Goal: Task Accomplishment & Management: Manage account settings

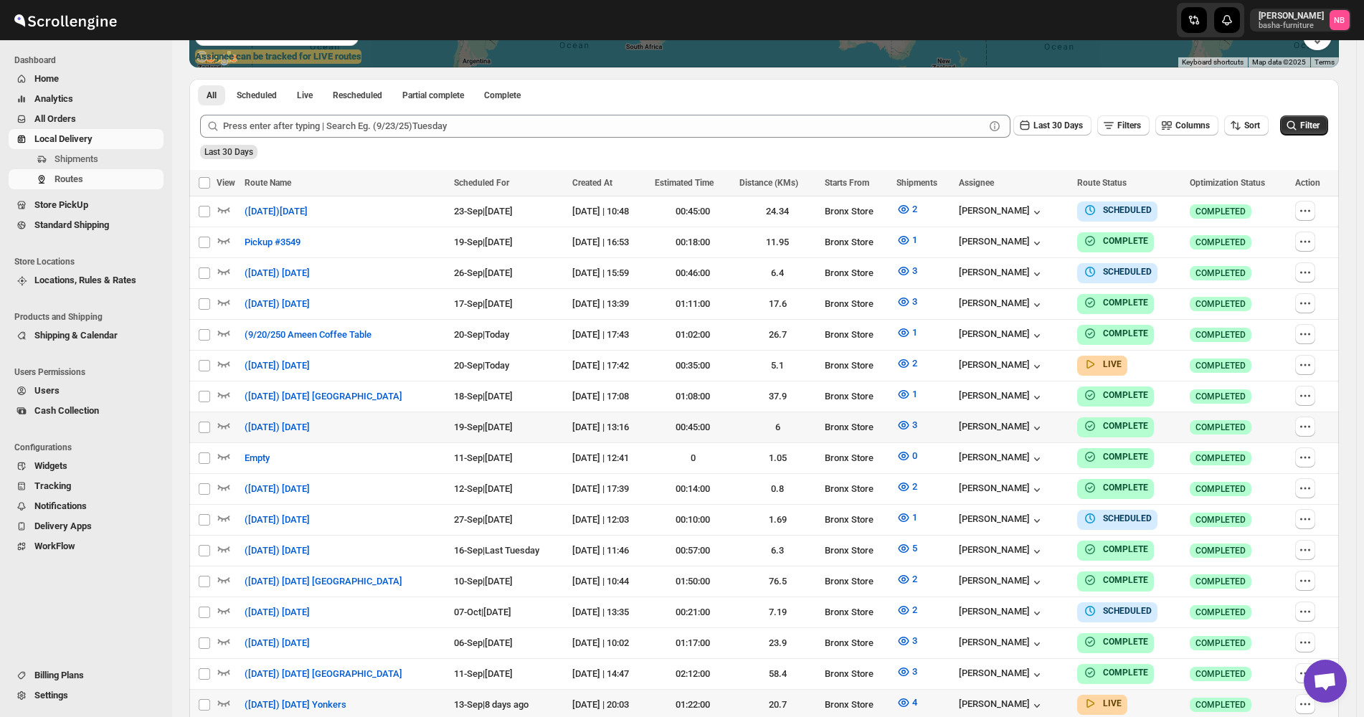
scroll to position [358, 0]
click at [1262, 136] on div "Last 30 Days Filters Columns Sort" at bounding box center [734, 125] width 1068 height 23
click at [1260, 129] on span "Sort" at bounding box center [1252, 125] width 16 height 10
click at [1245, 214] on ul "Created Date Due Date Route Name Stops Status" at bounding box center [1249, 228] width 87 height 126
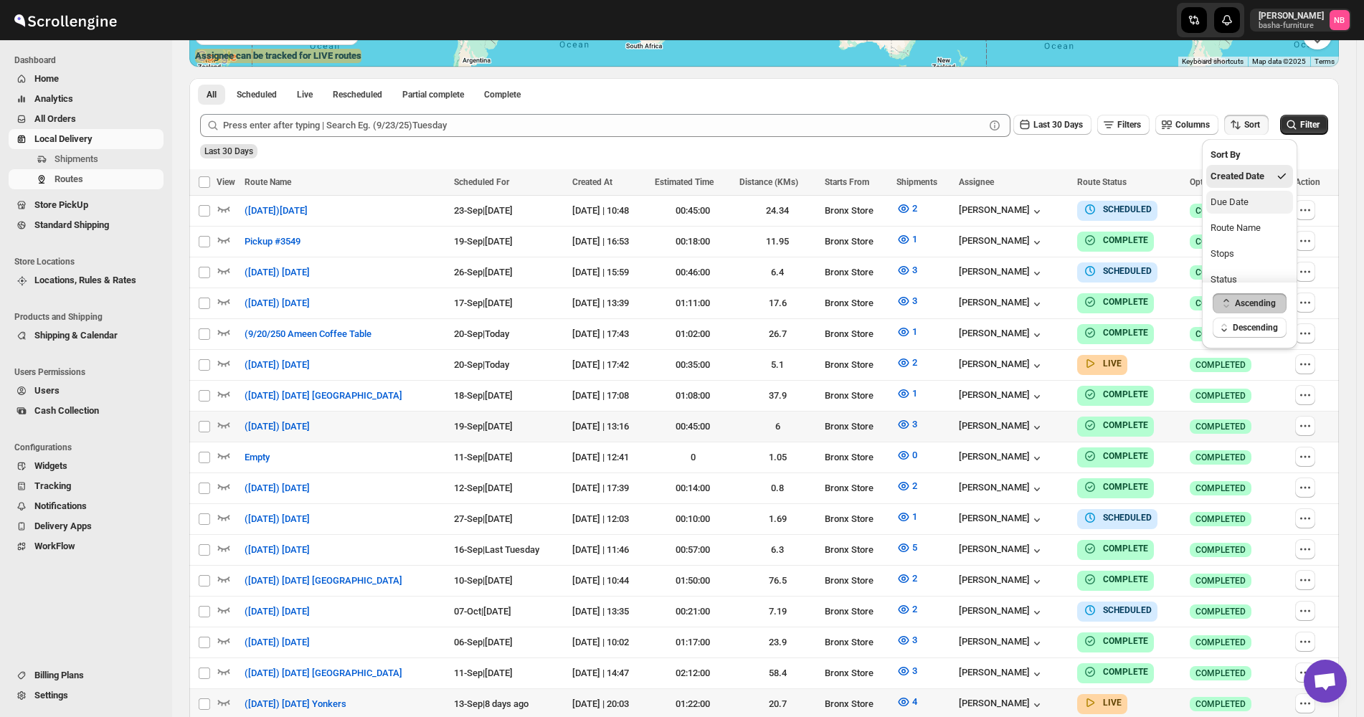
click at [1244, 208] on div "Due Date" at bounding box center [1229, 202] width 38 height 14
click at [1057, 133] on button "Last 30 Days" at bounding box center [1052, 125] width 78 height 20
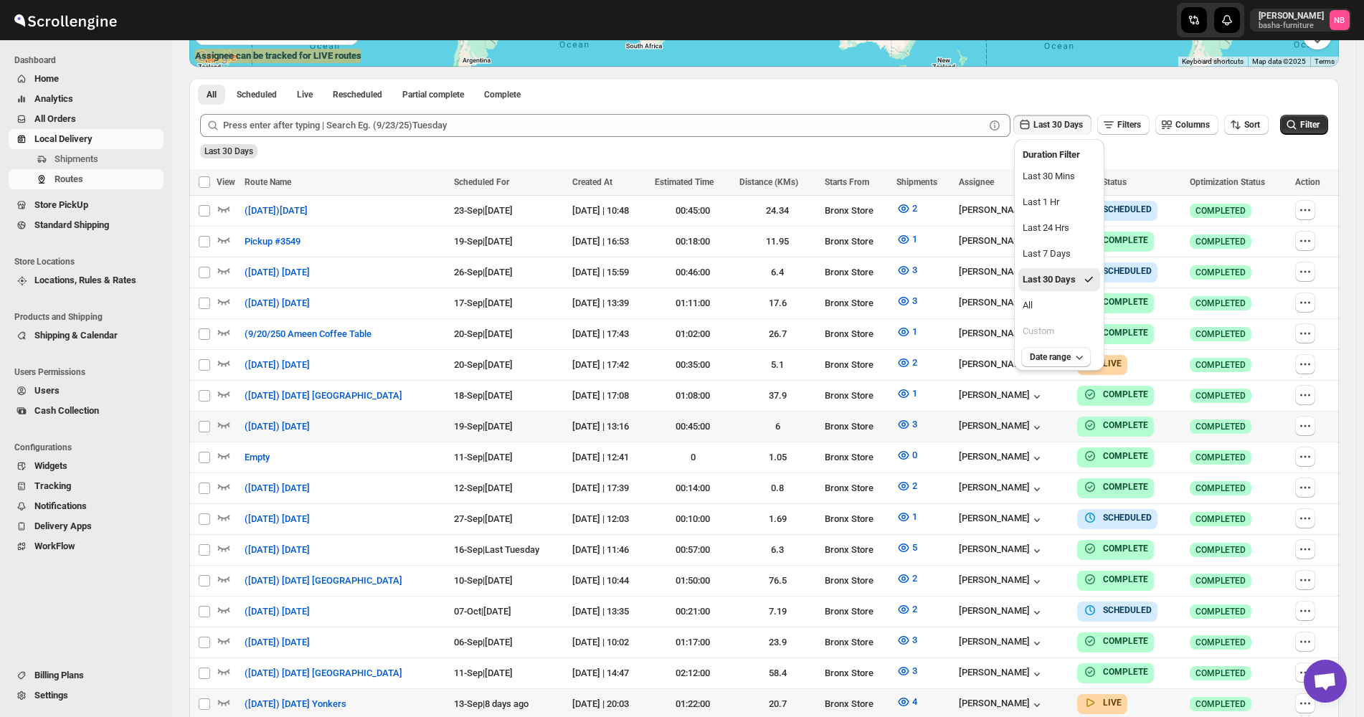
drag, startPoint x: 1044, startPoint y: 308, endPoint x: 1080, endPoint y: 303, distance: 35.4
click at [1047, 308] on button "All" at bounding box center [1059, 305] width 82 height 23
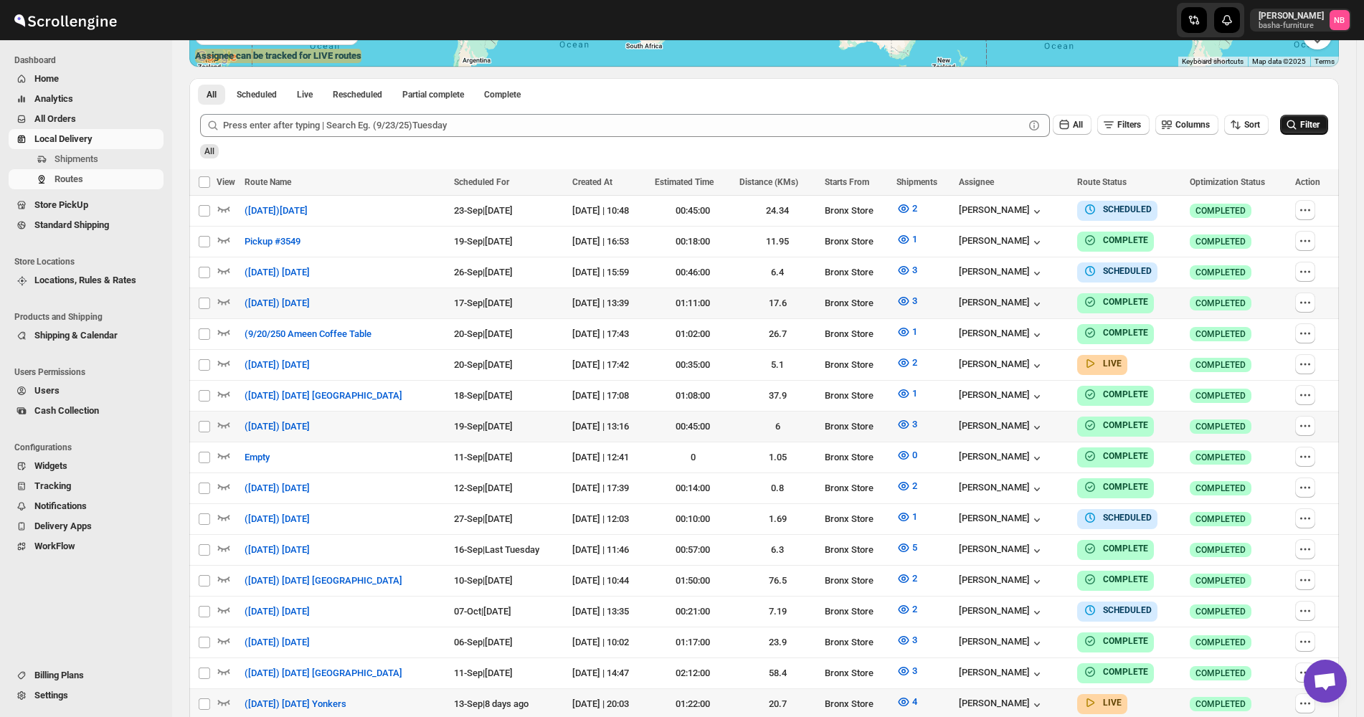
click at [1298, 131] on icon "submit" at bounding box center [1291, 125] width 14 height 14
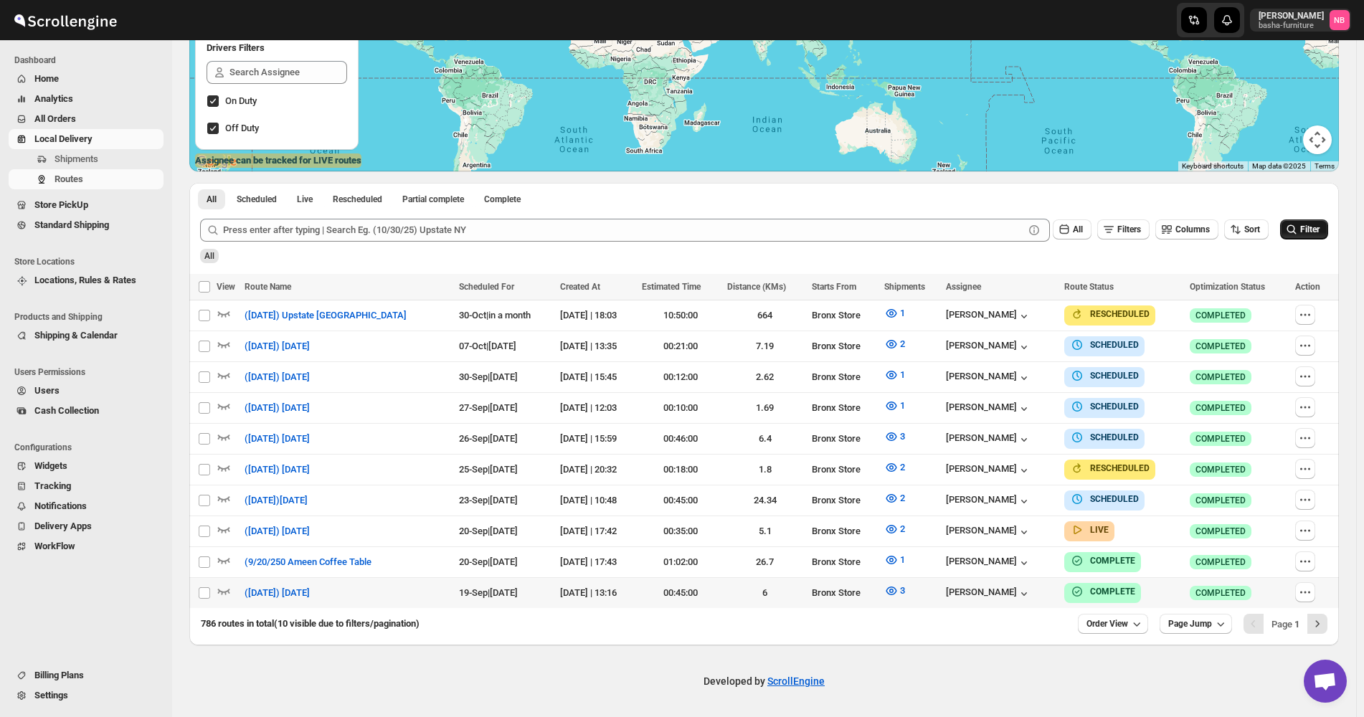
scroll to position [247, 0]
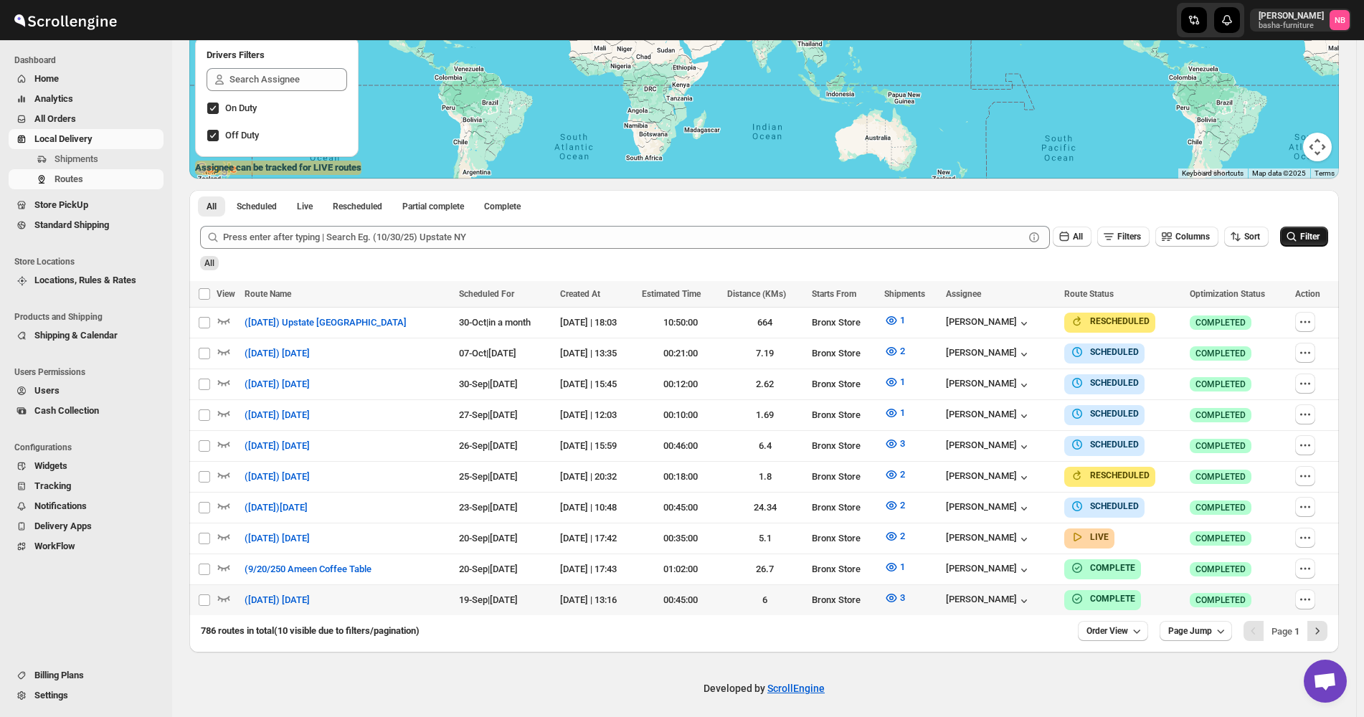
click at [995, 267] on div "All" at bounding box center [762, 258] width 1131 height 24
click at [893, 494] on button "2" at bounding box center [894, 505] width 38 height 23
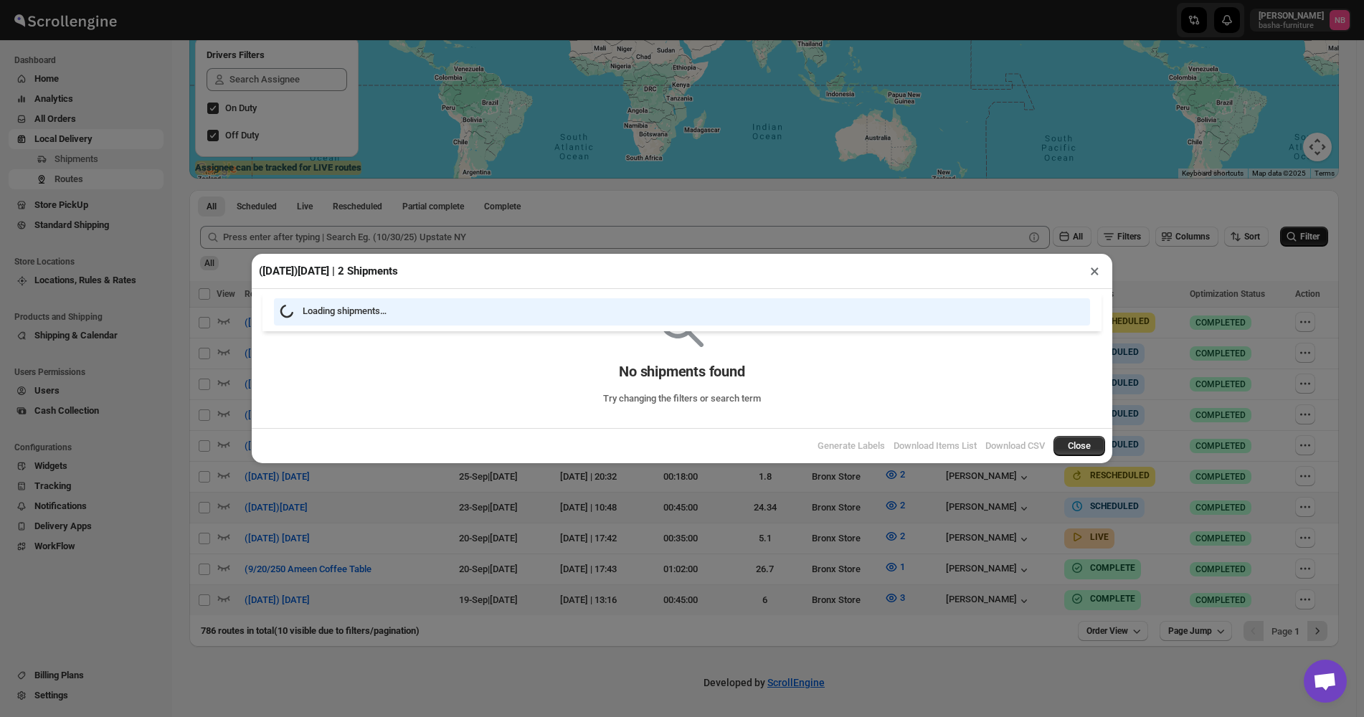
scroll to position [241, 0]
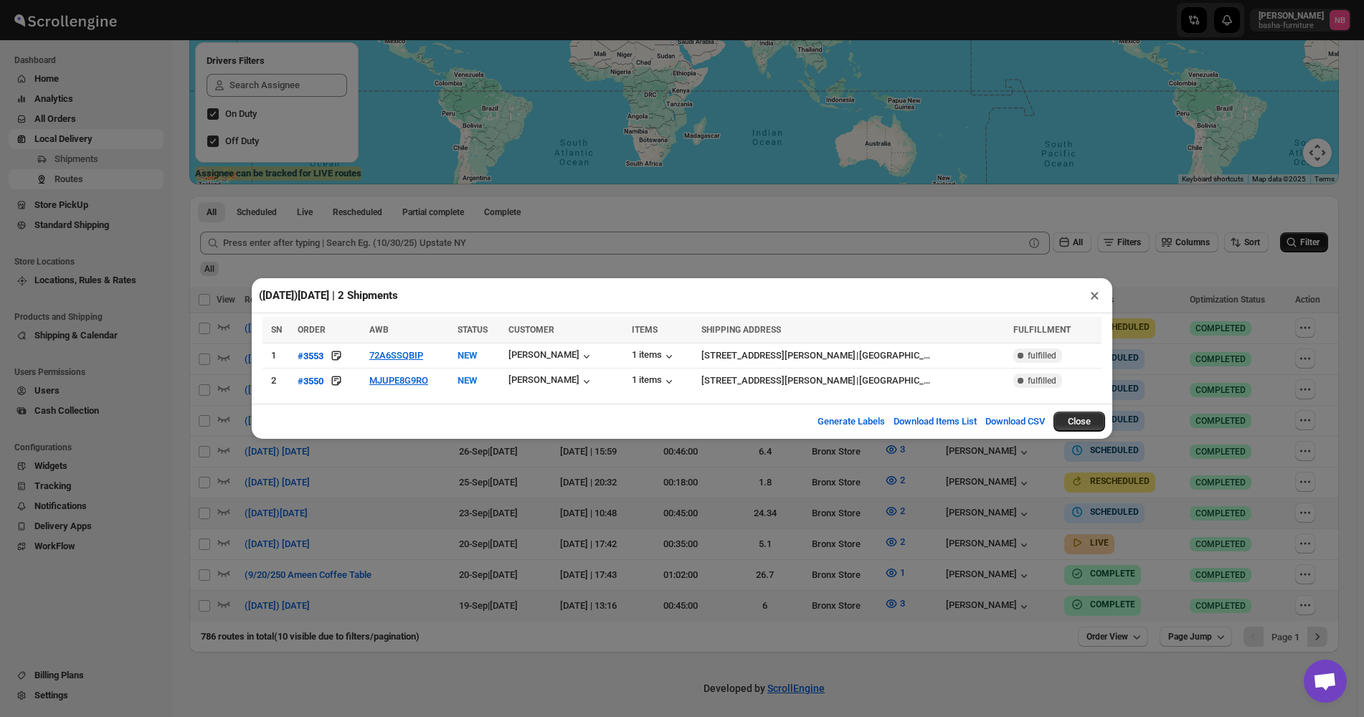
click at [401, 500] on div "([DATE])[DATE] | 2 Shipments × SN ORDER AWB STATUS CUSTOMER ITEMS SHIPPING ADDR…" at bounding box center [682, 358] width 1364 height 717
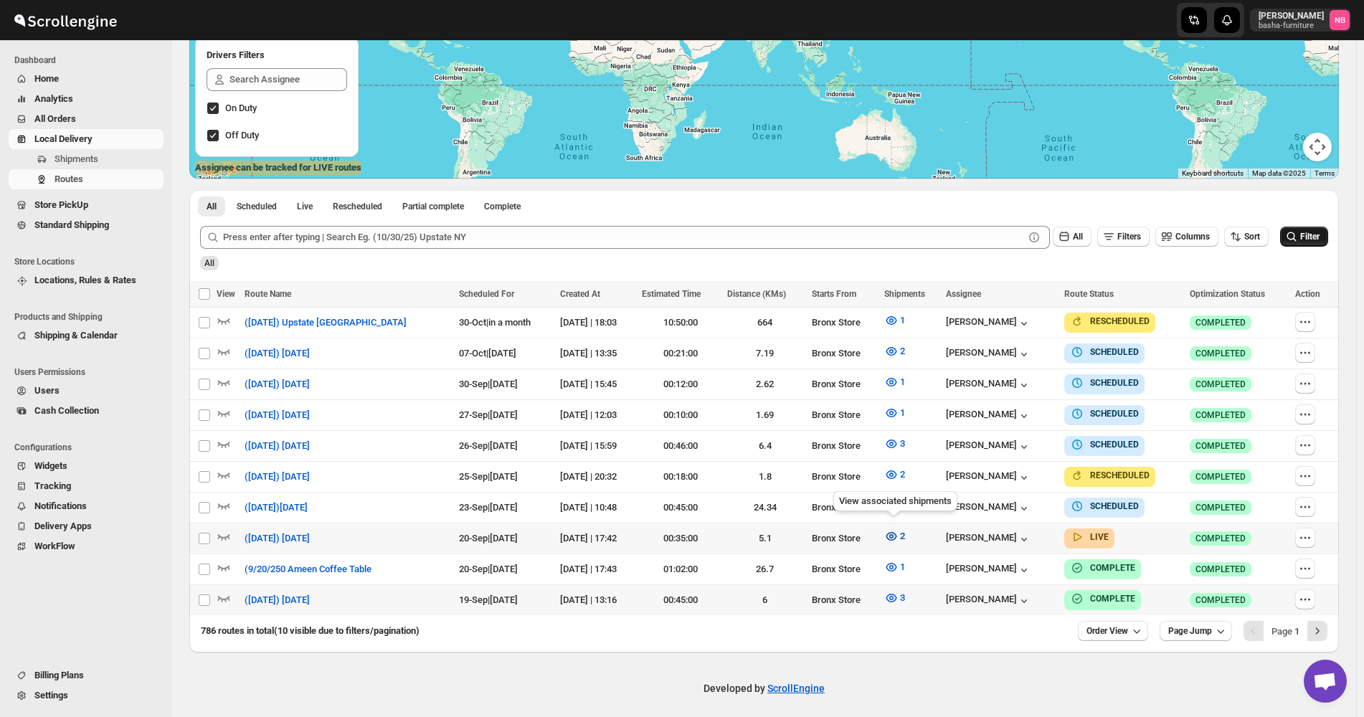
click at [886, 532] on icon "button" at bounding box center [890, 536] width 11 height 9
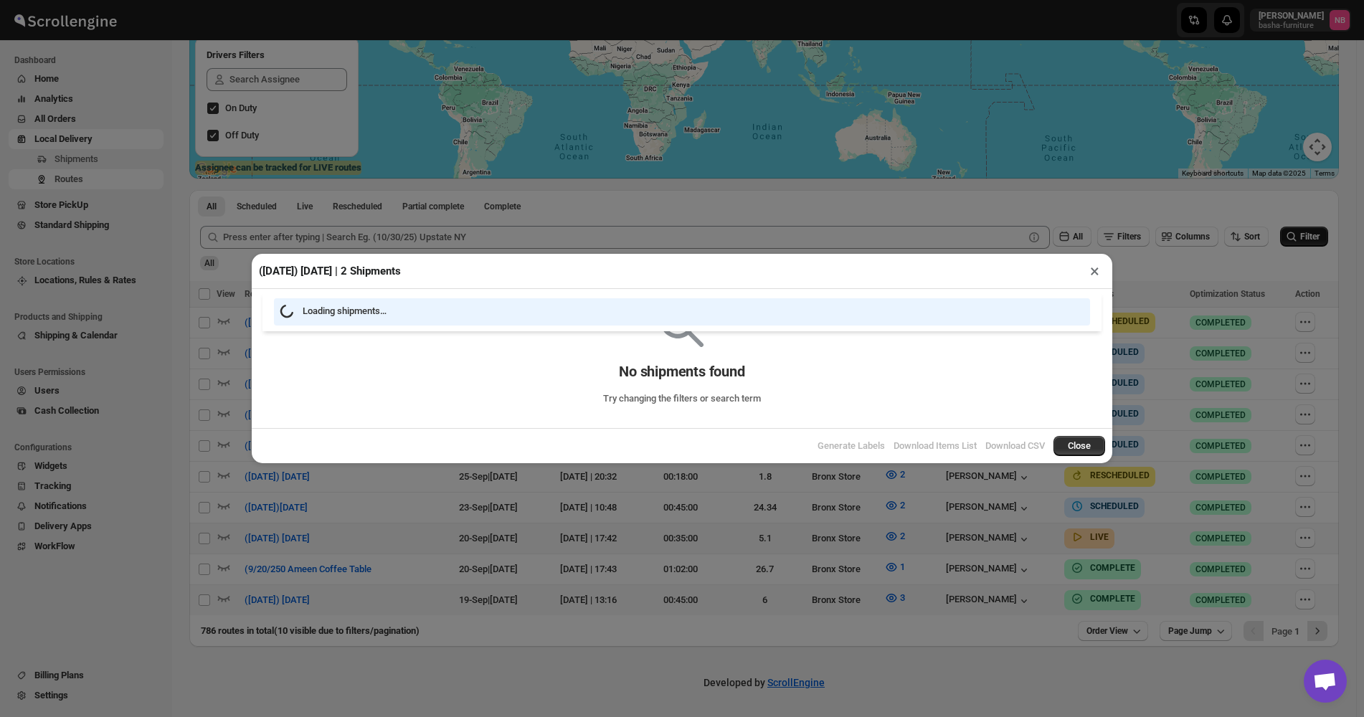
scroll to position [241, 0]
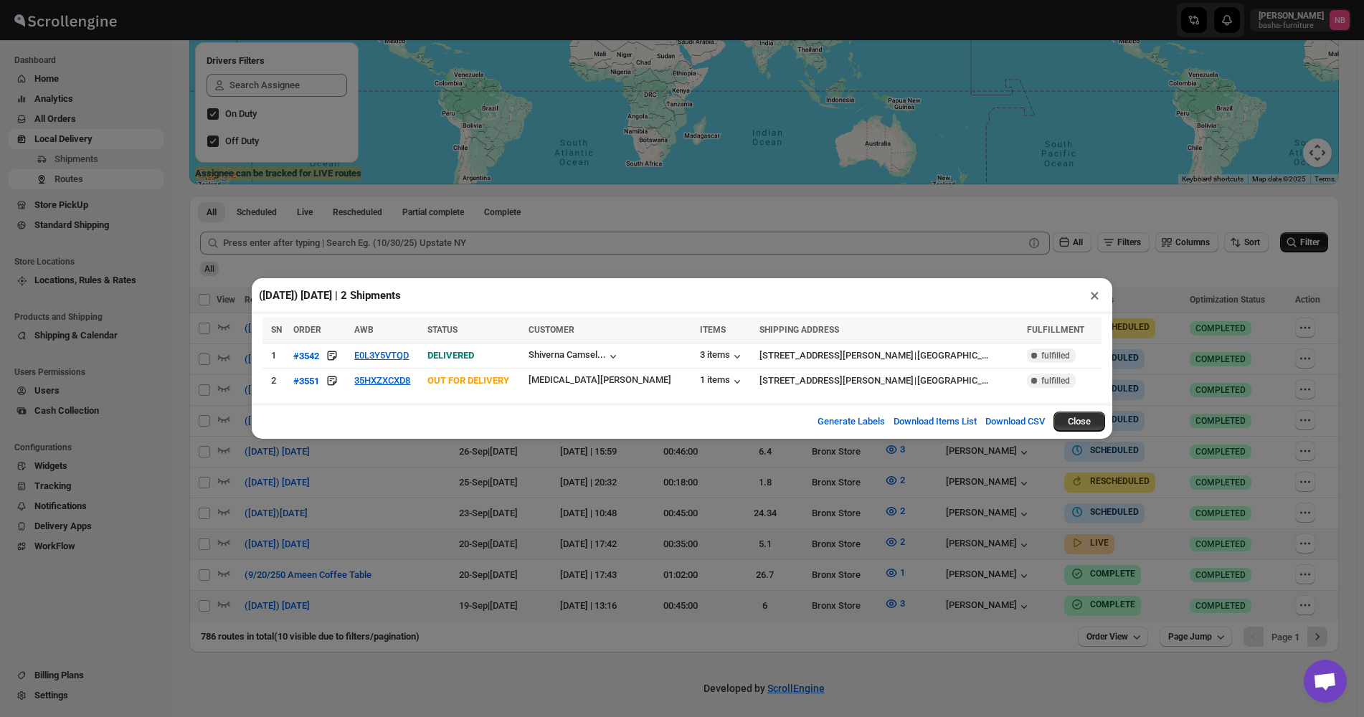
click at [665, 492] on div "([DATE]) [DATE] | 2 Shipments × SN ORDER AWB STATUS CUSTOMER ITEMS SHIPPING ADD…" at bounding box center [682, 358] width 1364 height 717
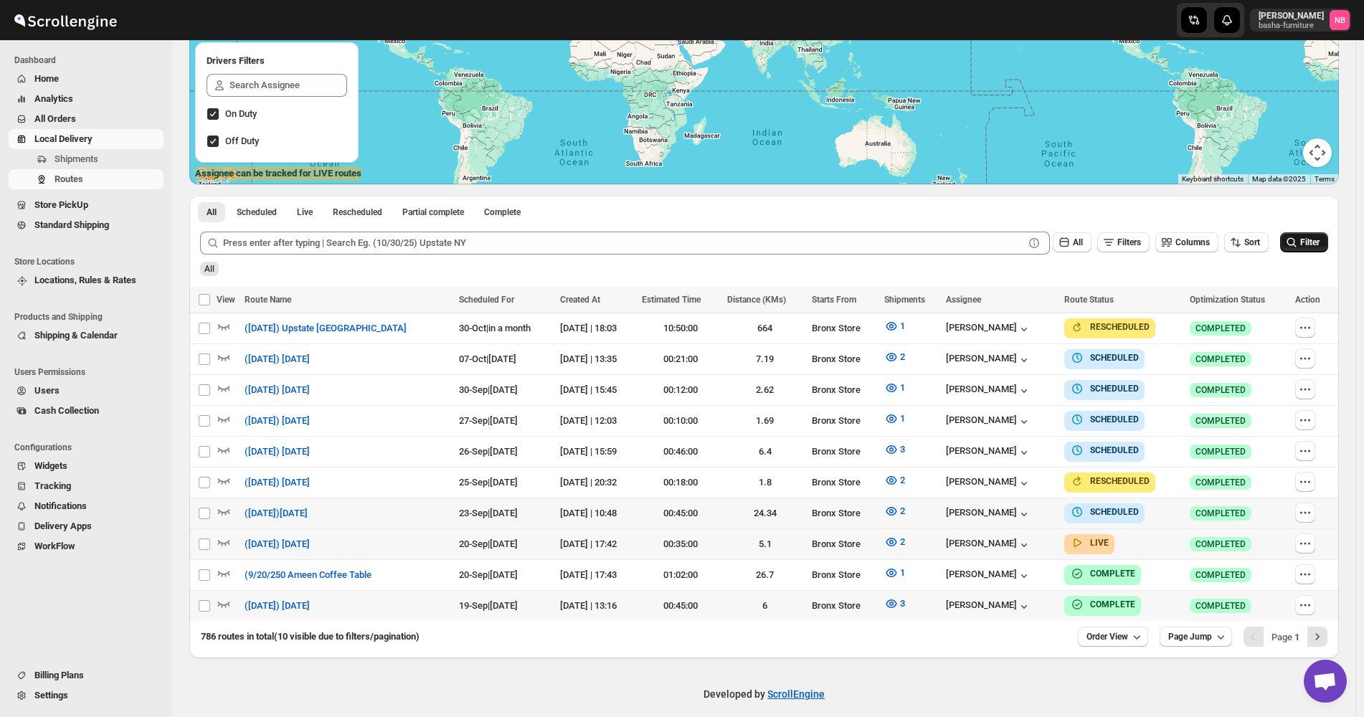
scroll to position [247, 0]
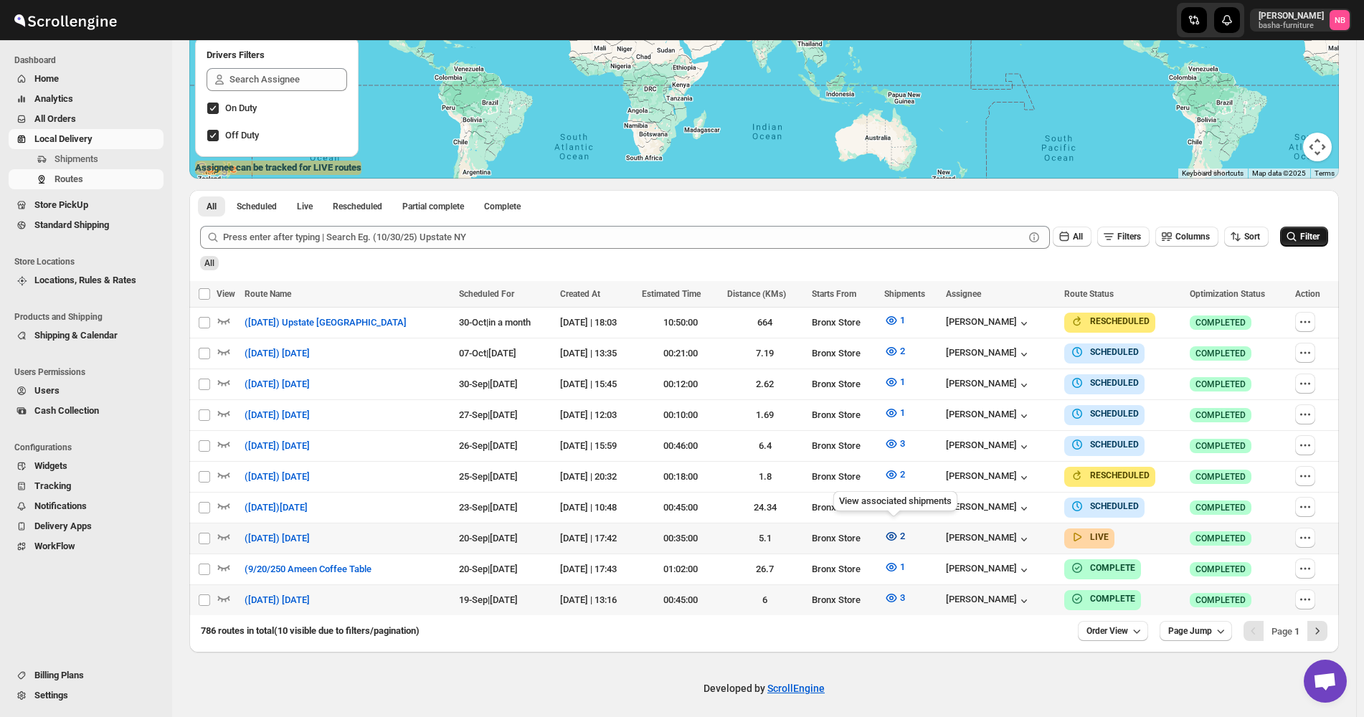
click at [910, 537] on button "2" at bounding box center [894, 536] width 38 height 23
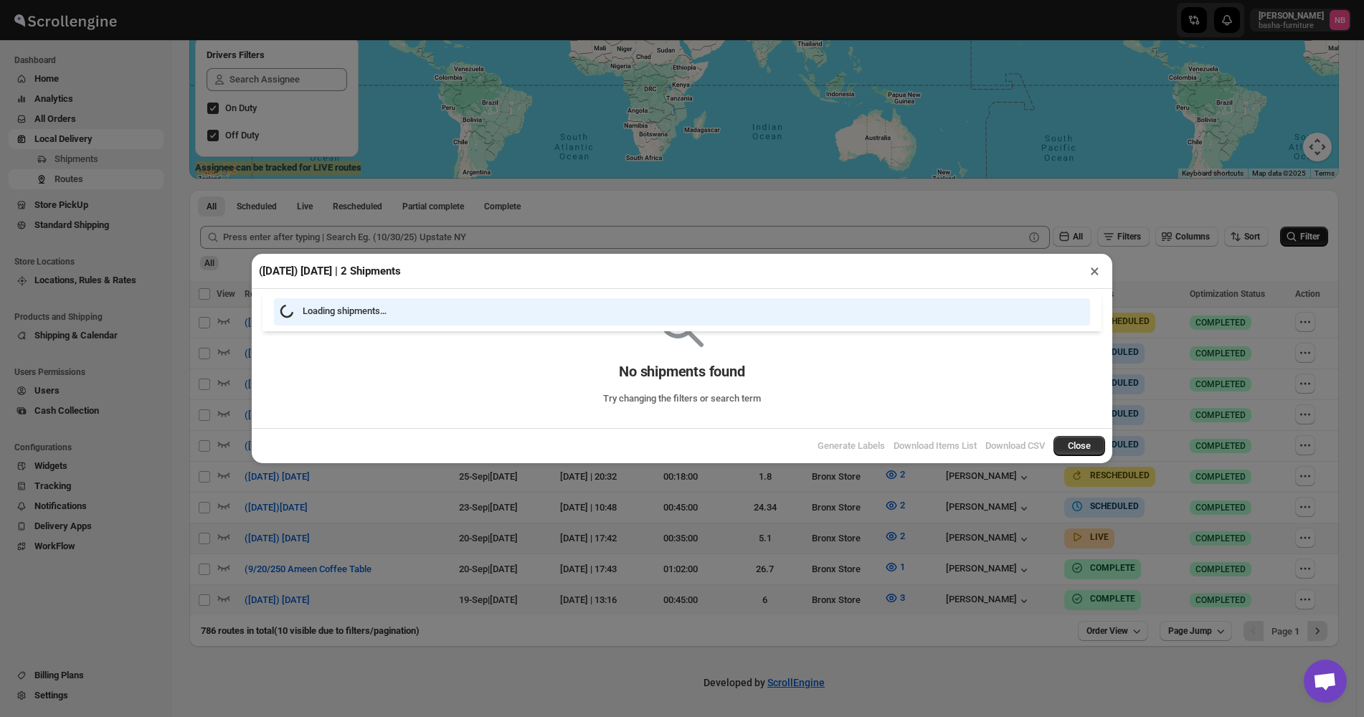
scroll to position [241, 0]
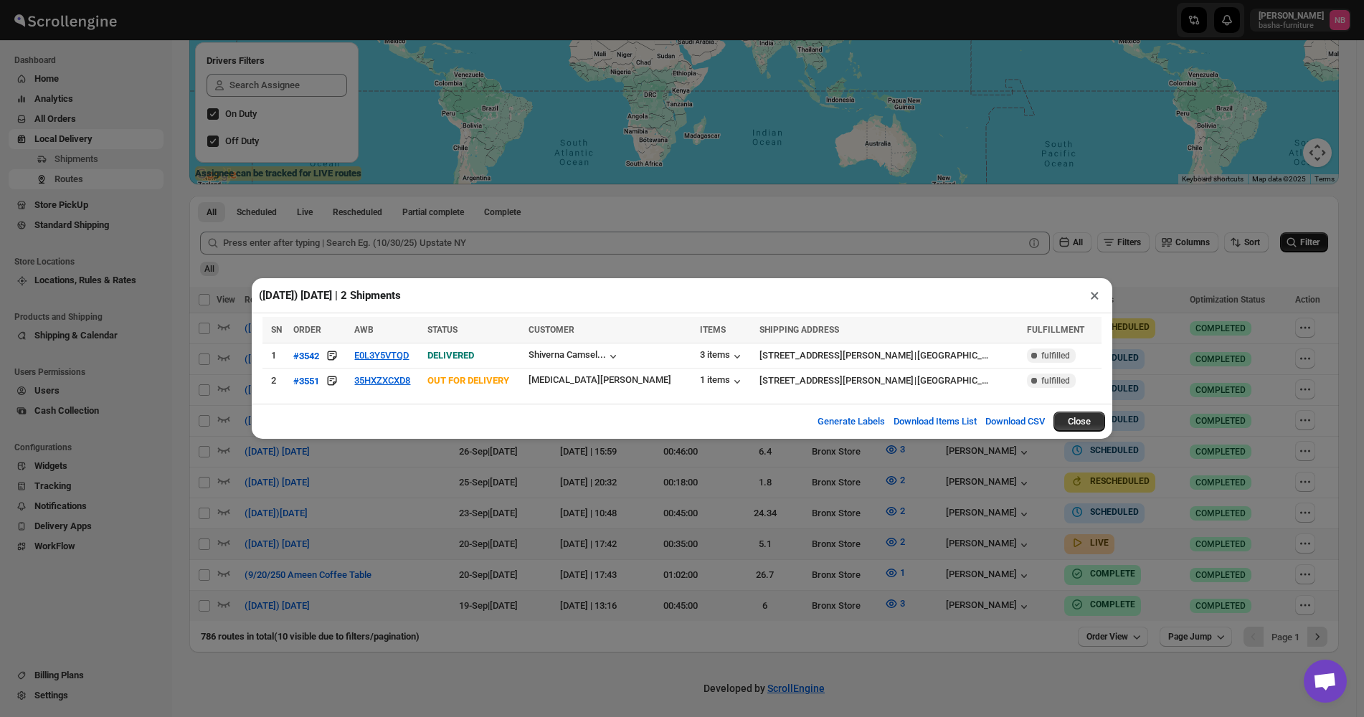
click at [762, 530] on div "([DATE]) [DATE] | 2 Shipments × SN ORDER AWB STATUS CUSTOMER ITEMS SHIPPING ADD…" at bounding box center [682, 358] width 1364 height 717
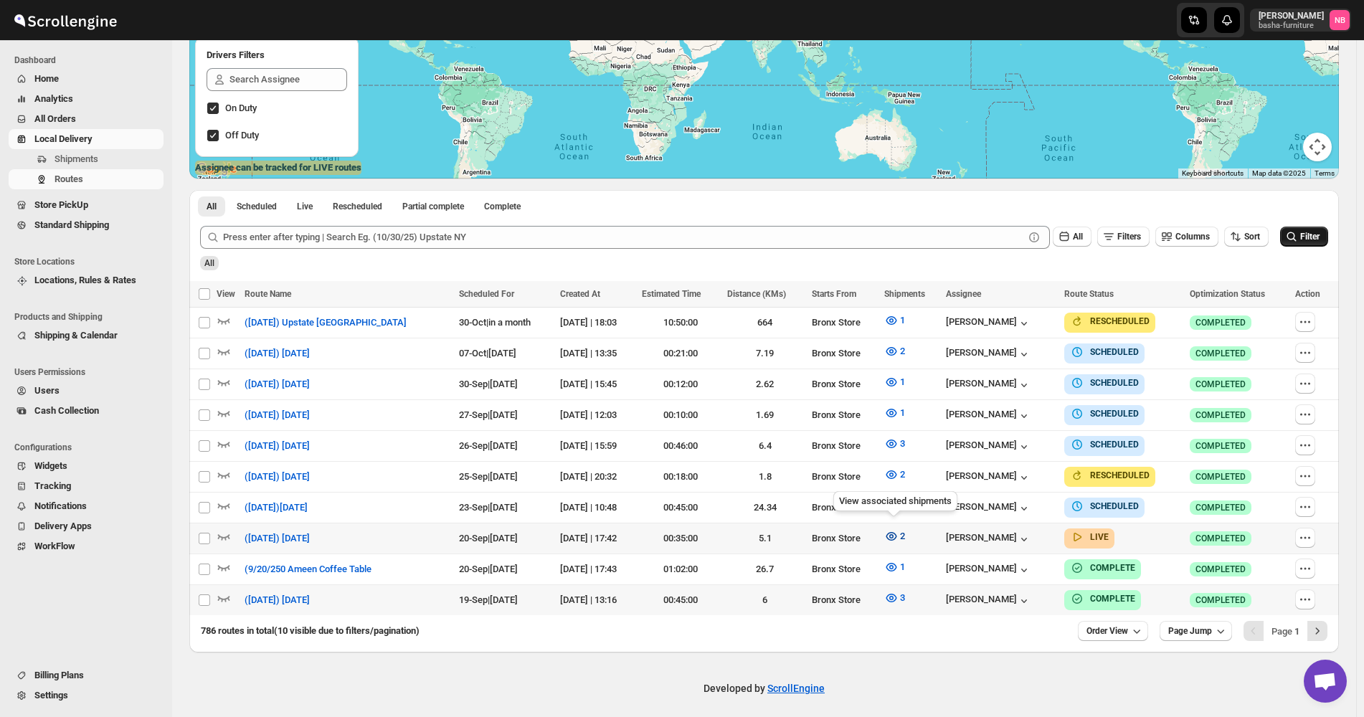
click at [893, 535] on icon "button" at bounding box center [890, 536] width 11 height 9
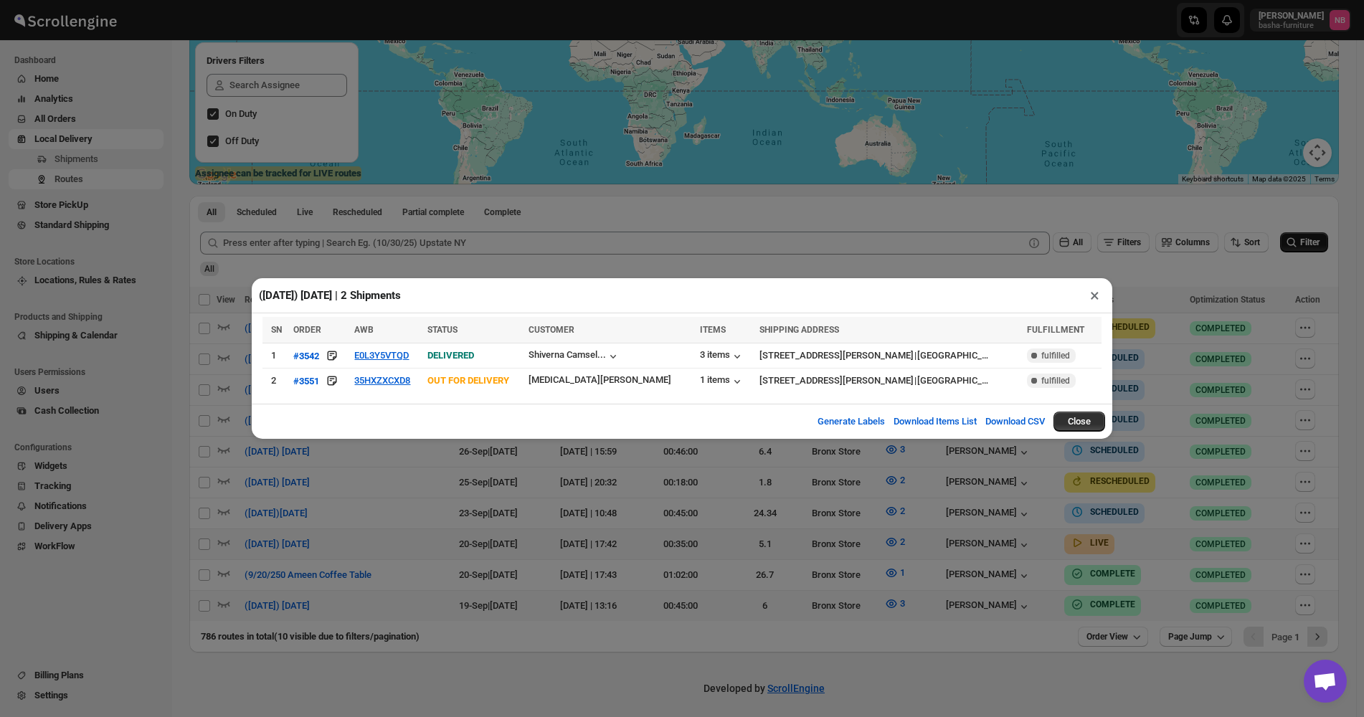
click at [649, 553] on div "([DATE]) [DATE] | 2 Shipments × SN ORDER AWB STATUS CUSTOMER ITEMS SHIPPING ADD…" at bounding box center [682, 358] width 1364 height 717
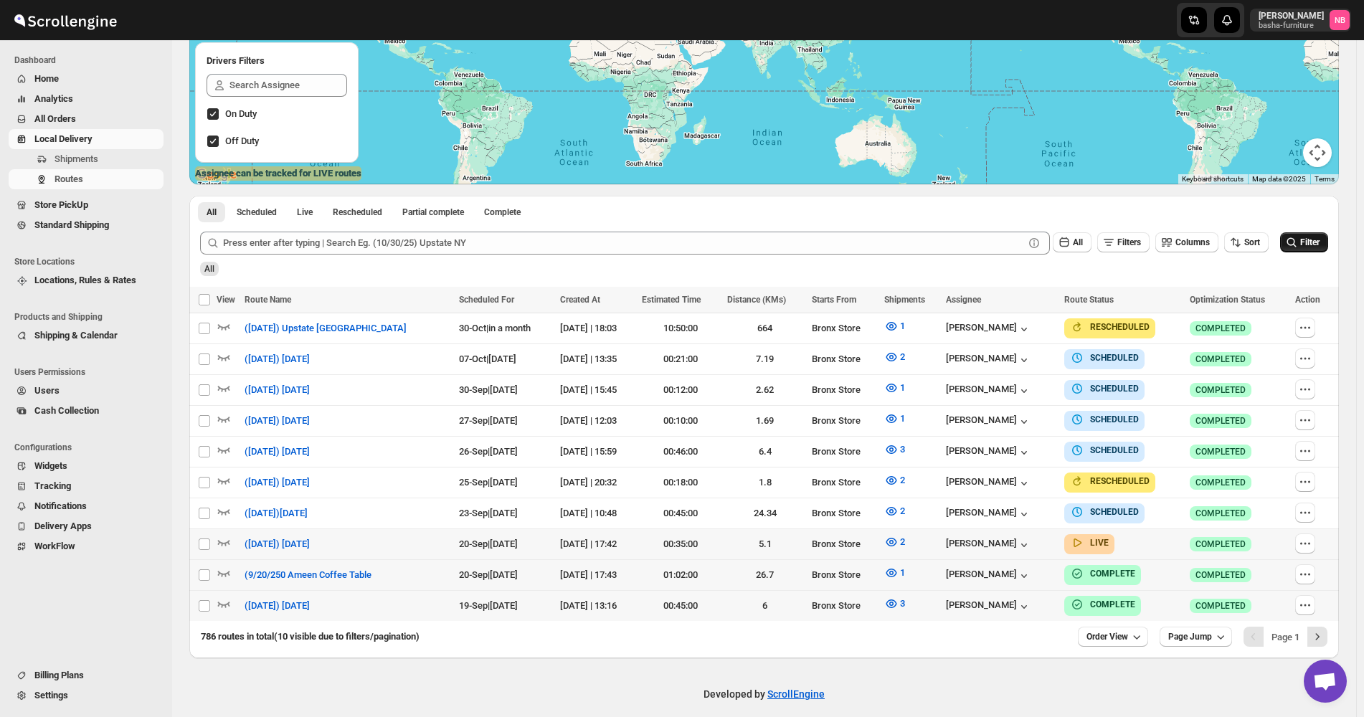
scroll to position [247, 0]
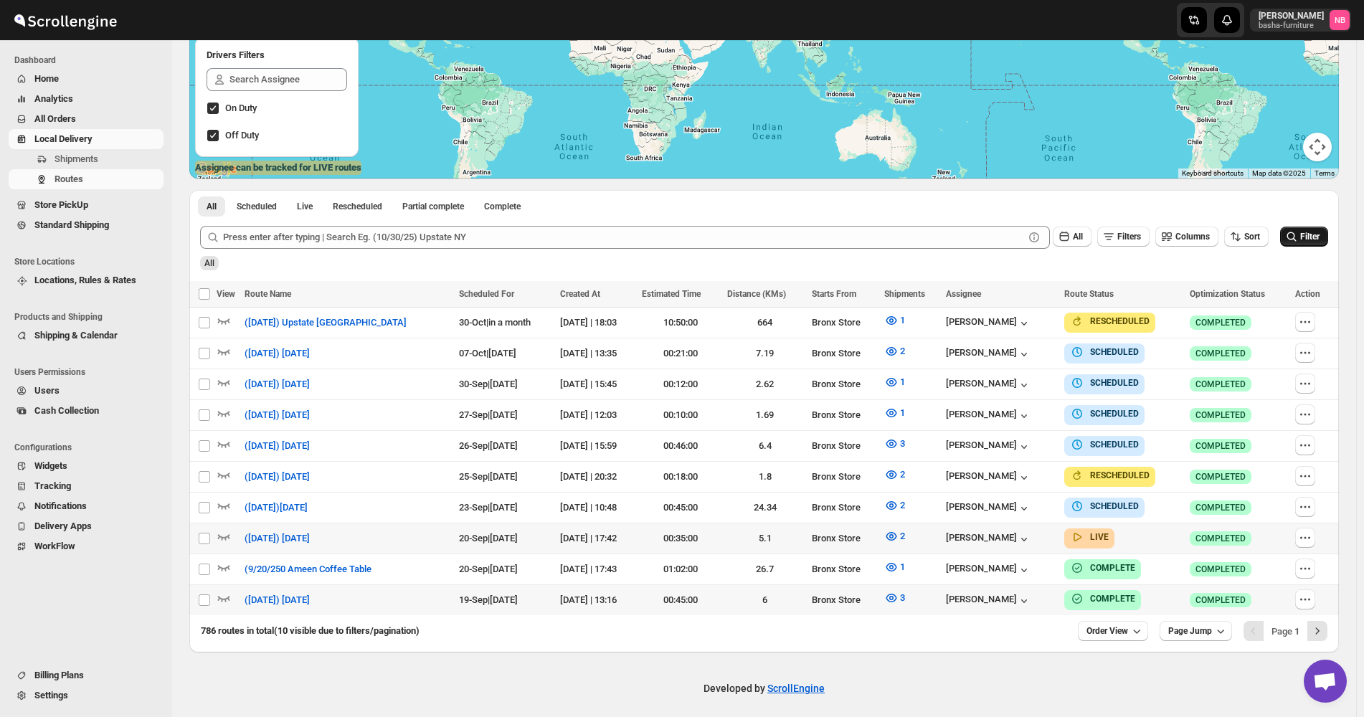
click at [1311, 240] on span "Filter" at bounding box center [1309, 237] width 19 height 10
click at [891, 470] on icon "button" at bounding box center [891, 474] width 14 height 14
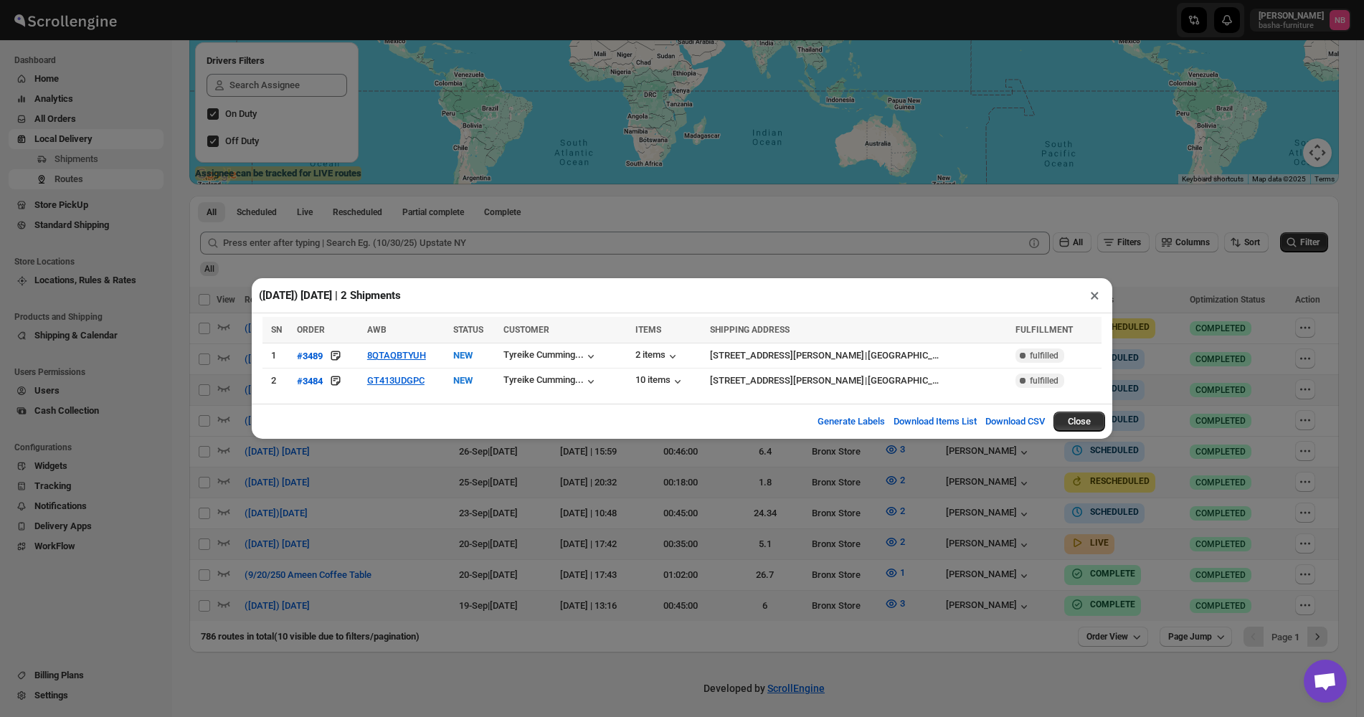
drag, startPoint x: 445, startPoint y: 475, endPoint x: 458, endPoint y: 480, distance: 13.8
click at [445, 476] on div "([DATE]) [DATE] | 2 Shipments × SN ORDER AWB STATUS CUSTOMER ITEMS SHIPPING ADD…" at bounding box center [682, 358] width 1364 height 717
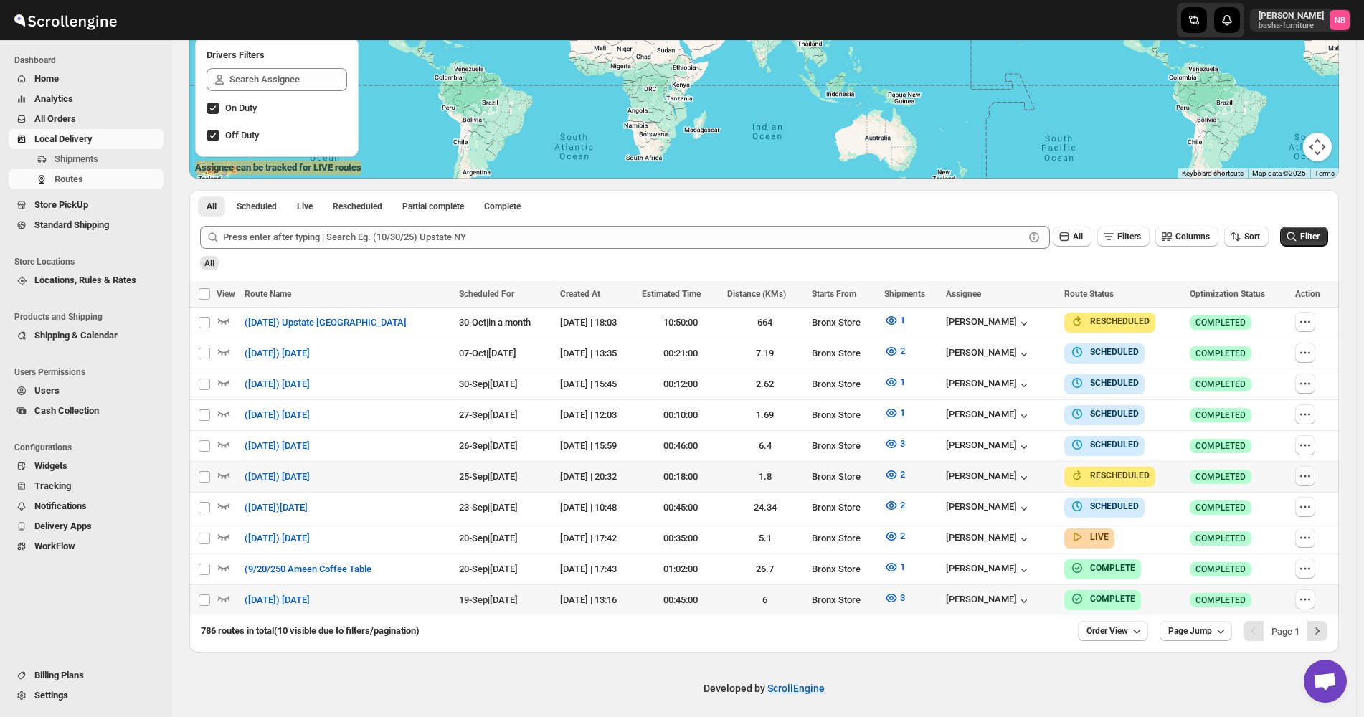
click at [1312, 475] on icon "button" at bounding box center [1305, 476] width 14 height 14
checkbox input "true"
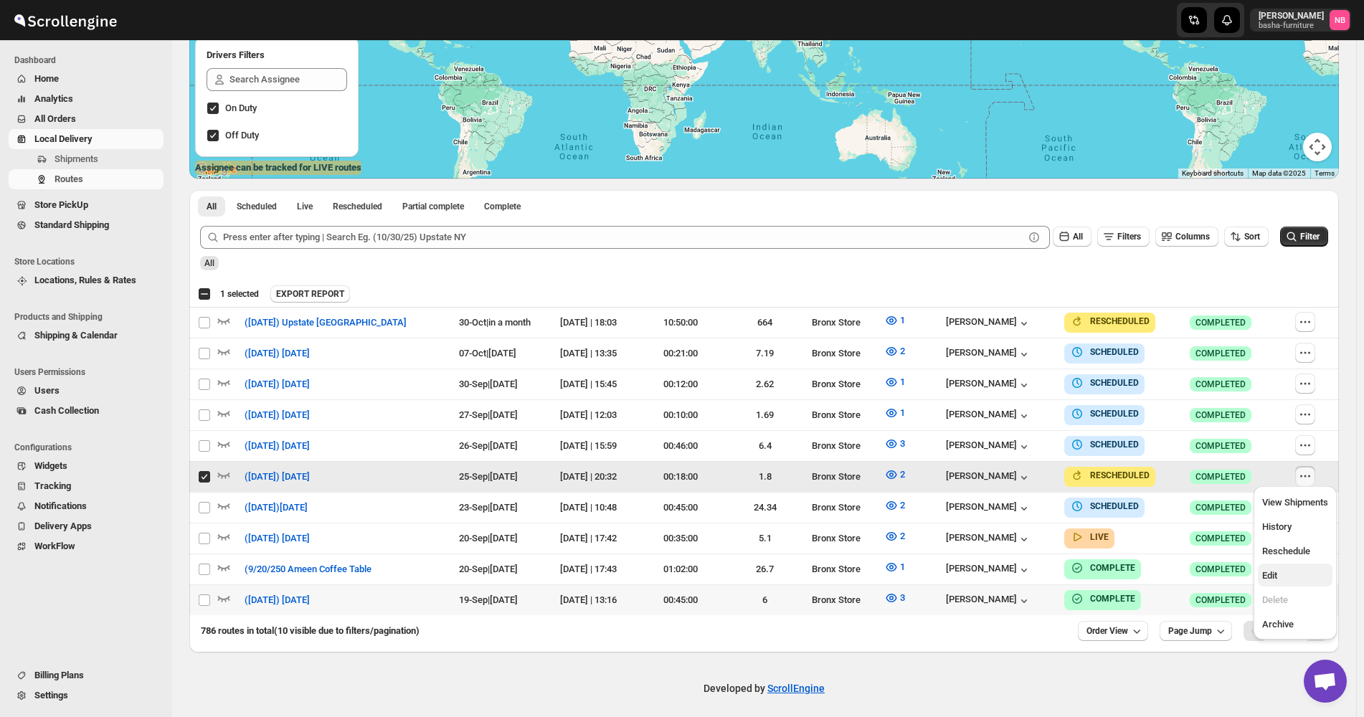
click at [1285, 570] on span "Edit" at bounding box center [1295, 575] width 66 height 14
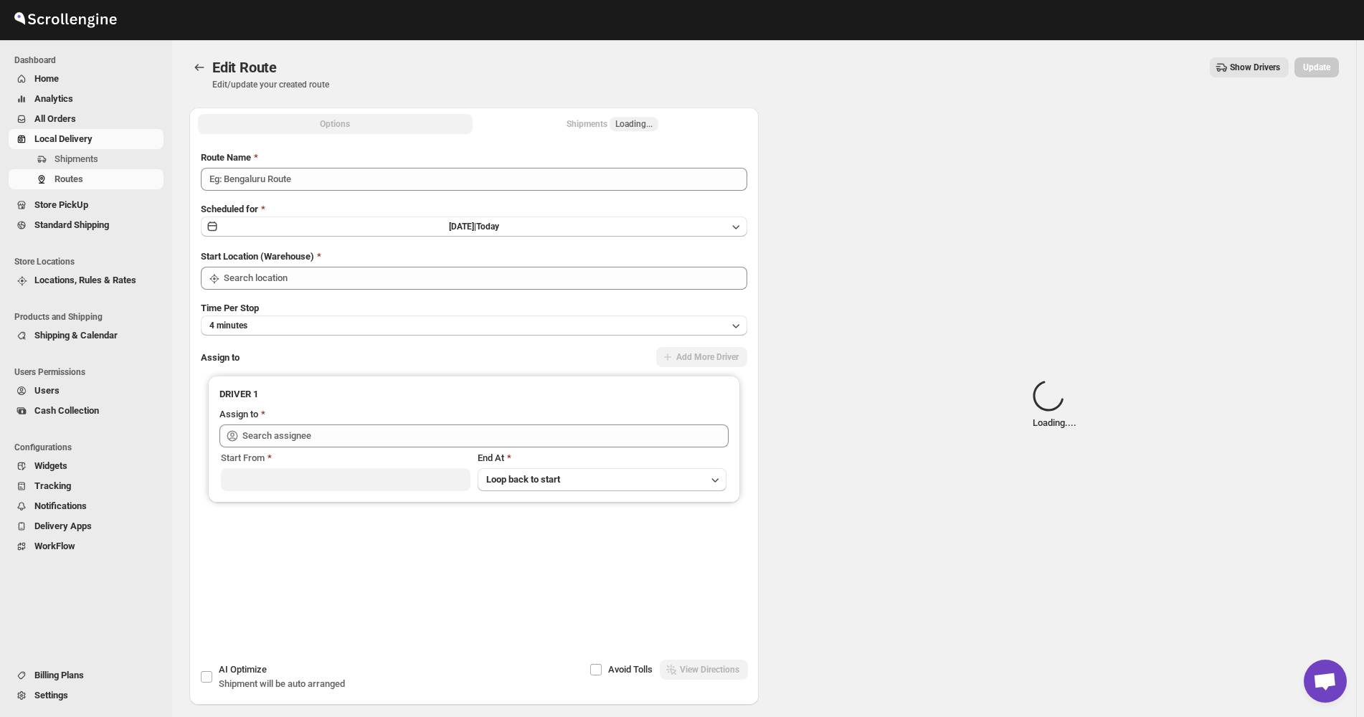
type input "([DATE]) [DATE]"
type input "Bronx Store"
type input "[PERSON_NAME] ([EMAIL_ADDRESS][DOMAIN_NAME])"
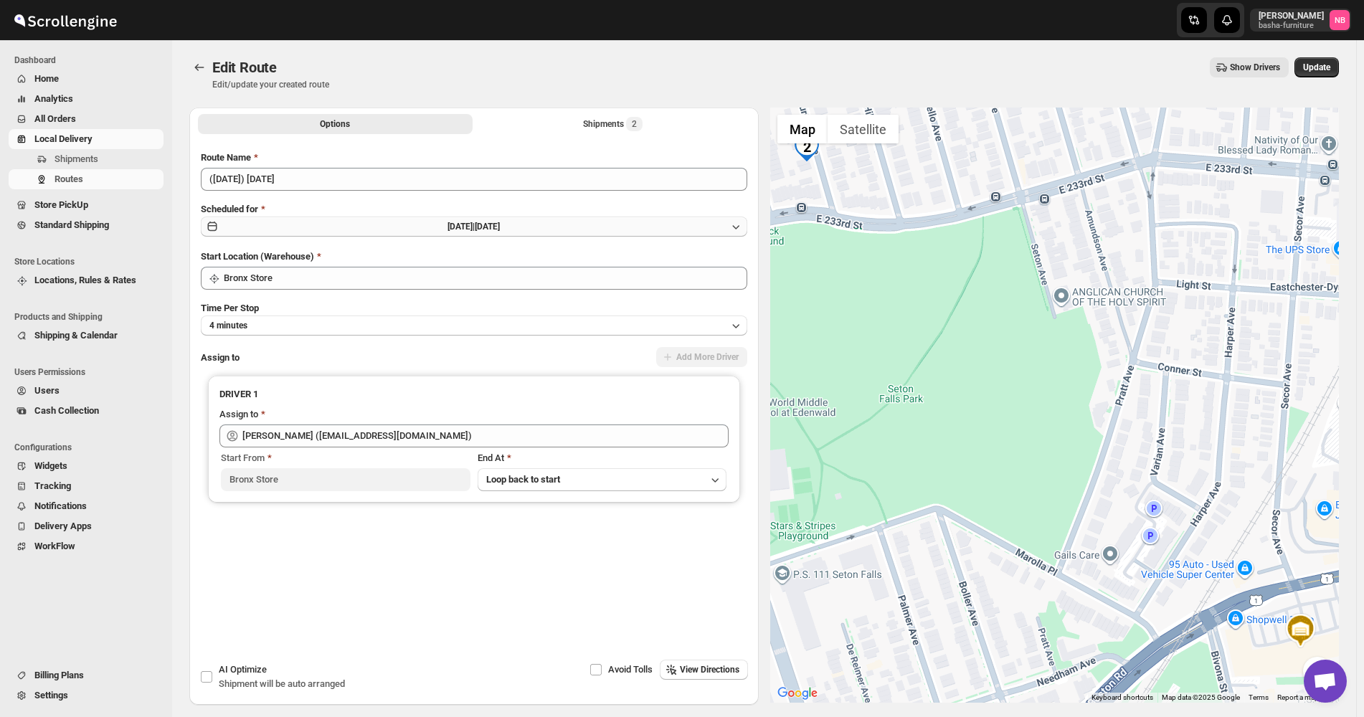
click at [563, 236] on button "[DATE] | [DATE]" at bounding box center [474, 226] width 546 height 20
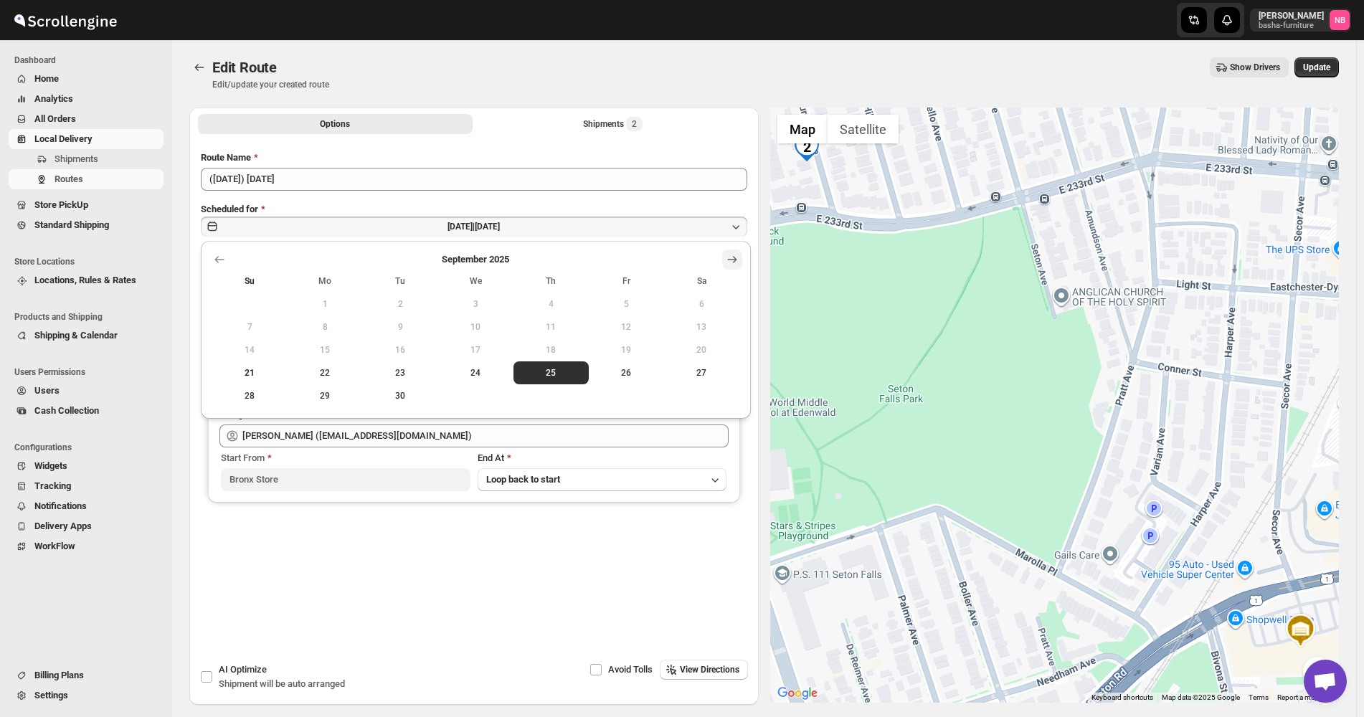
click at [734, 260] on icon "Show next month, October 2025" at bounding box center [732, 259] width 14 height 14
click at [576, 298] on button "2" at bounding box center [550, 303] width 75 height 23
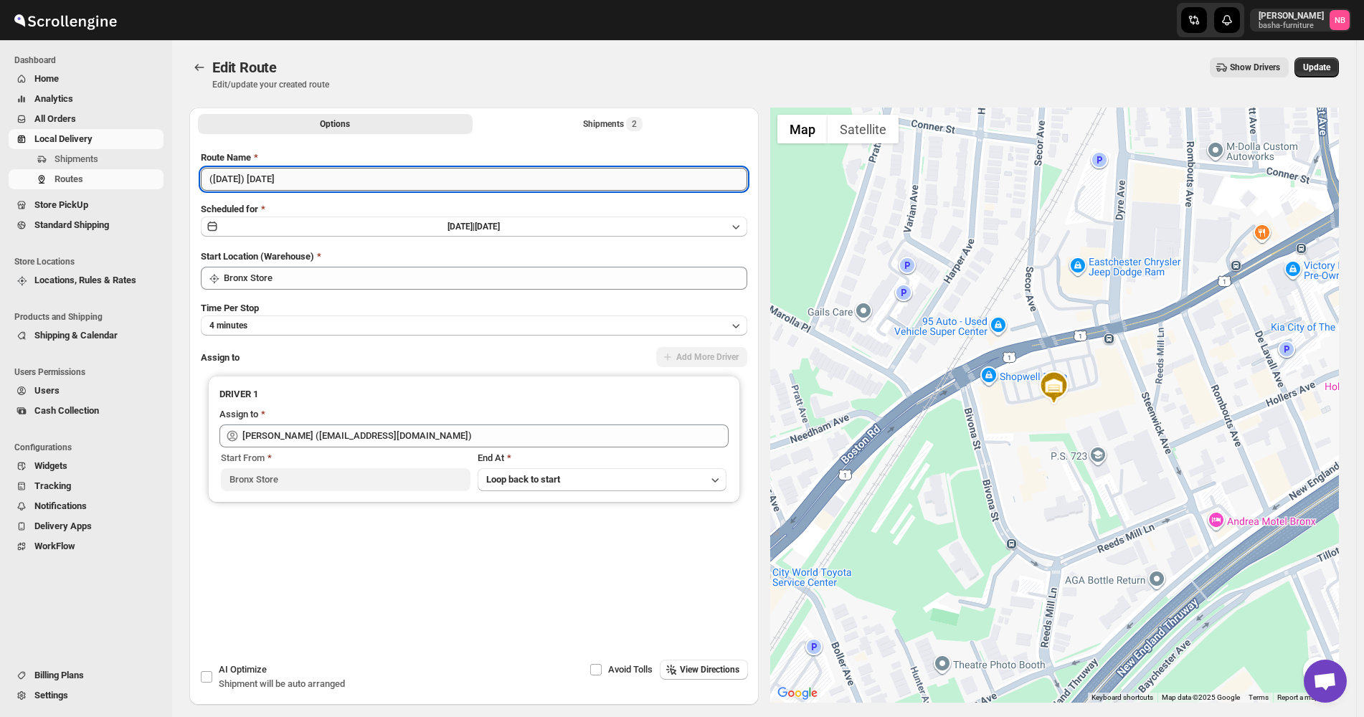
click at [218, 177] on input "([DATE]) [DATE]" at bounding box center [474, 179] width 546 height 23
click at [235, 178] on input "([DATE]) [DATE]" at bounding box center [474, 179] width 546 height 23
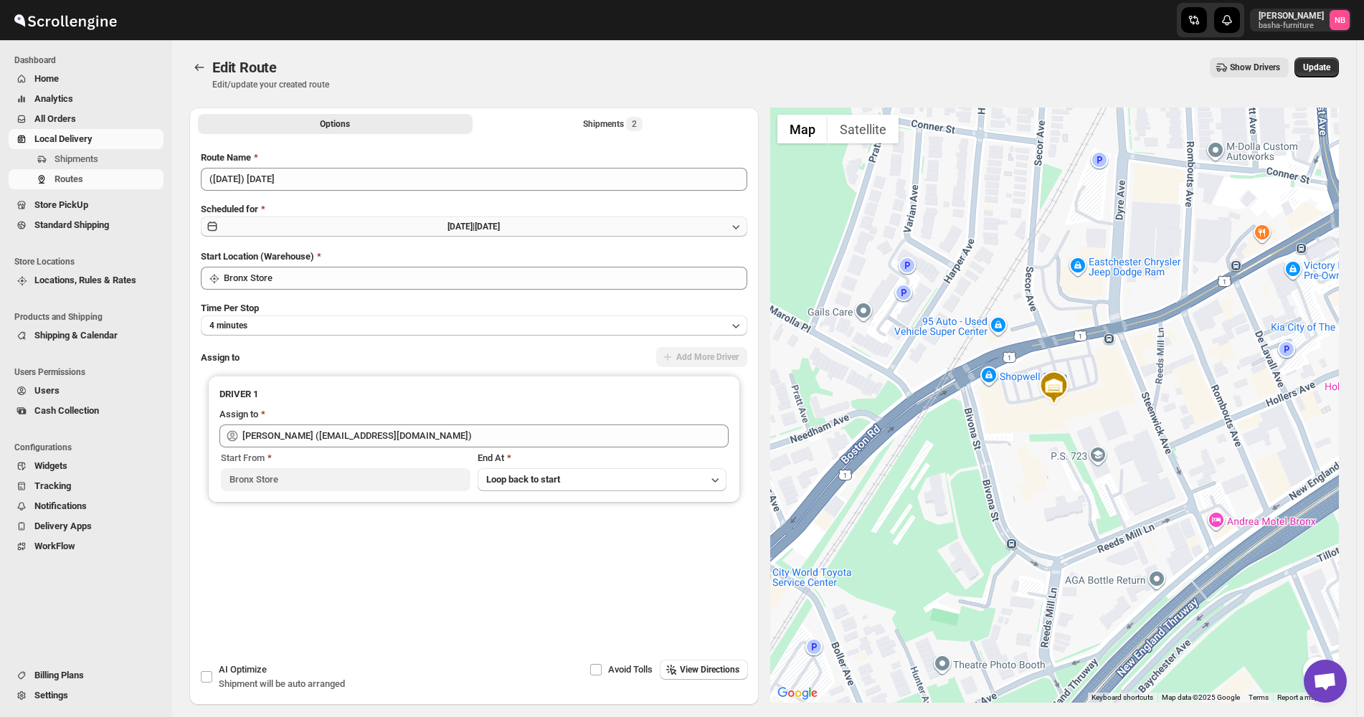
click at [424, 221] on button "[DATE] | [DATE]" at bounding box center [474, 226] width 546 height 20
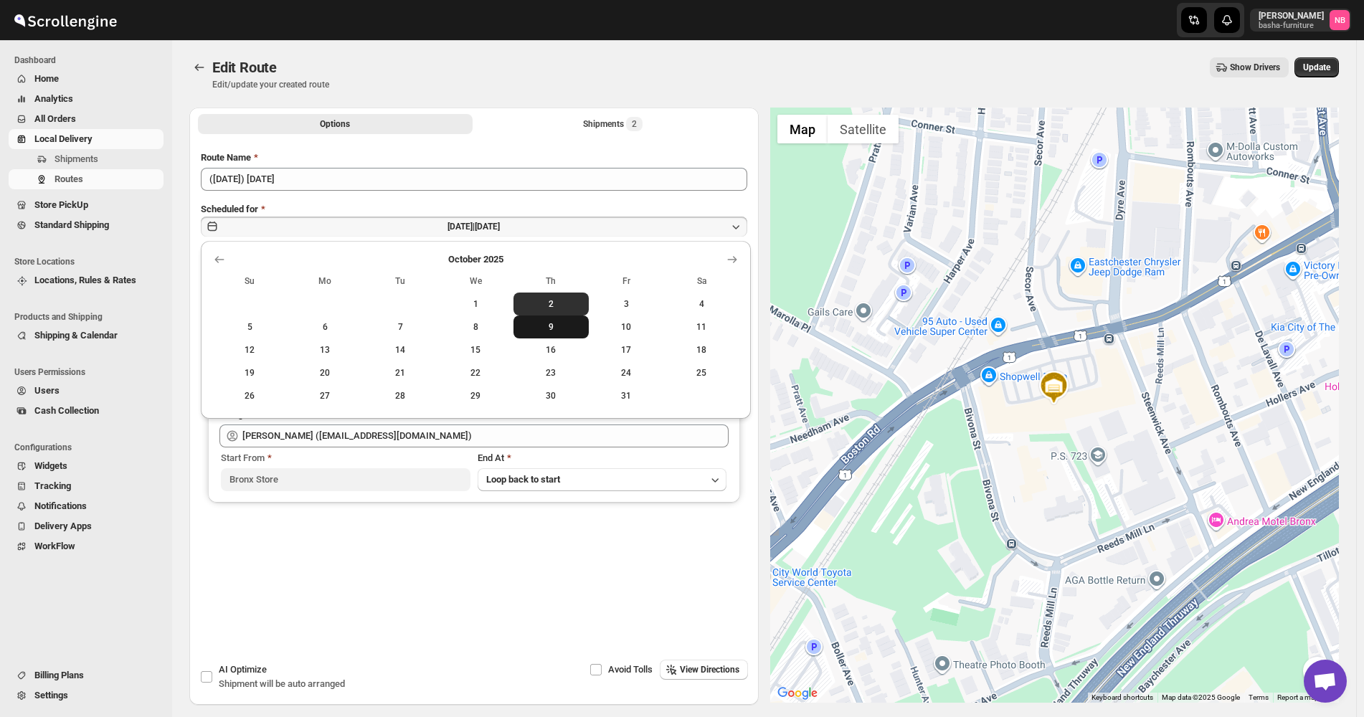
click at [546, 319] on button "9" at bounding box center [550, 326] width 75 height 23
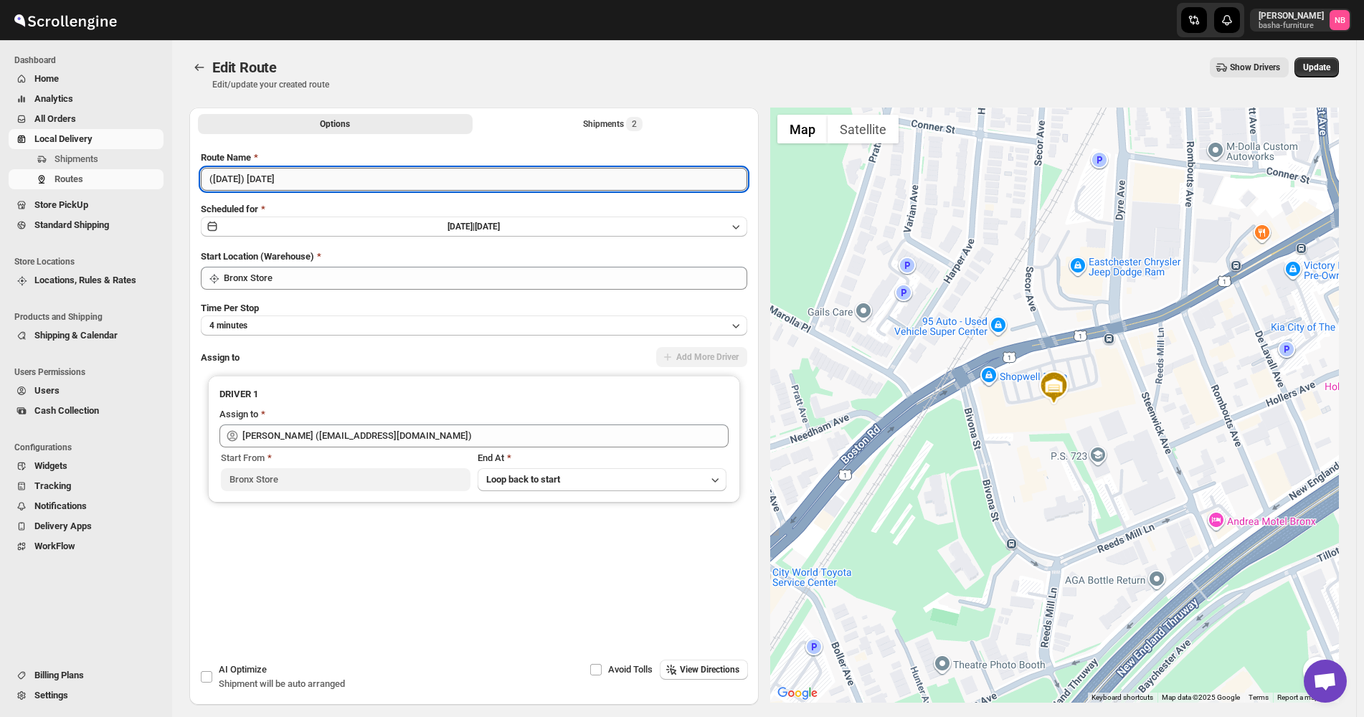
click at [231, 172] on input "([DATE]) [DATE]" at bounding box center [474, 179] width 546 height 23
type input "([DATE]) [DATE]"
click at [1311, 65] on span "Update" at bounding box center [1316, 67] width 27 height 11
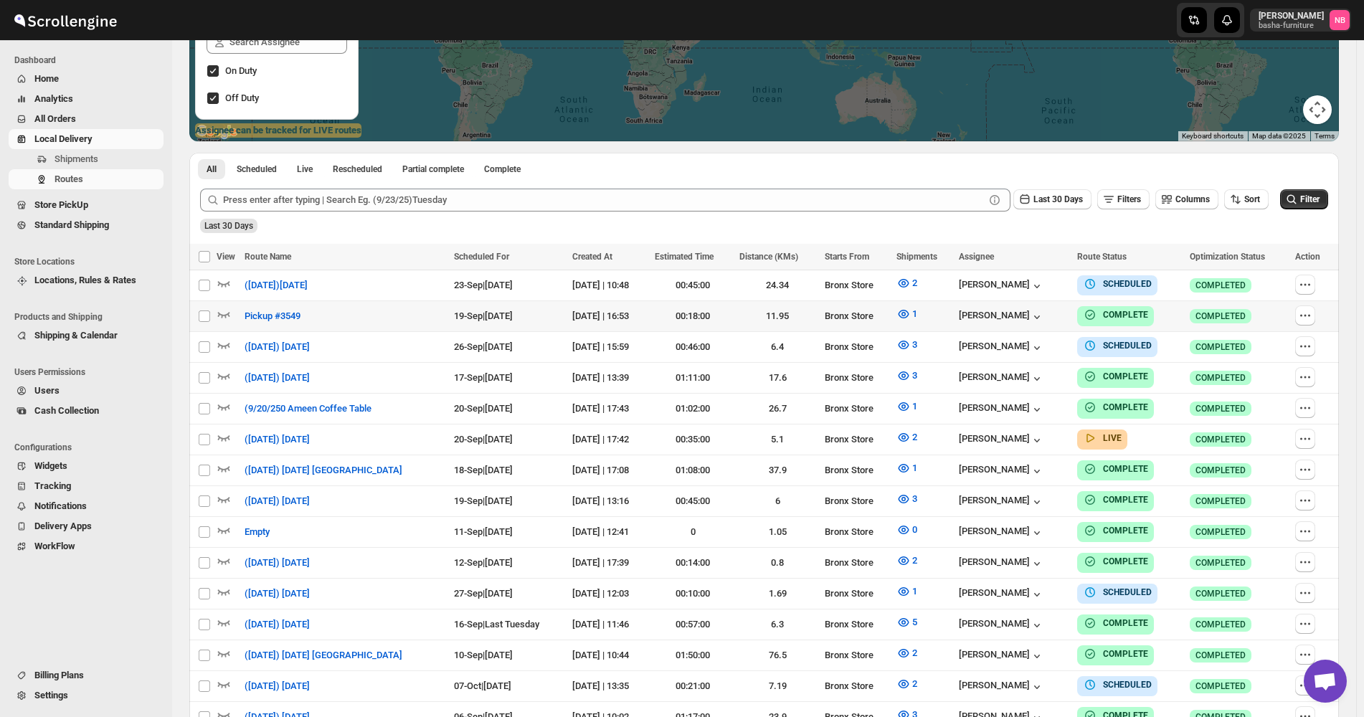
scroll to position [358, 0]
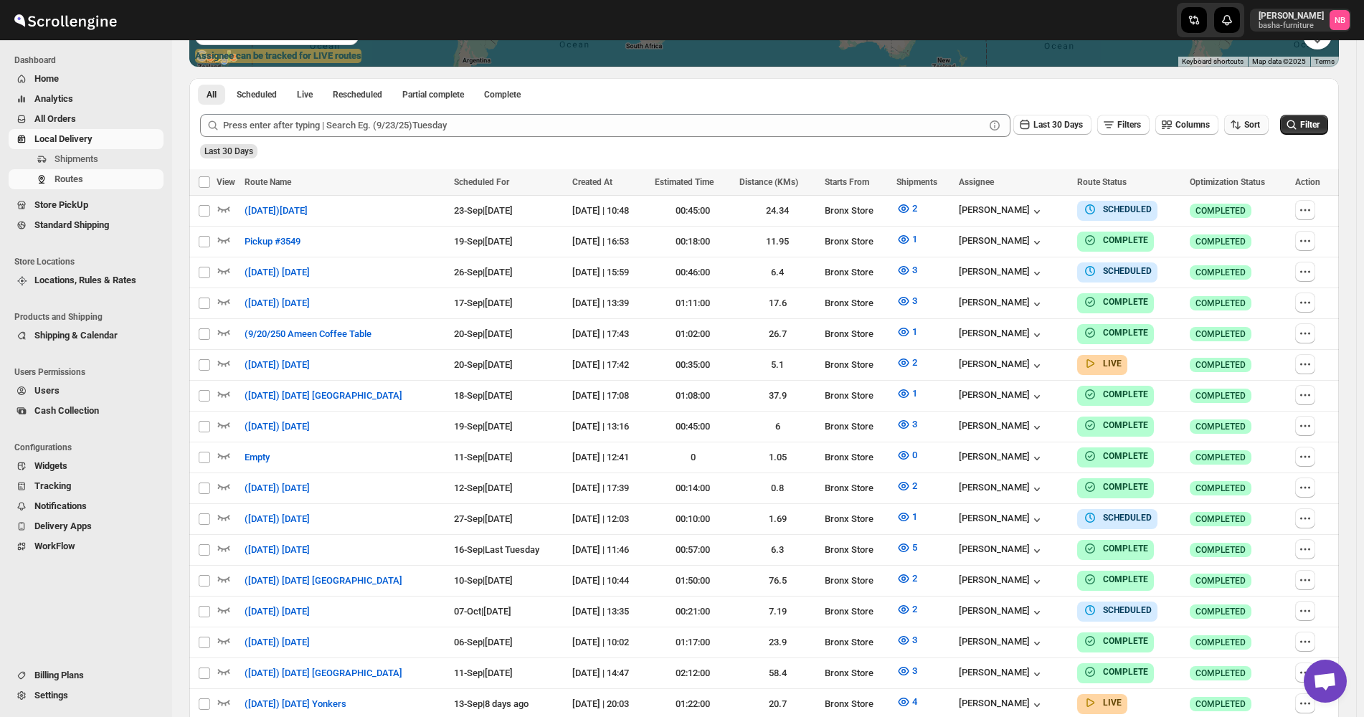
click at [1255, 130] on span "Sort" at bounding box center [1252, 125] width 16 height 10
click at [1253, 191] on button "Due Date" at bounding box center [1249, 202] width 87 height 23
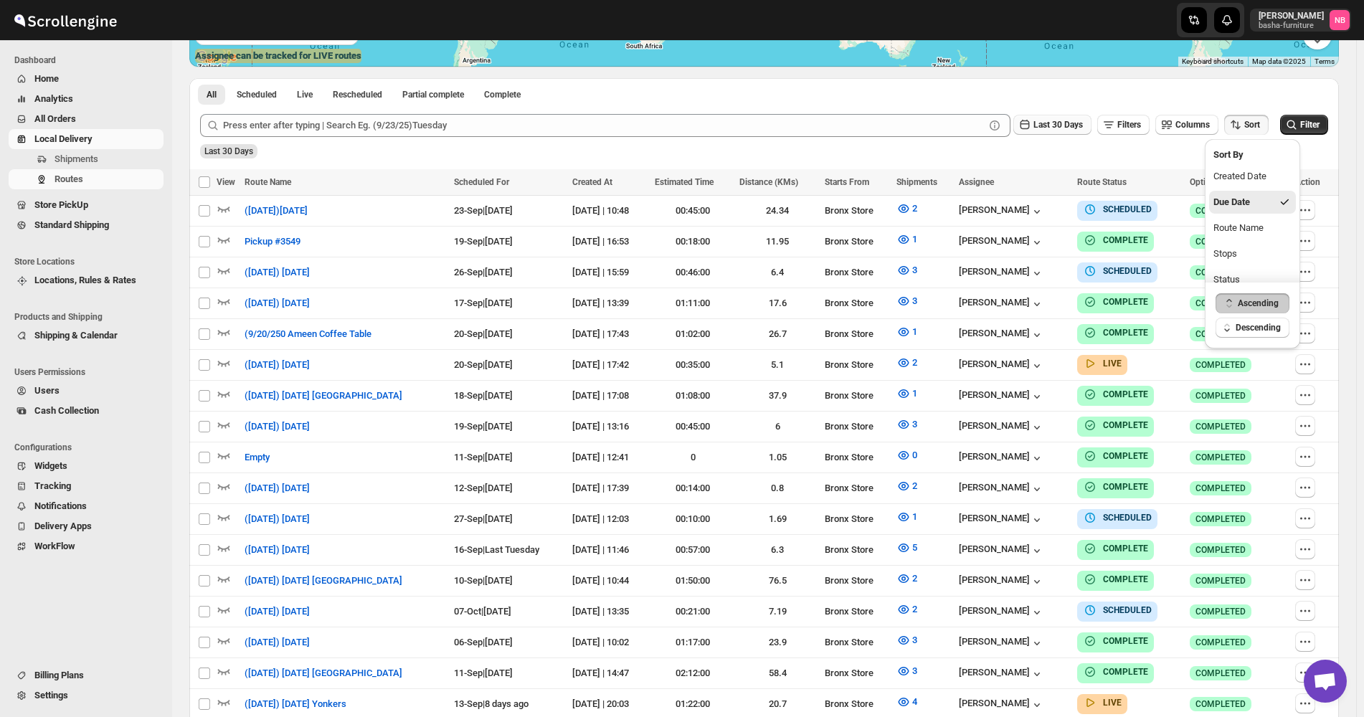
click at [1065, 130] on span "Last 30 Days" at bounding box center [1057, 125] width 49 height 10
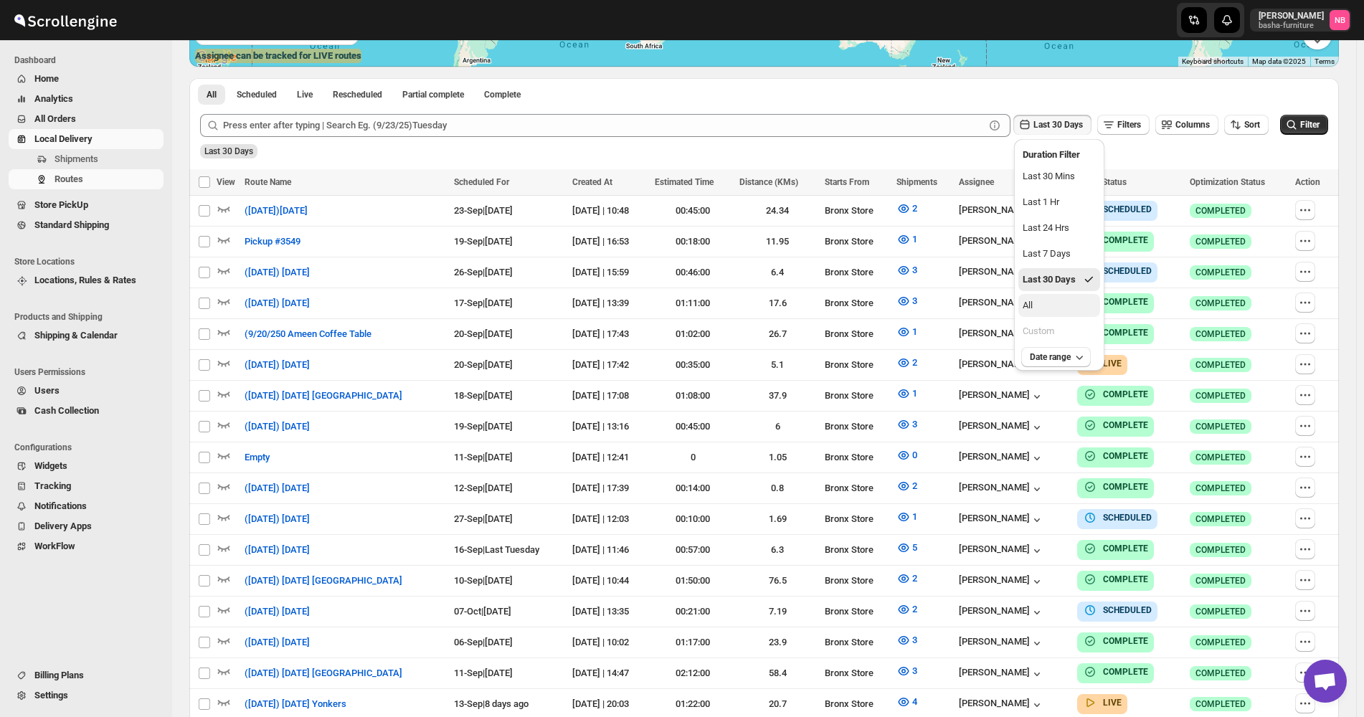
click at [1065, 306] on button "All" at bounding box center [1059, 305] width 82 height 23
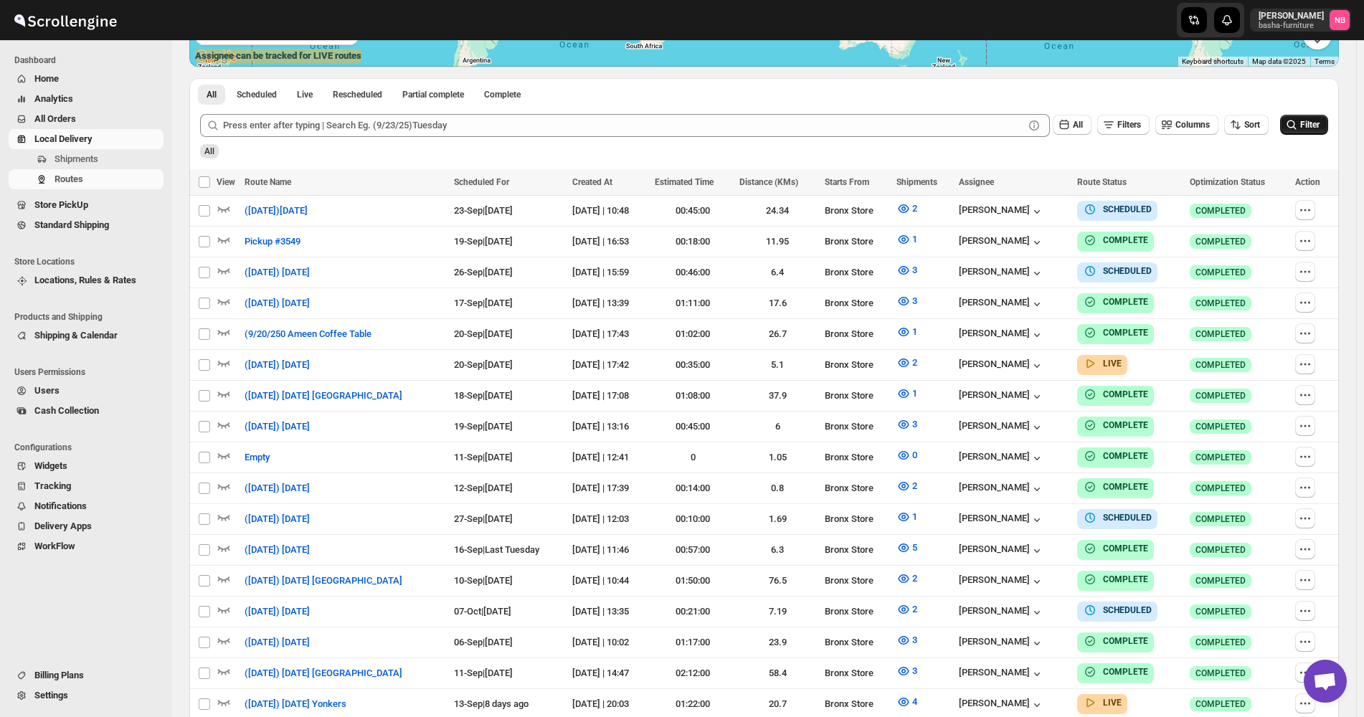
click at [1316, 126] on span "Filter" at bounding box center [1309, 125] width 19 height 10
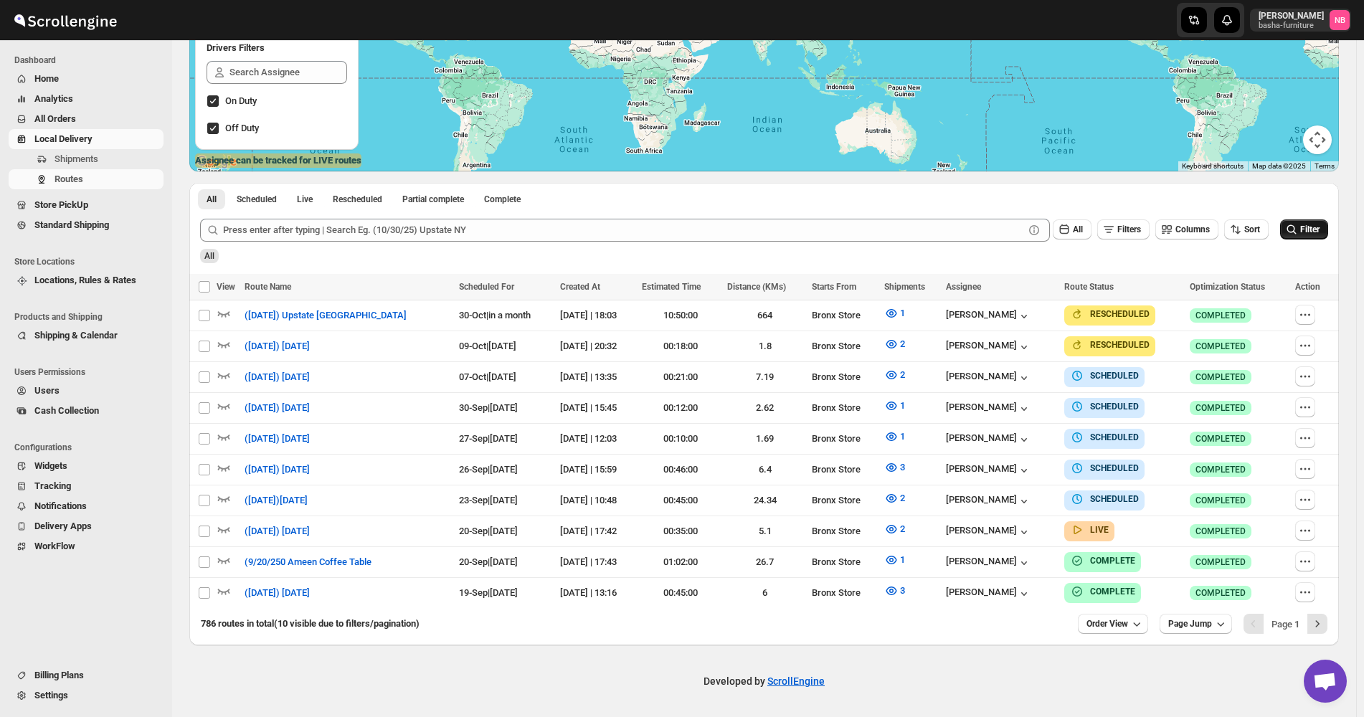
scroll to position [247, 0]
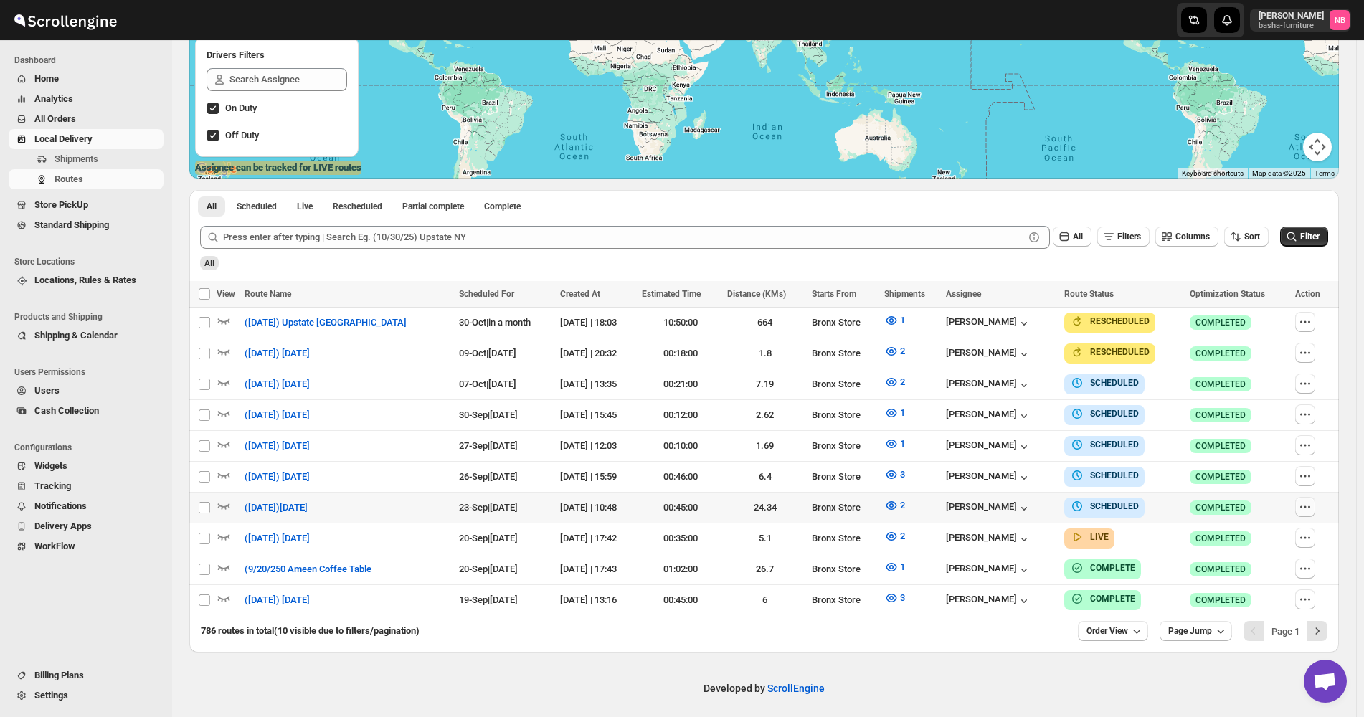
click at [1312, 500] on icon "button" at bounding box center [1305, 507] width 14 height 14
checkbox input "true"
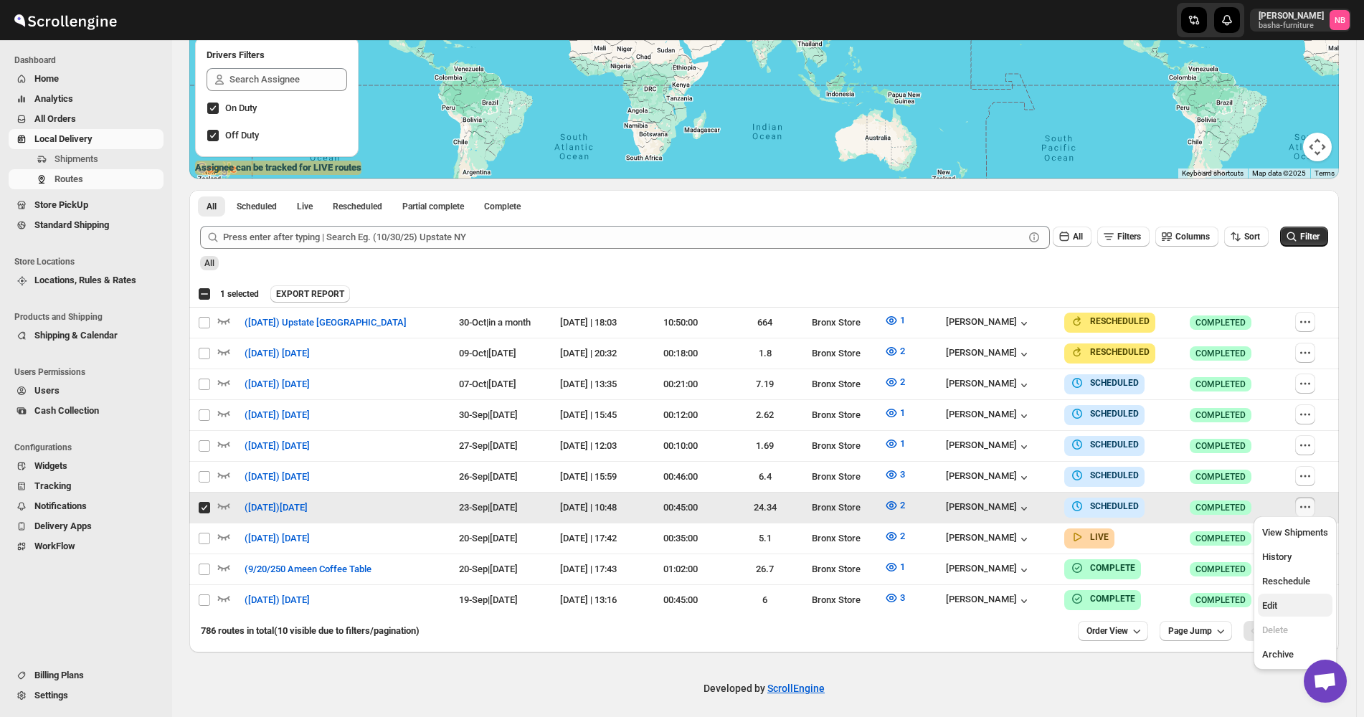
click at [1277, 594] on button "Edit" at bounding box center [1294, 605] width 75 height 23
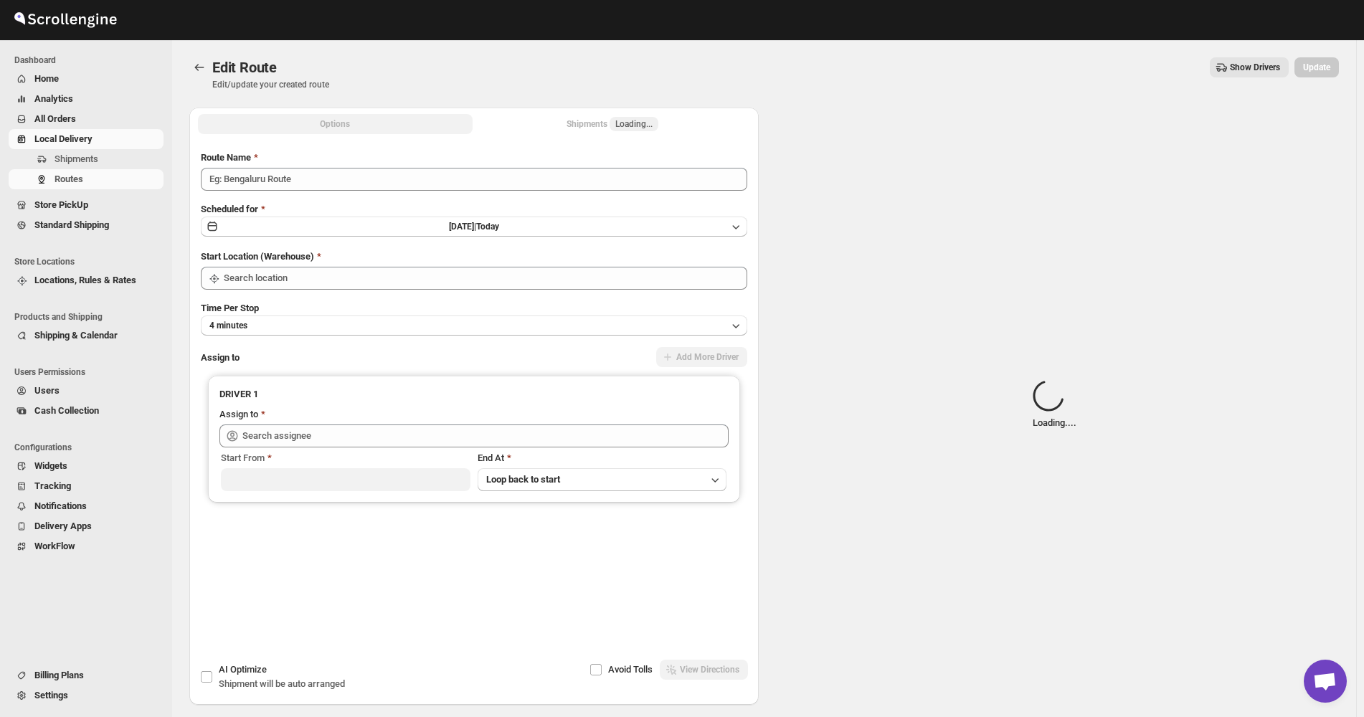
type input "([DATE])[DATE]"
type input "[PERSON_NAME] ([EMAIL_ADDRESS][DOMAIN_NAME])"
type input "Bronx Store"
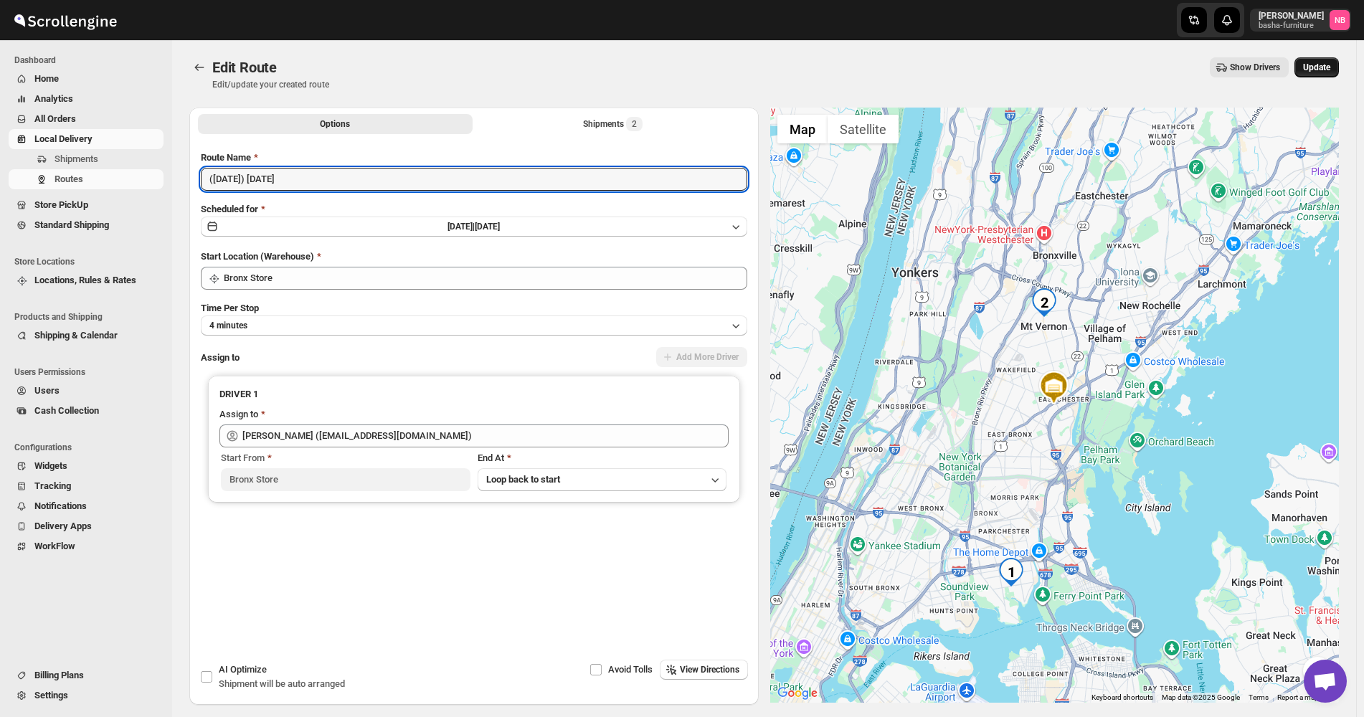
type input "([DATE]) [DATE]"
click at [1315, 68] on span "Update" at bounding box center [1316, 67] width 27 height 11
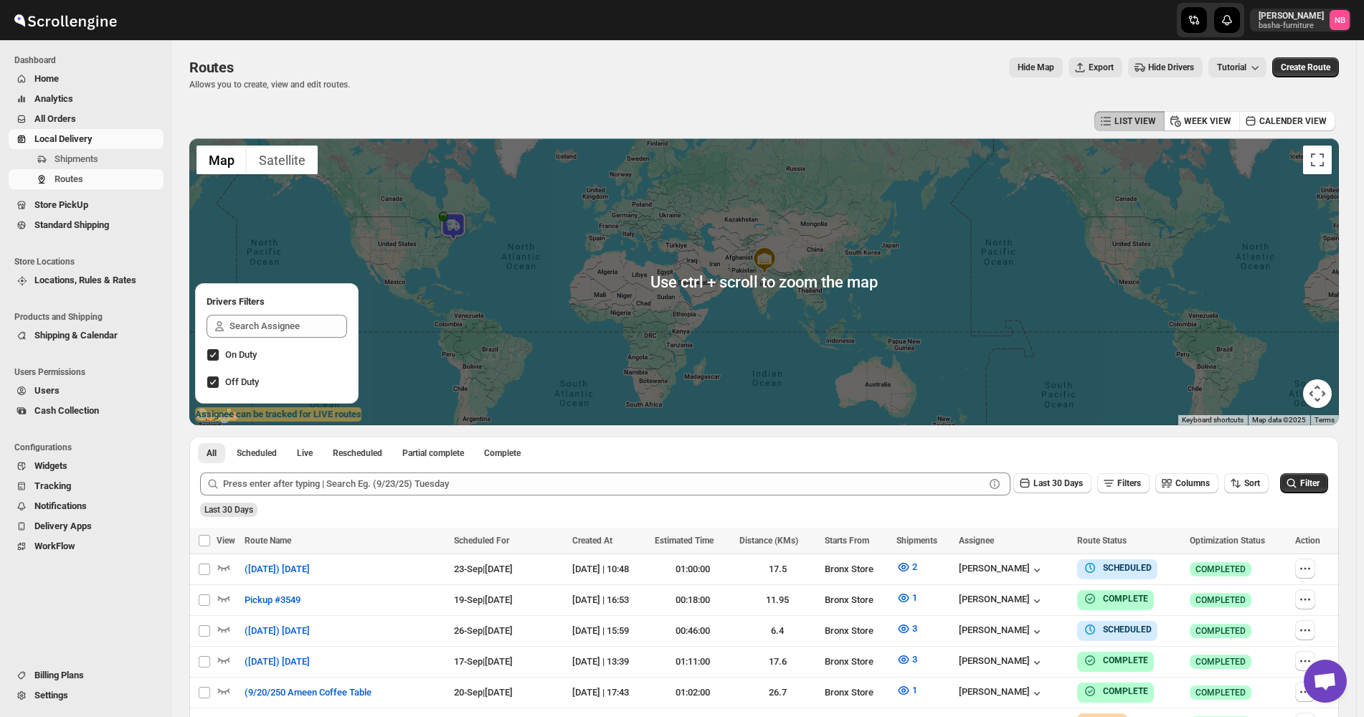
scroll to position [358, 0]
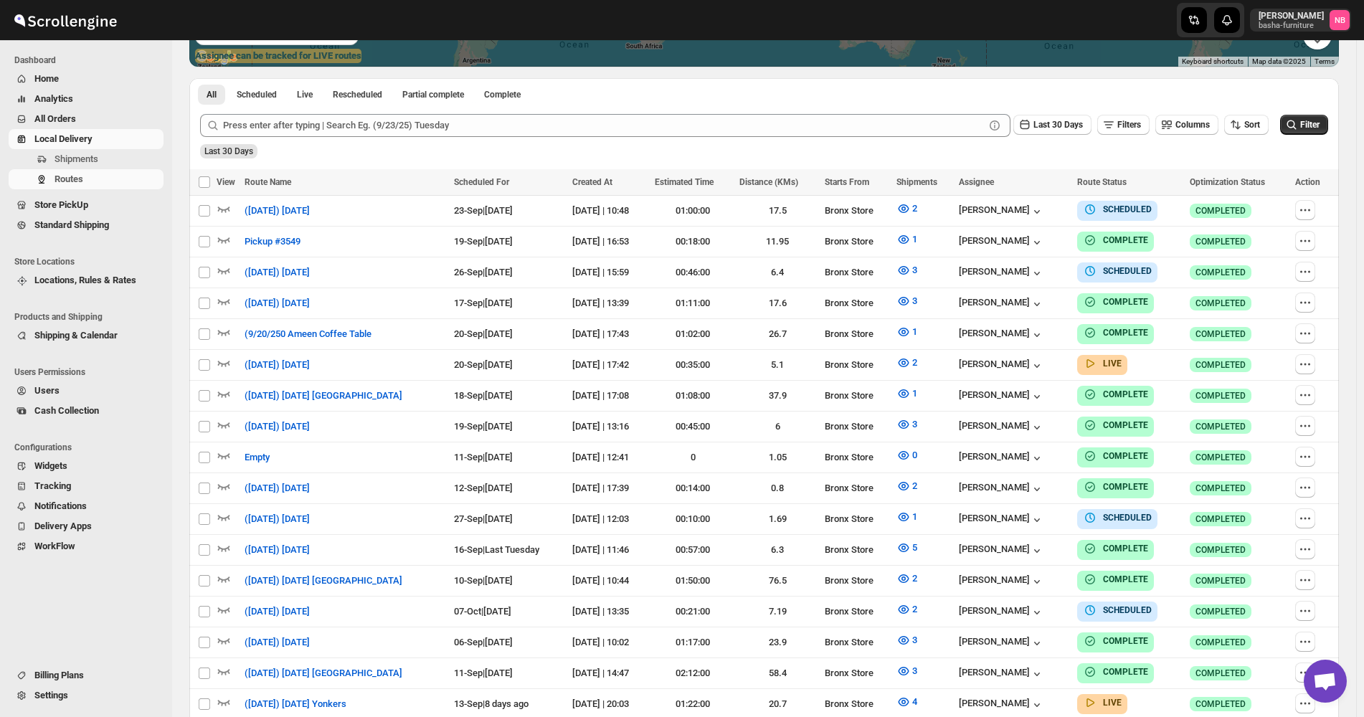
click at [1256, 135] on div "Sort" at bounding box center [1246, 126] width 44 height 22
click at [1255, 130] on span "Sort" at bounding box center [1252, 125] width 16 height 10
click at [1266, 227] on button "Route Name" at bounding box center [1249, 227] width 87 height 23
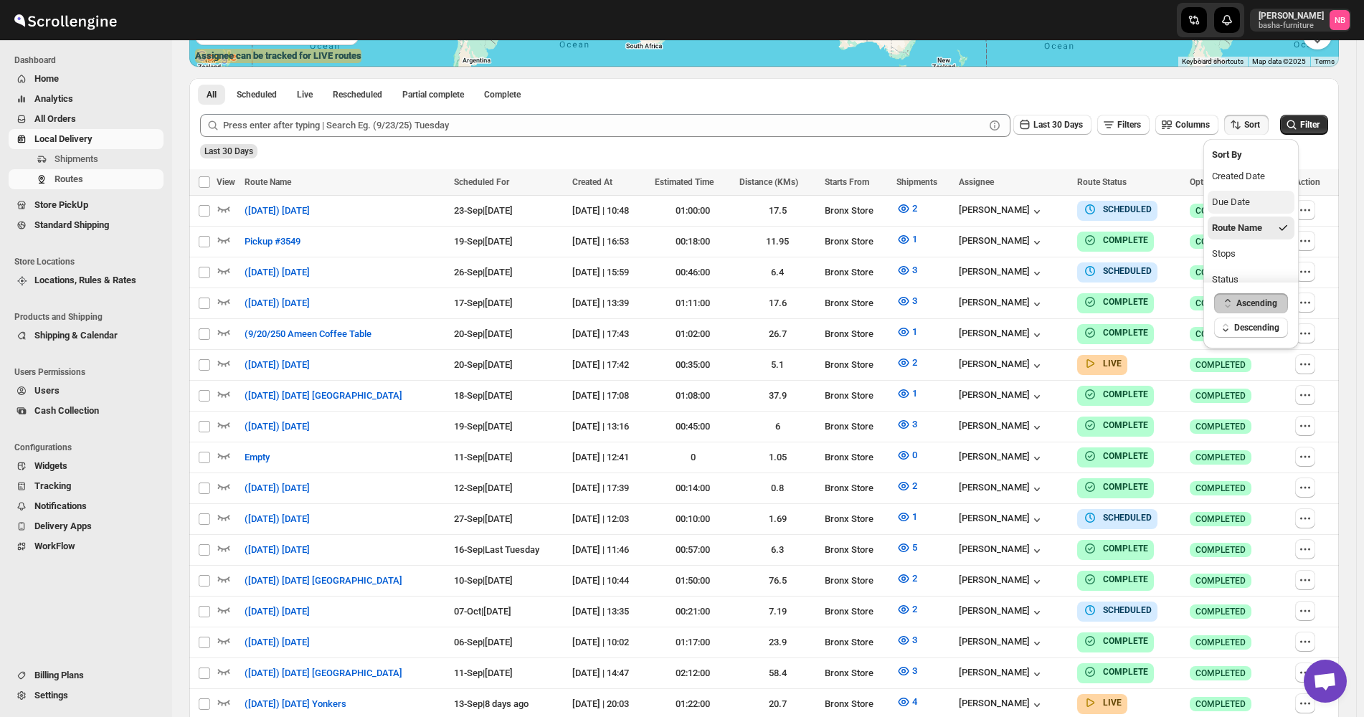
click at [1266, 204] on button "Due Date" at bounding box center [1250, 202] width 87 height 23
click at [1050, 125] on span "Last 30 Days" at bounding box center [1057, 125] width 49 height 10
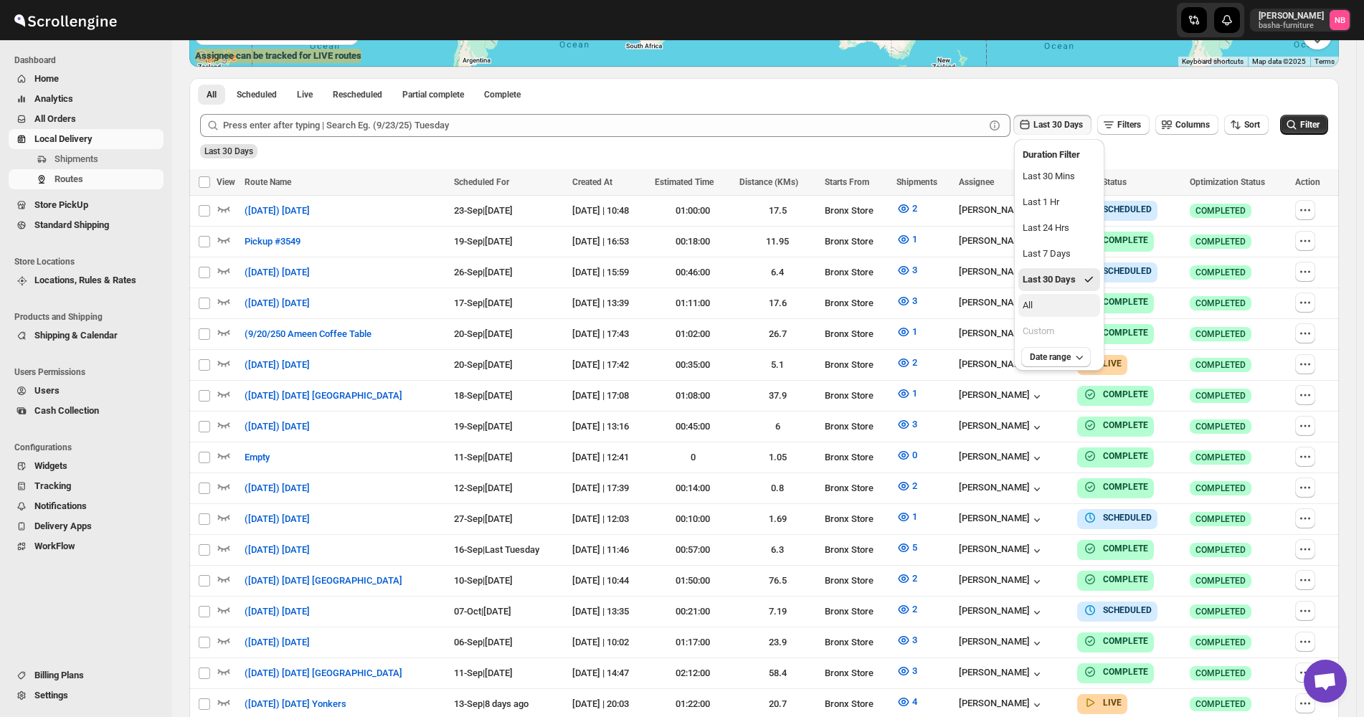
click at [1053, 296] on button "All" at bounding box center [1059, 305] width 82 height 23
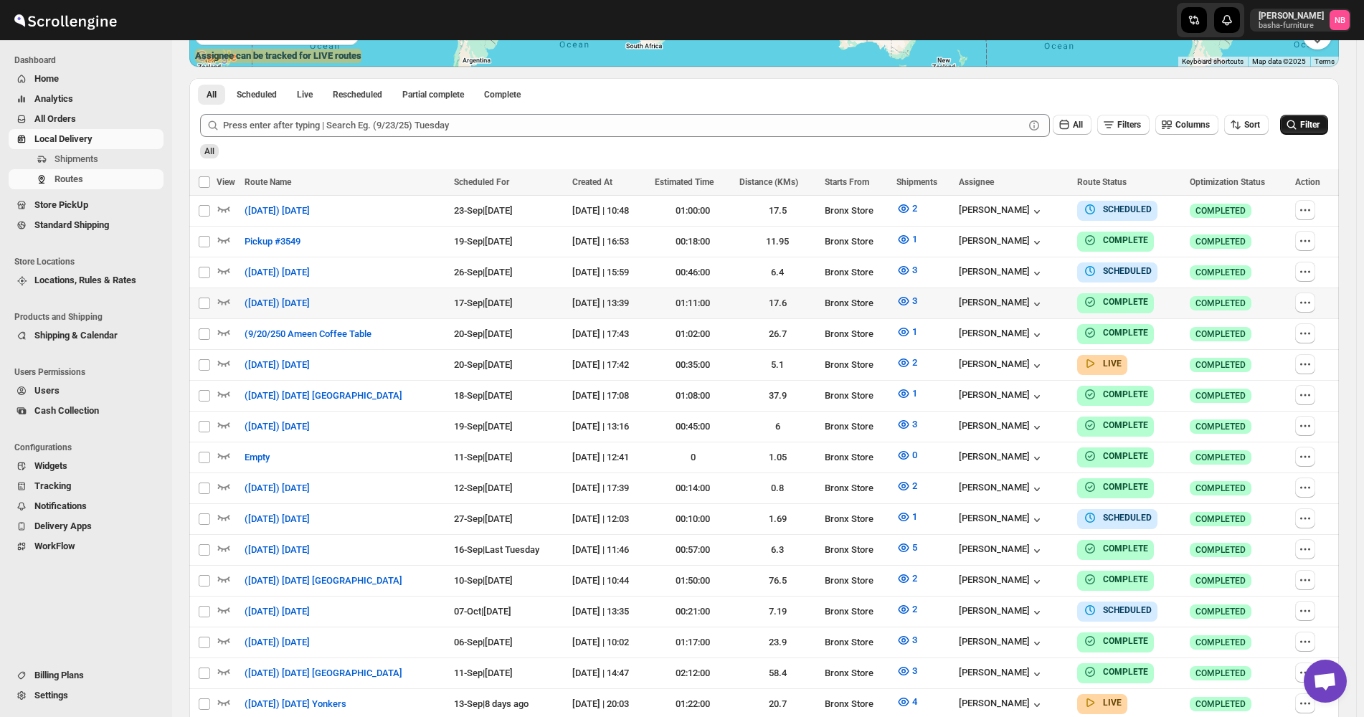
click at [1311, 128] on span "Filter" at bounding box center [1309, 125] width 19 height 10
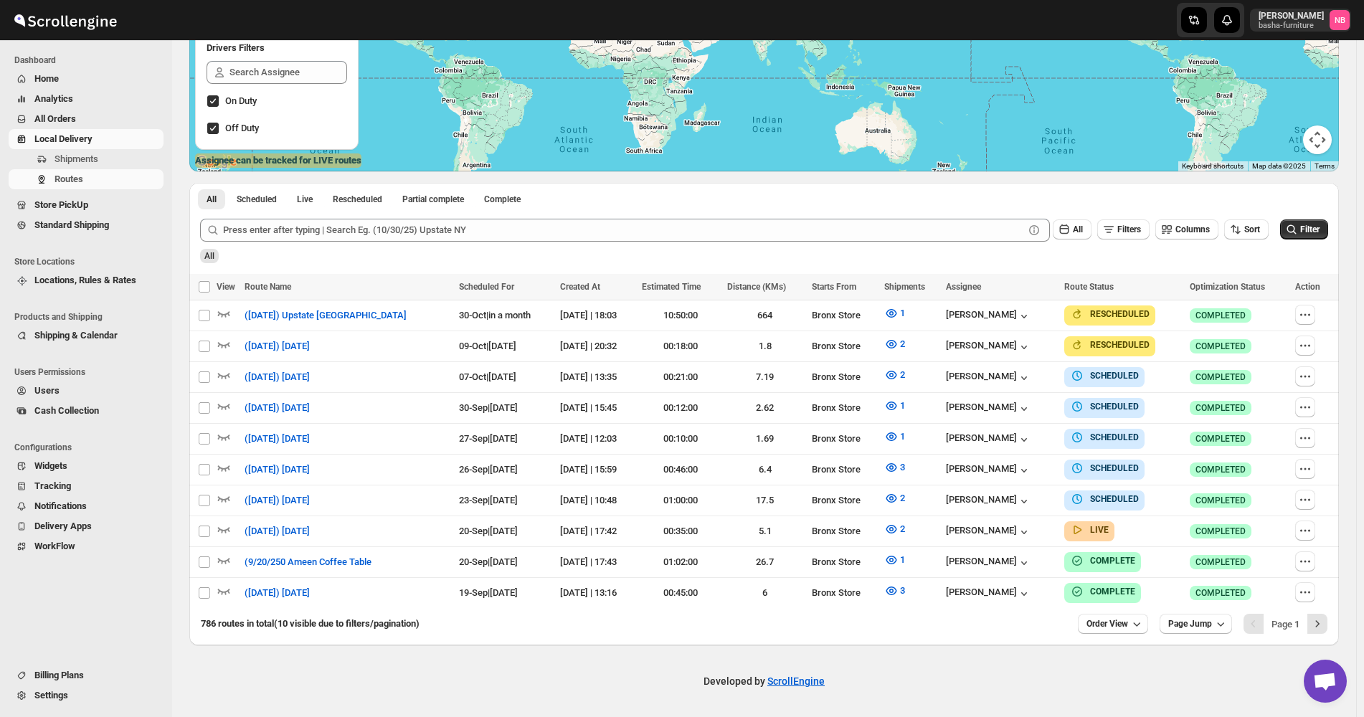
scroll to position [247, 0]
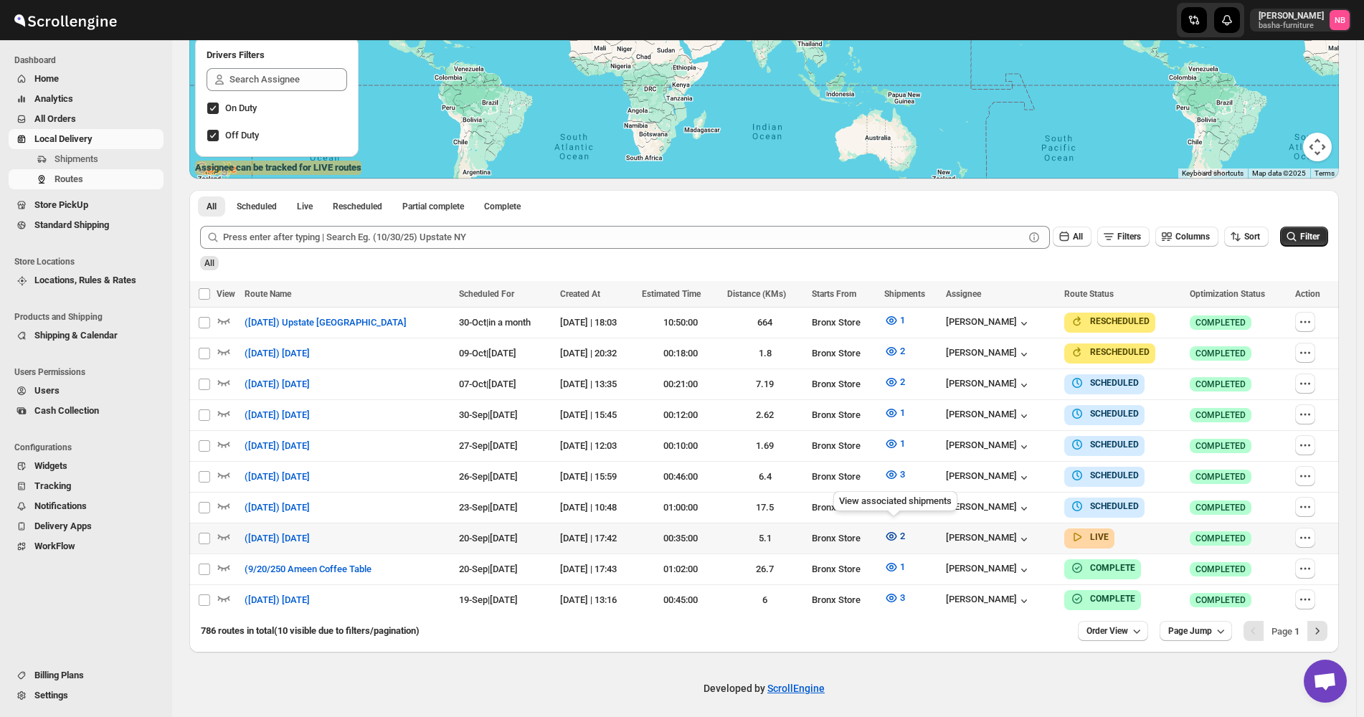
click at [887, 535] on icon "button" at bounding box center [891, 536] width 14 height 14
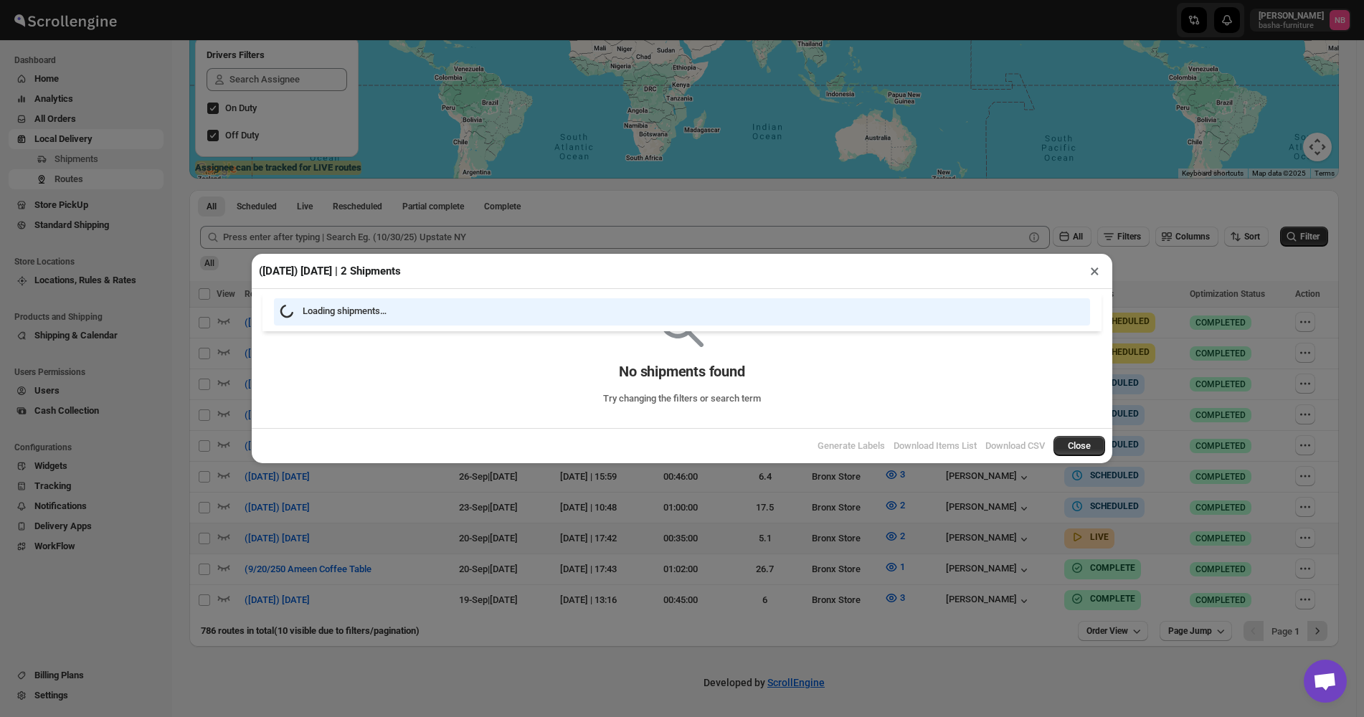
scroll to position [241, 0]
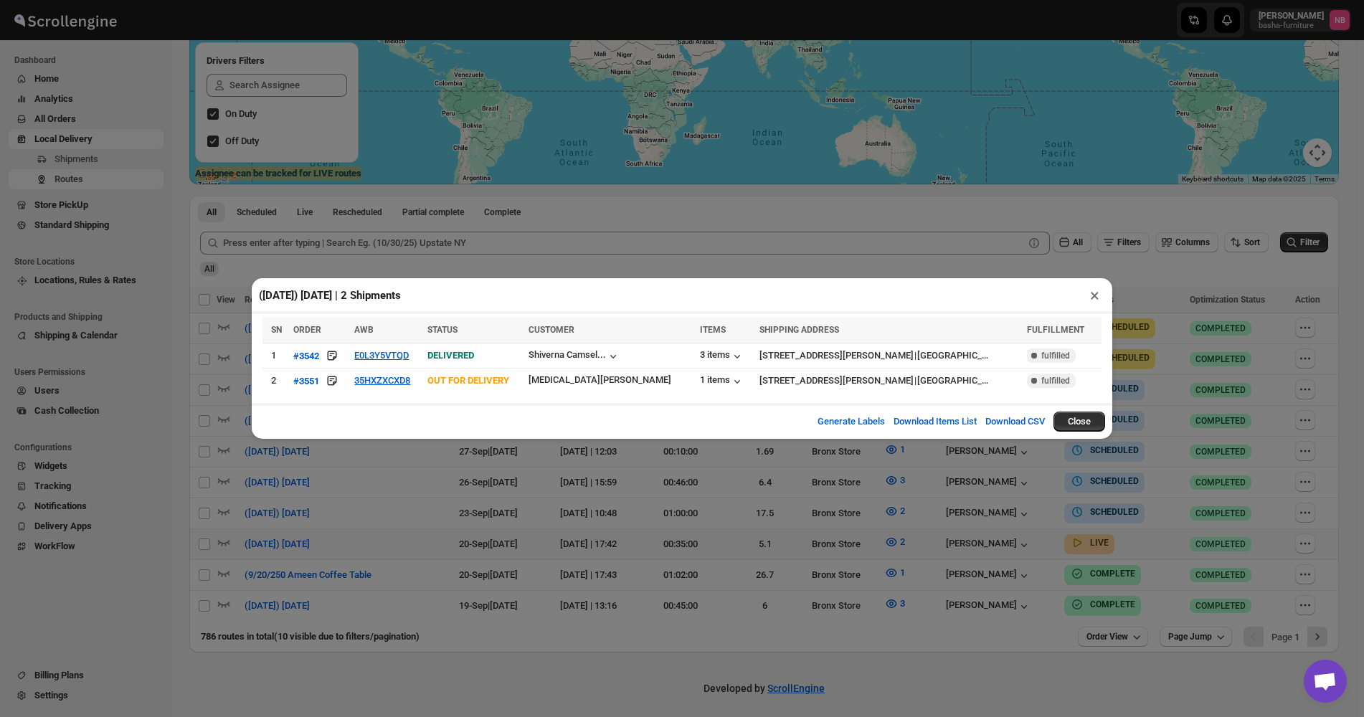
click at [814, 477] on div "([DATE]) [DATE] | 2 Shipments × SN ORDER AWB STATUS CUSTOMER ITEMS SHIPPING ADD…" at bounding box center [682, 358] width 1364 height 717
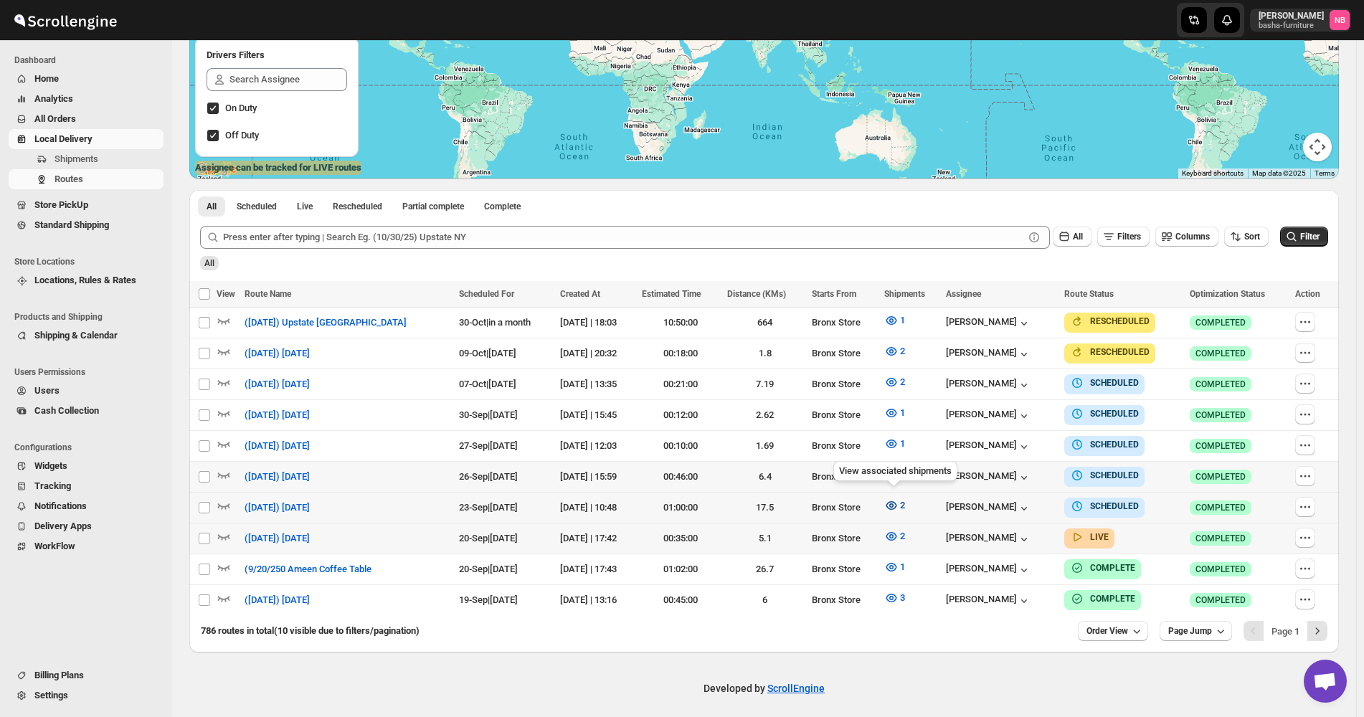
click at [892, 507] on icon "button" at bounding box center [891, 505] width 14 height 14
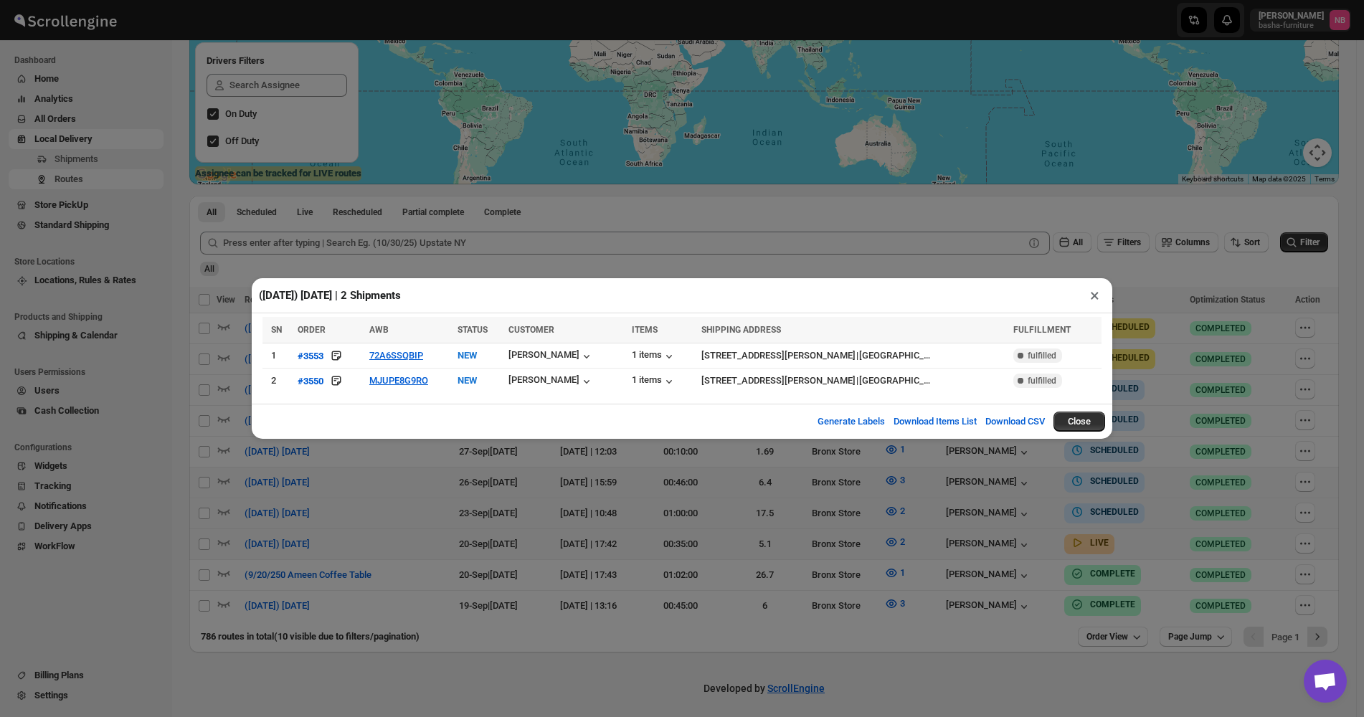
click at [553, 503] on div "([DATE]) [DATE] | 2 Shipments × SN ORDER AWB STATUS CUSTOMER ITEMS SHIPPING ADD…" at bounding box center [682, 358] width 1364 height 717
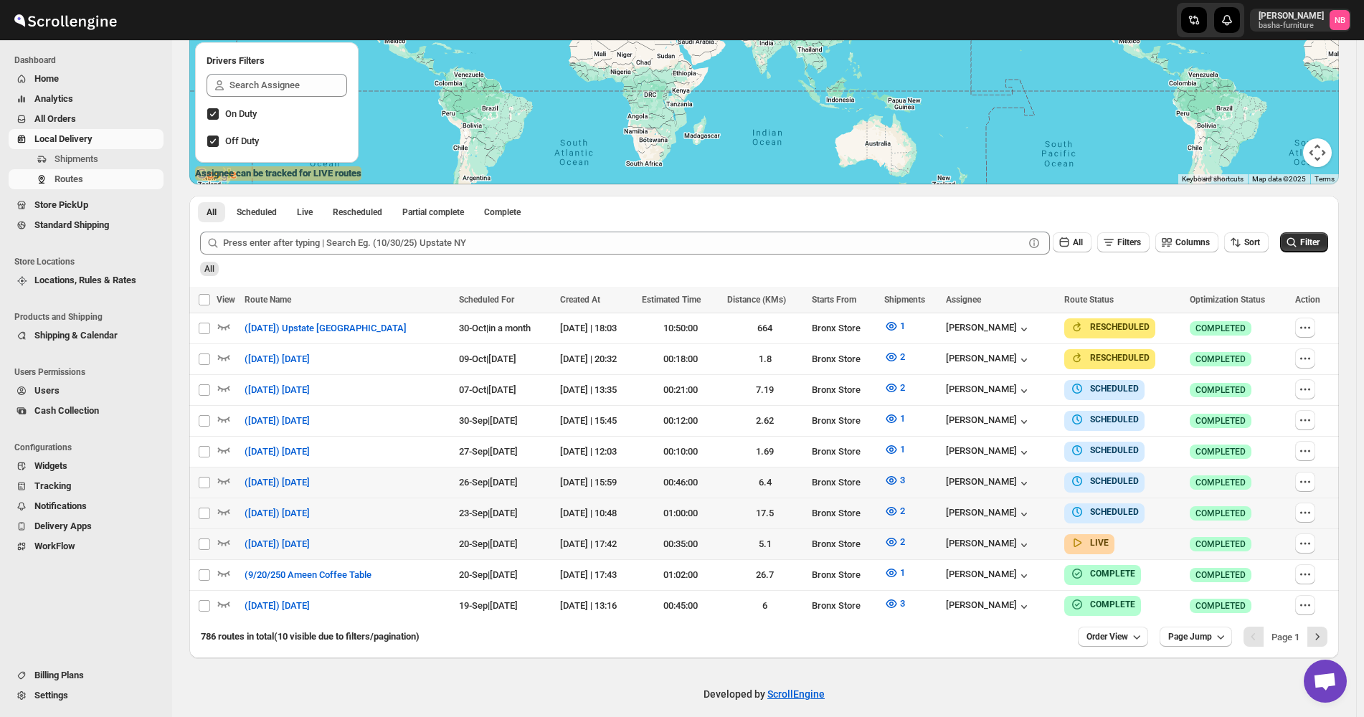
scroll to position [247, 0]
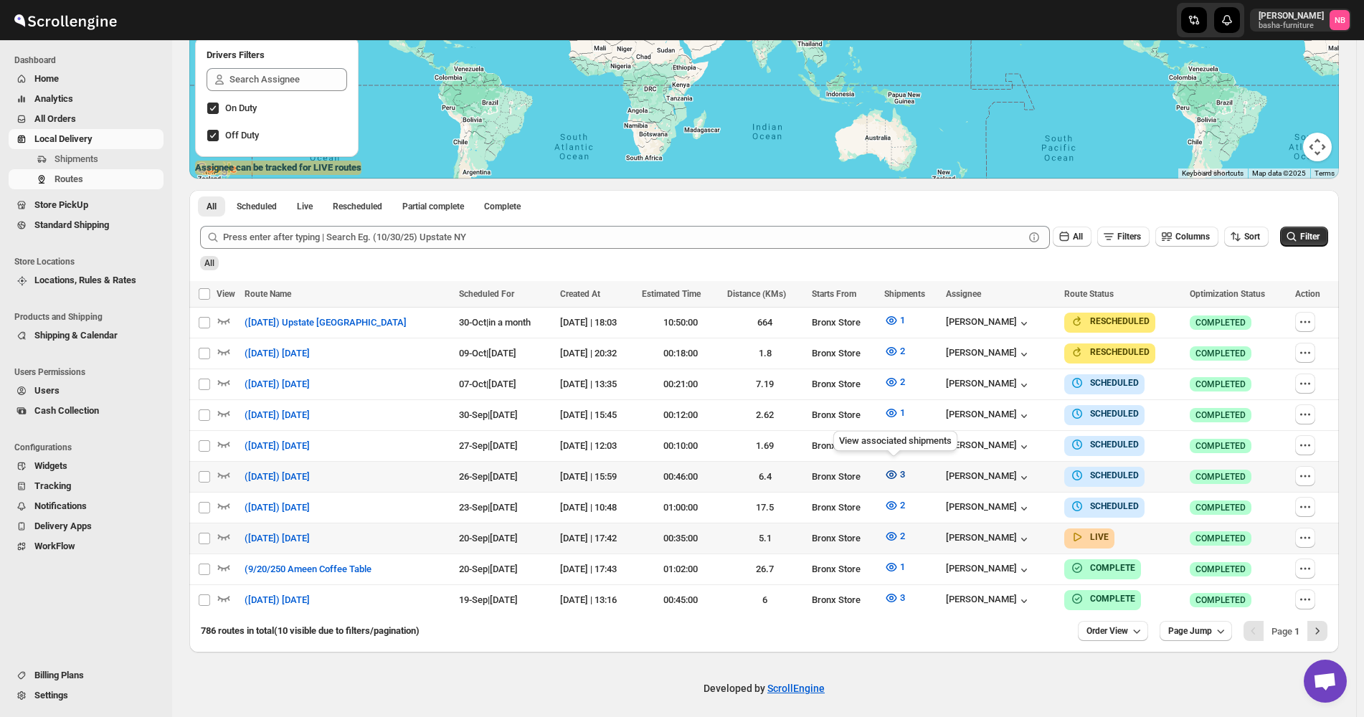
click at [890, 477] on icon "button" at bounding box center [891, 474] width 14 height 14
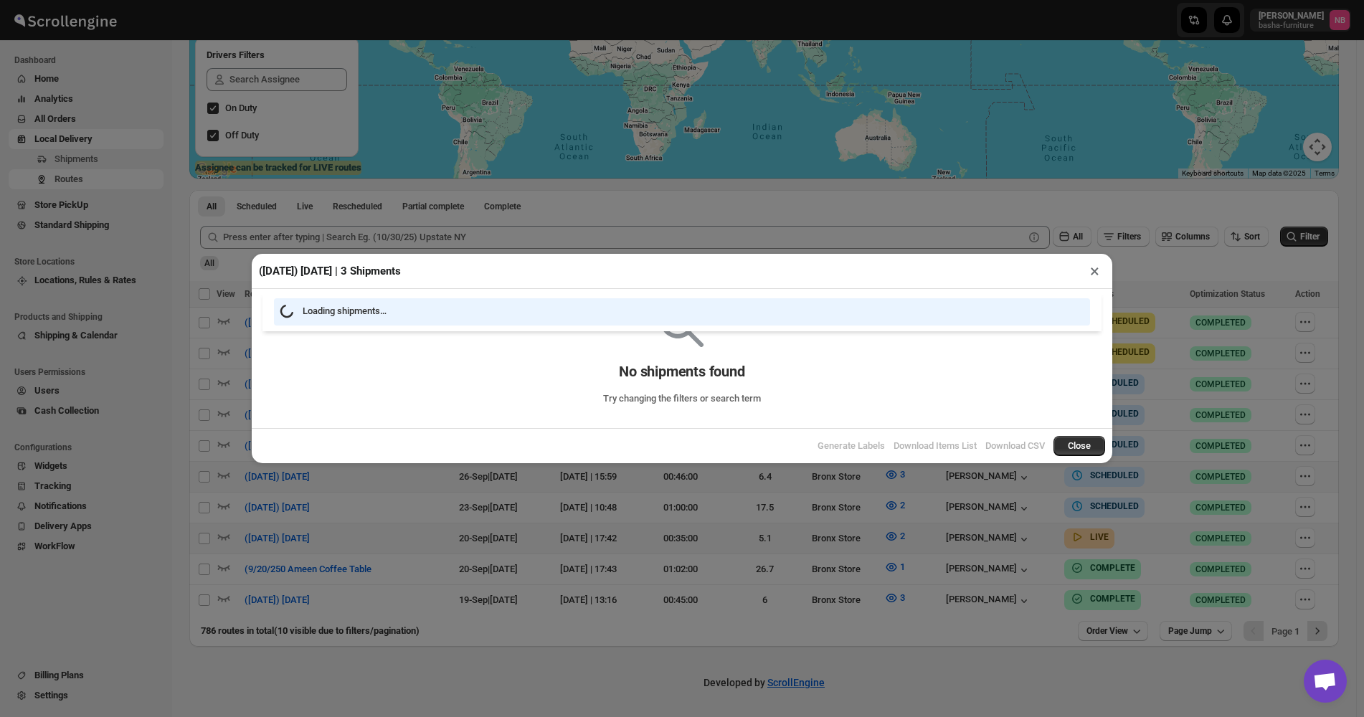
scroll to position [241, 0]
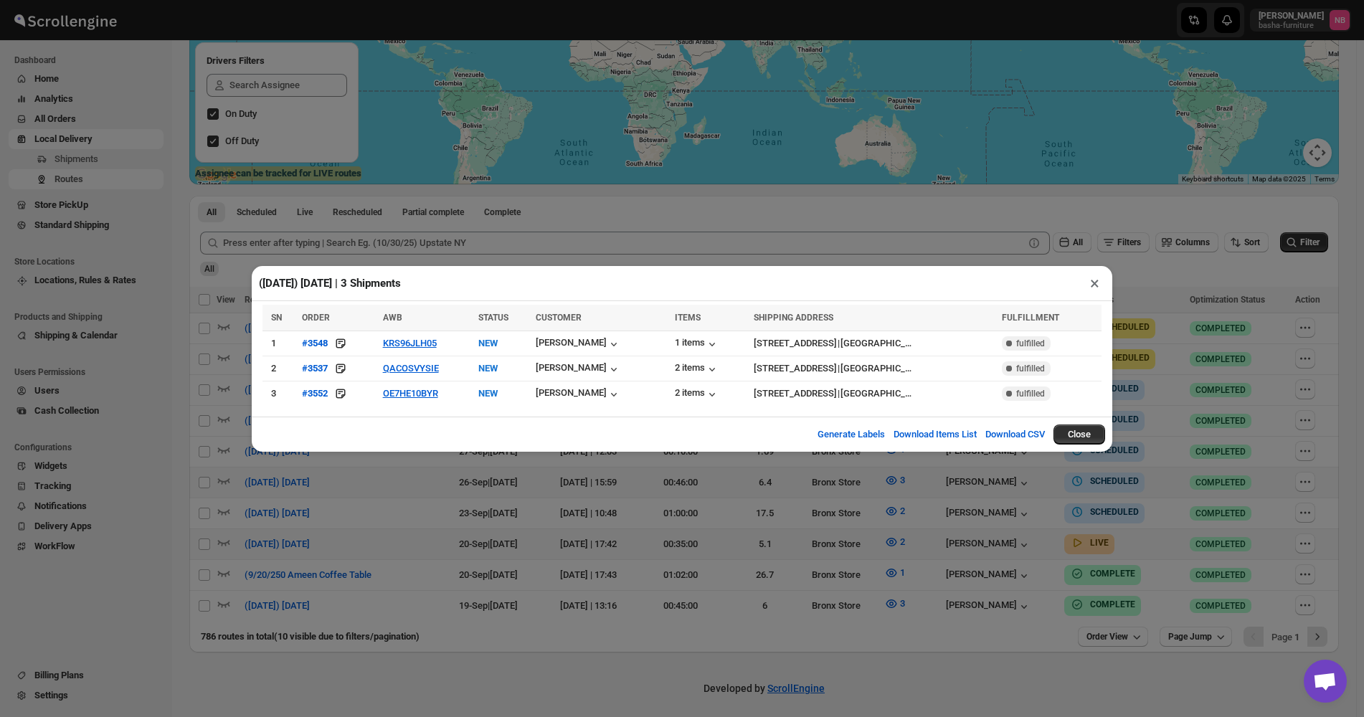
click at [585, 529] on div "([DATE]) [DATE] | 3 Shipments × SN ORDER AWB STATUS CUSTOMER ITEMS SHIPPING ADD…" at bounding box center [682, 358] width 1364 height 717
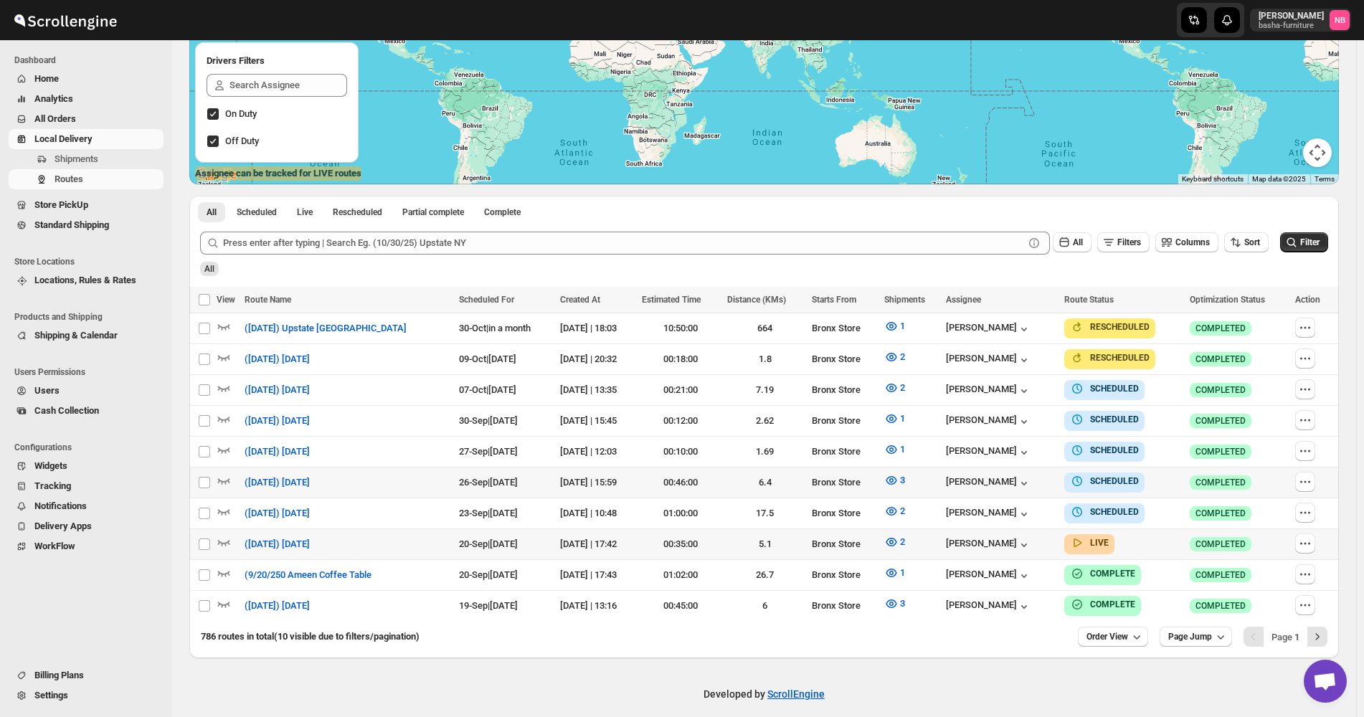
scroll to position [247, 0]
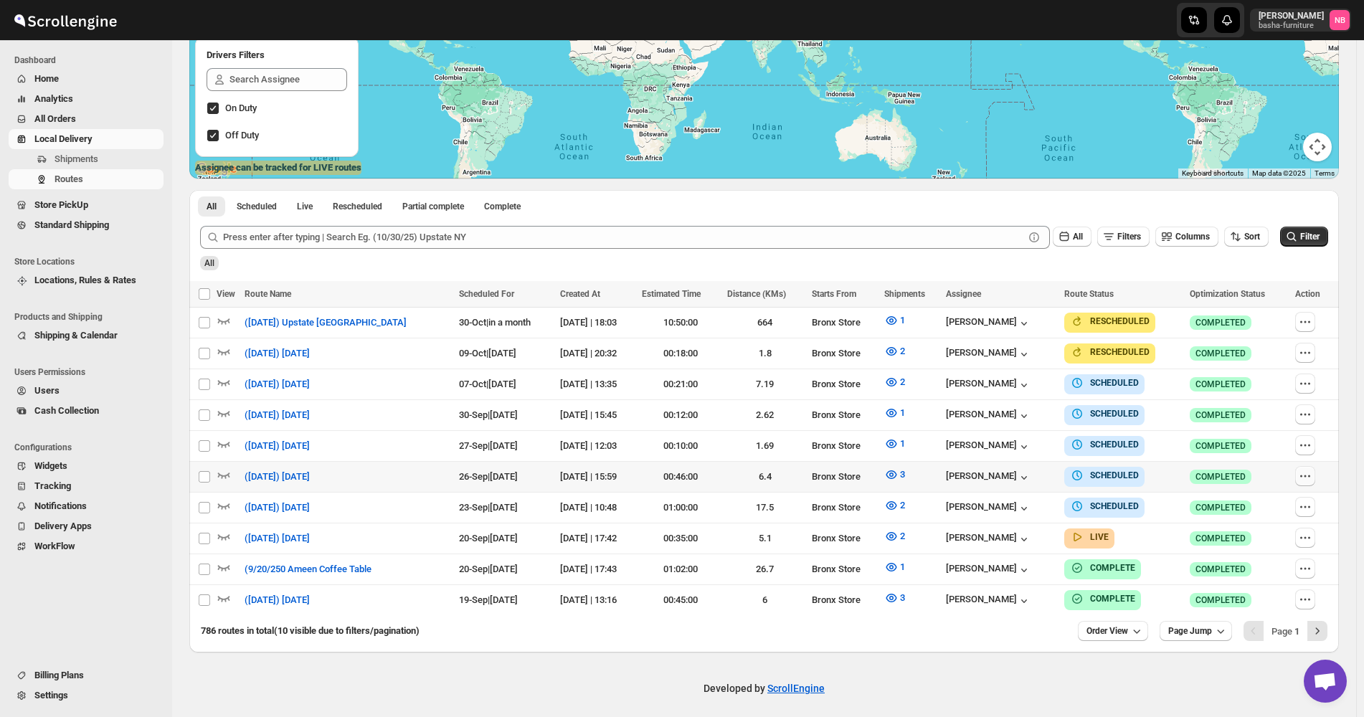
click at [1312, 472] on icon "button" at bounding box center [1305, 476] width 14 height 14
checkbox input "true"
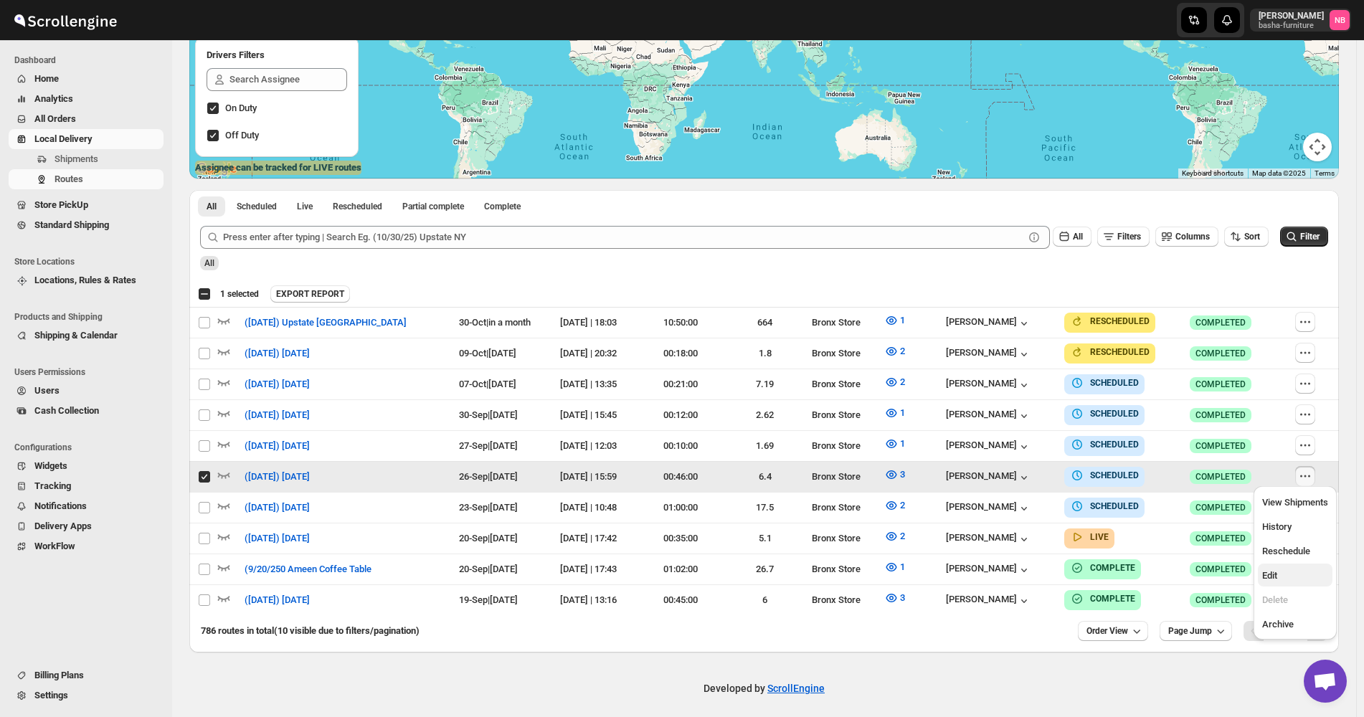
click at [1277, 567] on button "Edit" at bounding box center [1294, 574] width 75 height 23
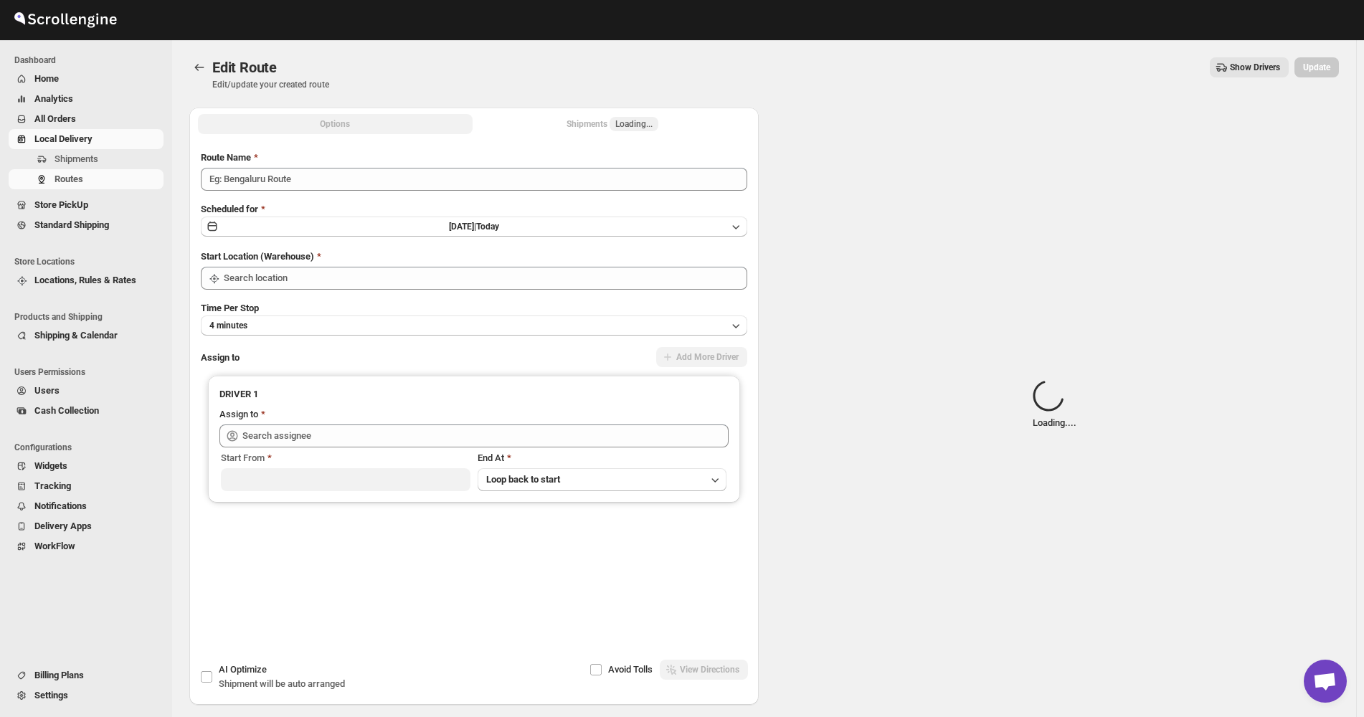
type input "([DATE]) [DATE]"
type input "Bronx Store"
type input "[PERSON_NAME] ([EMAIL_ADDRESS][DOMAIN_NAME])"
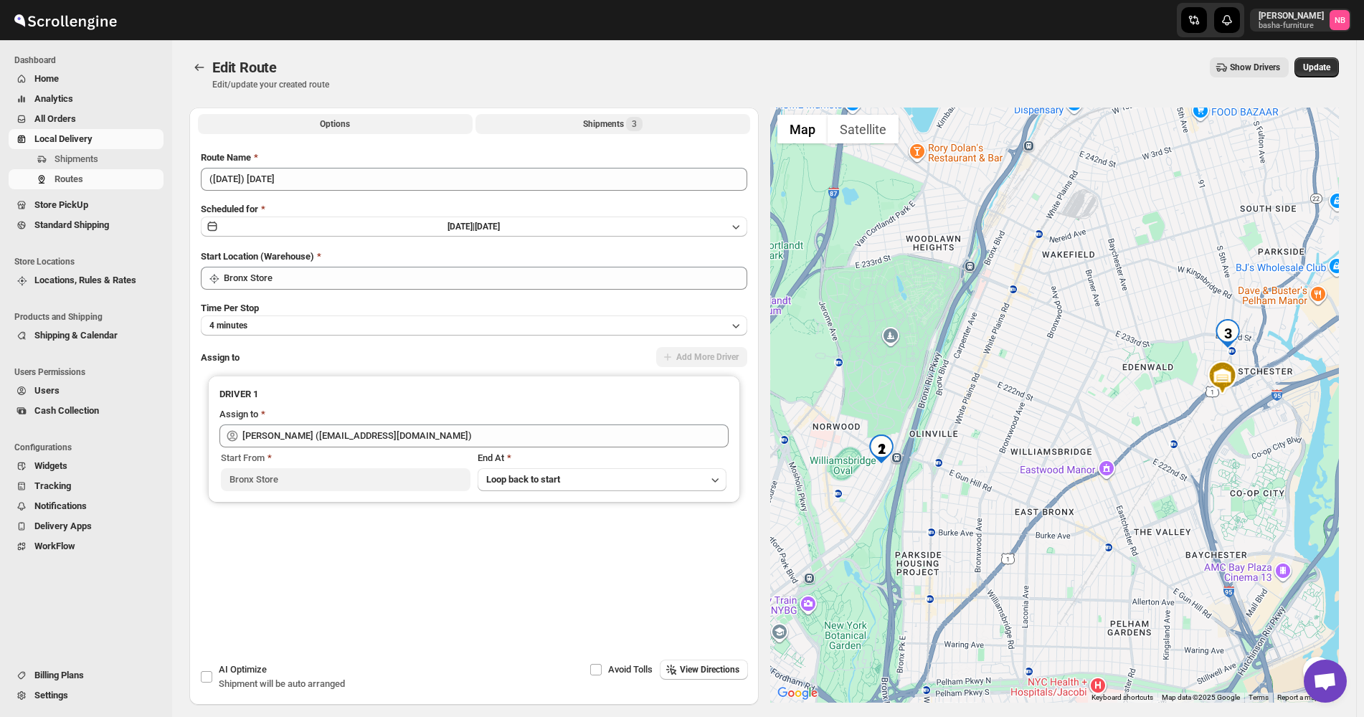
click at [655, 120] on button "Shipments 3" at bounding box center [612, 124] width 275 height 20
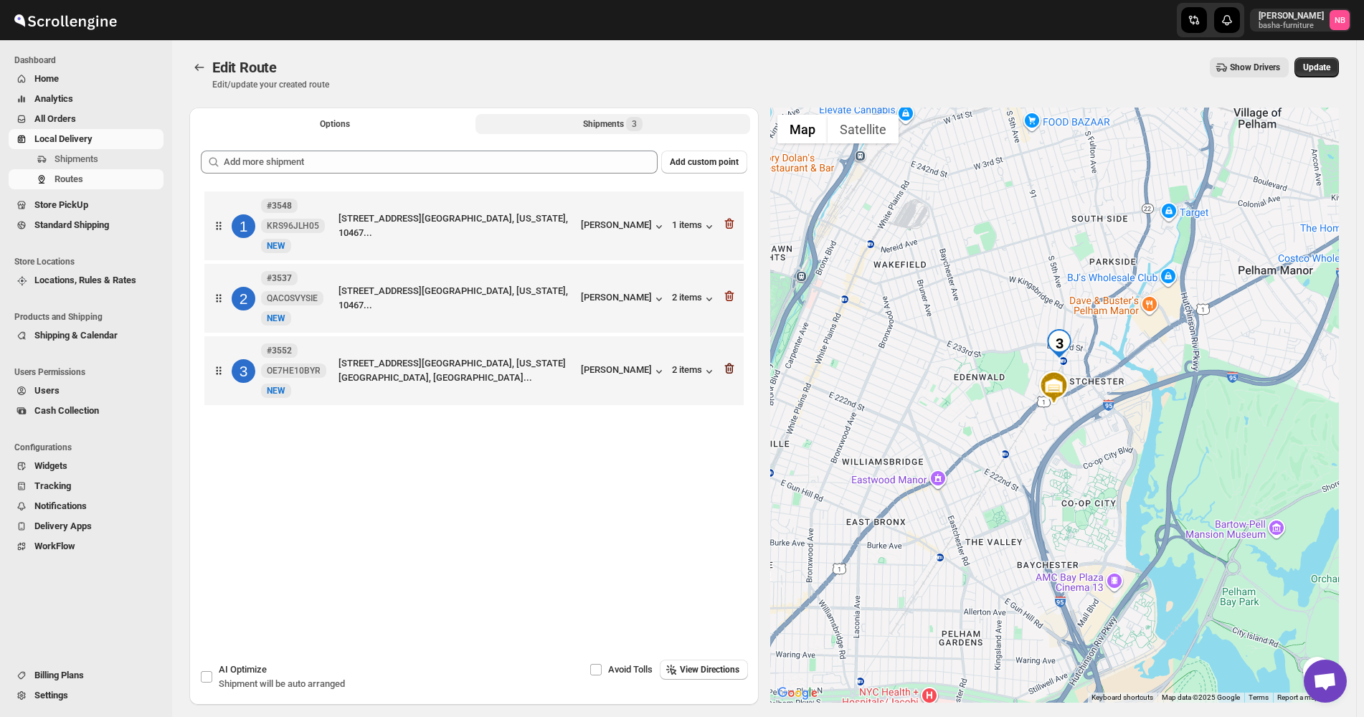
click at [733, 367] on icon "button" at bounding box center [729, 368] width 14 height 14
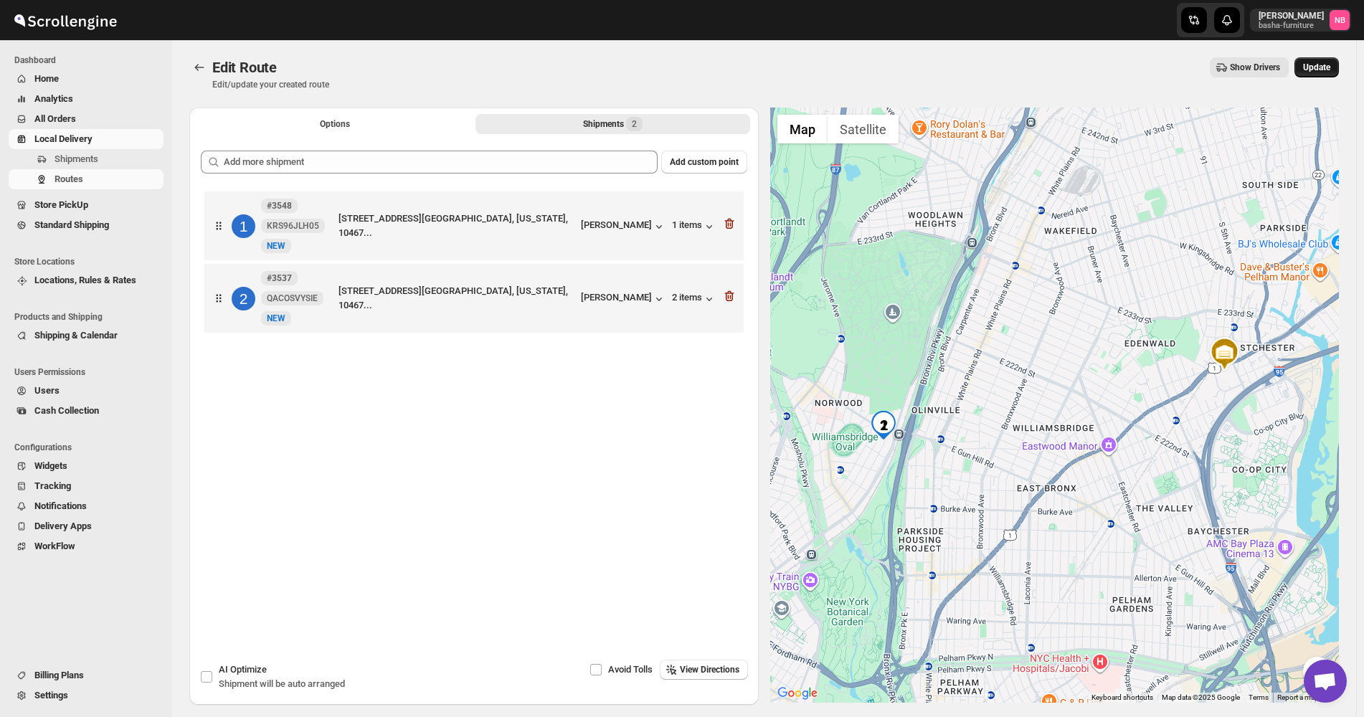
click at [1330, 70] on span "Update" at bounding box center [1316, 67] width 27 height 11
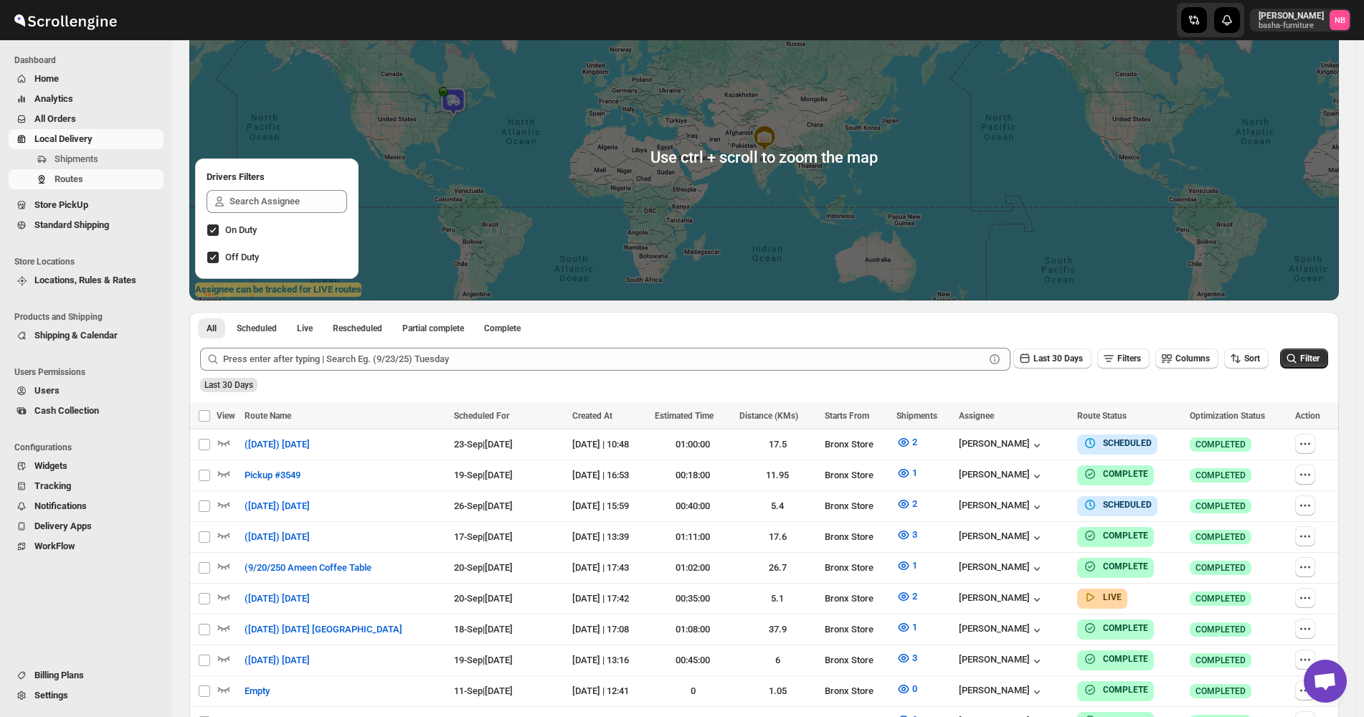
scroll to position [287, 0]
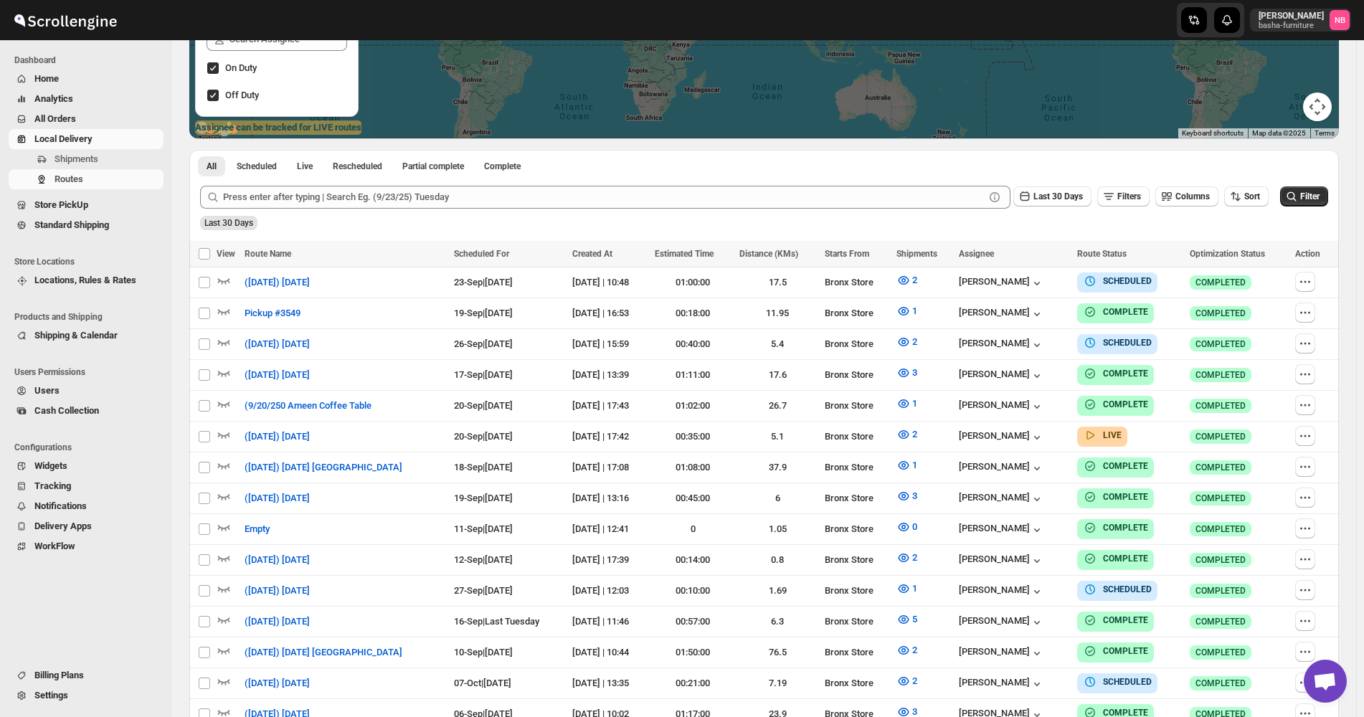
click at [1252, 207] on div "Sort" at bounding box center [1246, 197] width 44 height 22
click at [1253, 201] on span "Sort" at bounding box center [1252, 196] width 16 height 10
click at [1247, 285] on ul "Created Date Due Date Route Name Stops Status" at bounding box center [1249, 300] width 87 height 126
click at [1241, 272] on div "Due Date" at bounding box center [1229, 274] width 38 height 14
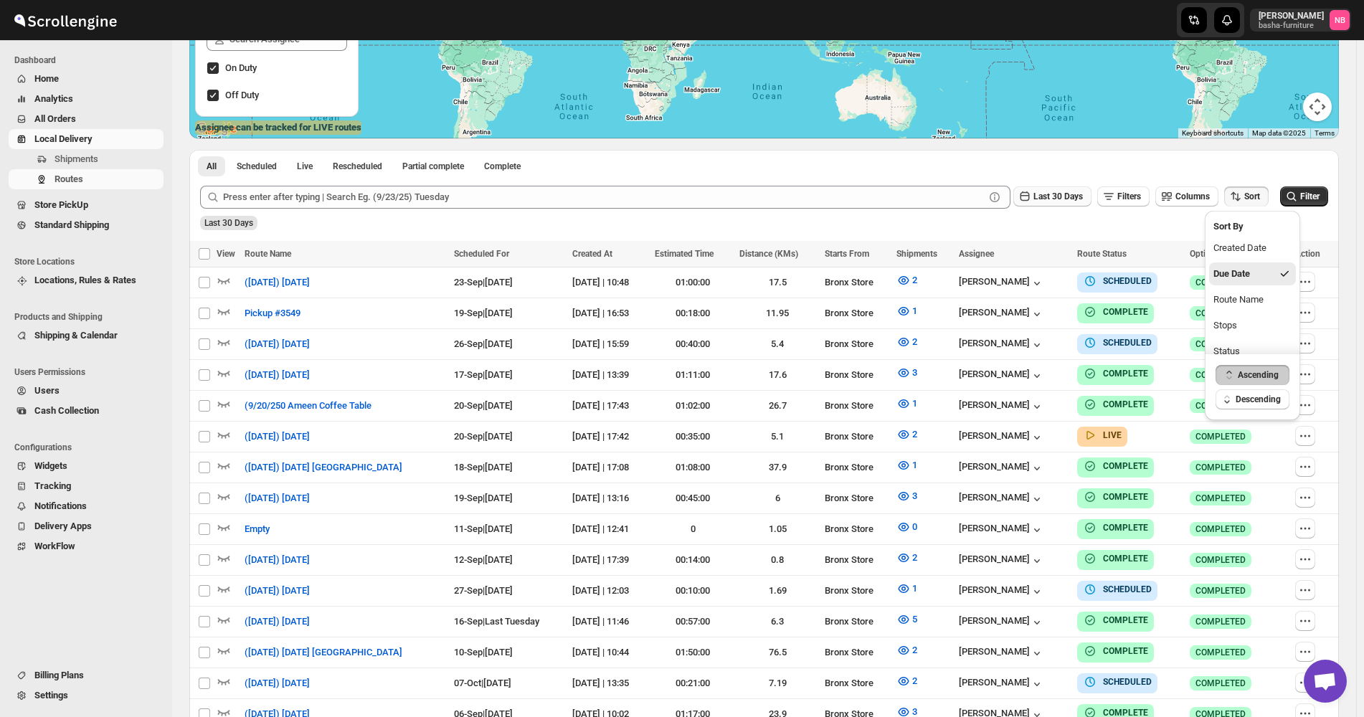
click at [1060, 194] on span "Last 30 Days" at bounding box center [1057, 196] width 49 height 10
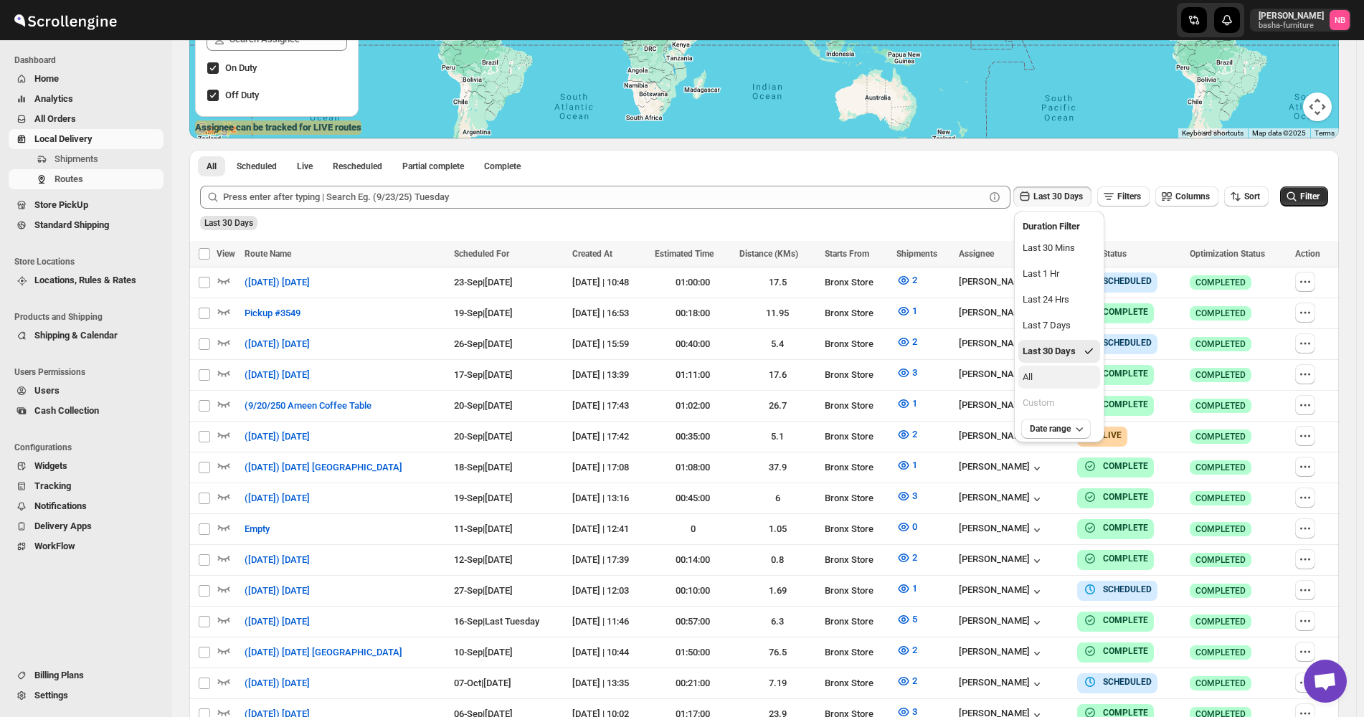
click at [1044, 381] on button "All" at bounding box center [1059, 377] width 82 height 23
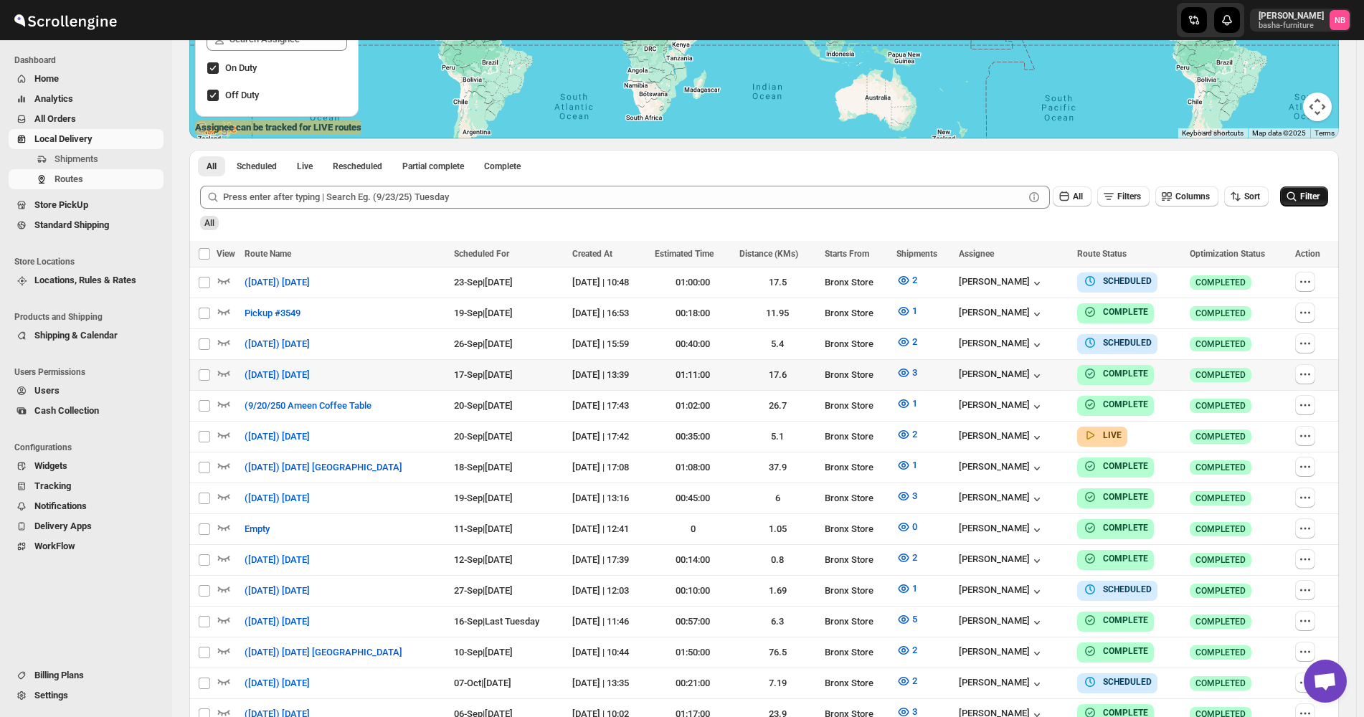
click at [1290, 195] on button "Filter" at bounding box center [1304, 196] width 48 height 20
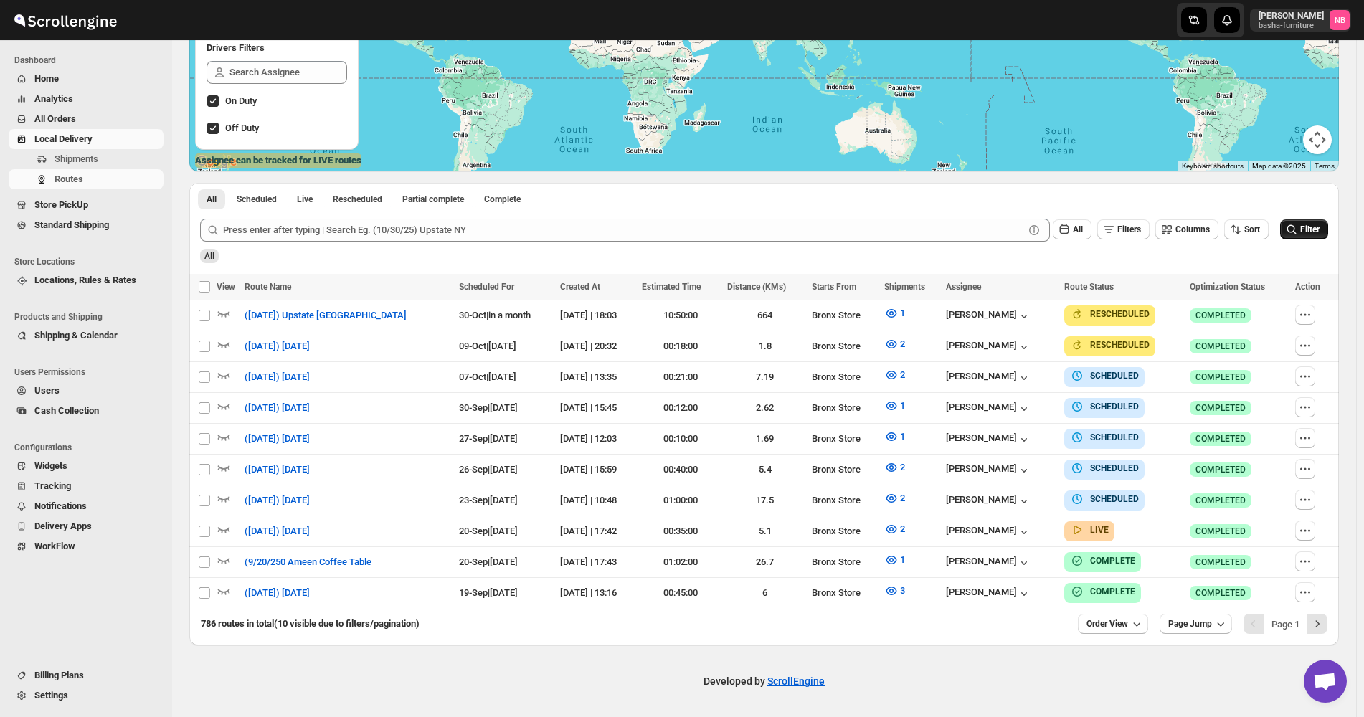
scroll to position [247, 0]
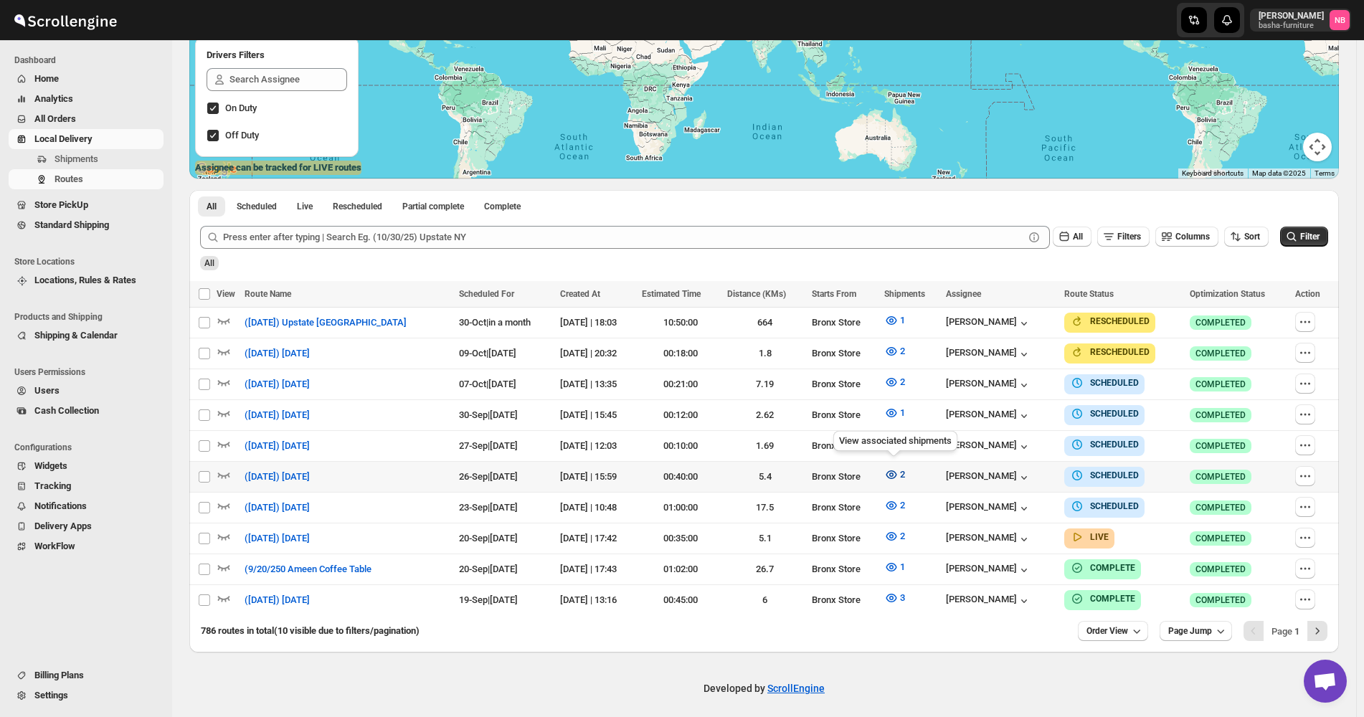
click at [904, 470] on span "2" at bounding box center [902, 474] width 5 height 11
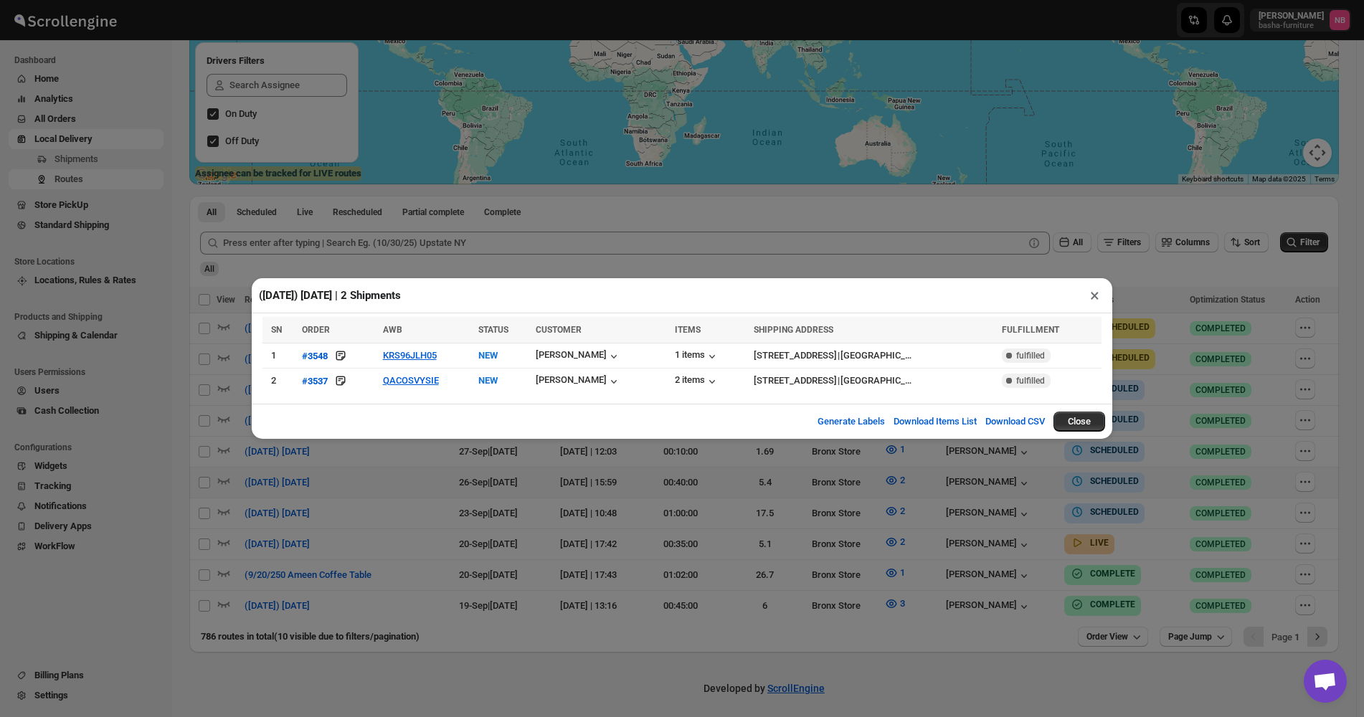
drag, startPoint x: 1166, startPoint y: 361, endPoint x: 1200, endPoint y: 341, distance: 39.2
click at [1168, 361] on div "([DATE]) [DATE] | 2 Shipments × Loading shipments… SN ORDER AWB STATUS CUSTOMER…" at bounding box center [682, 358] width 1364 height 717
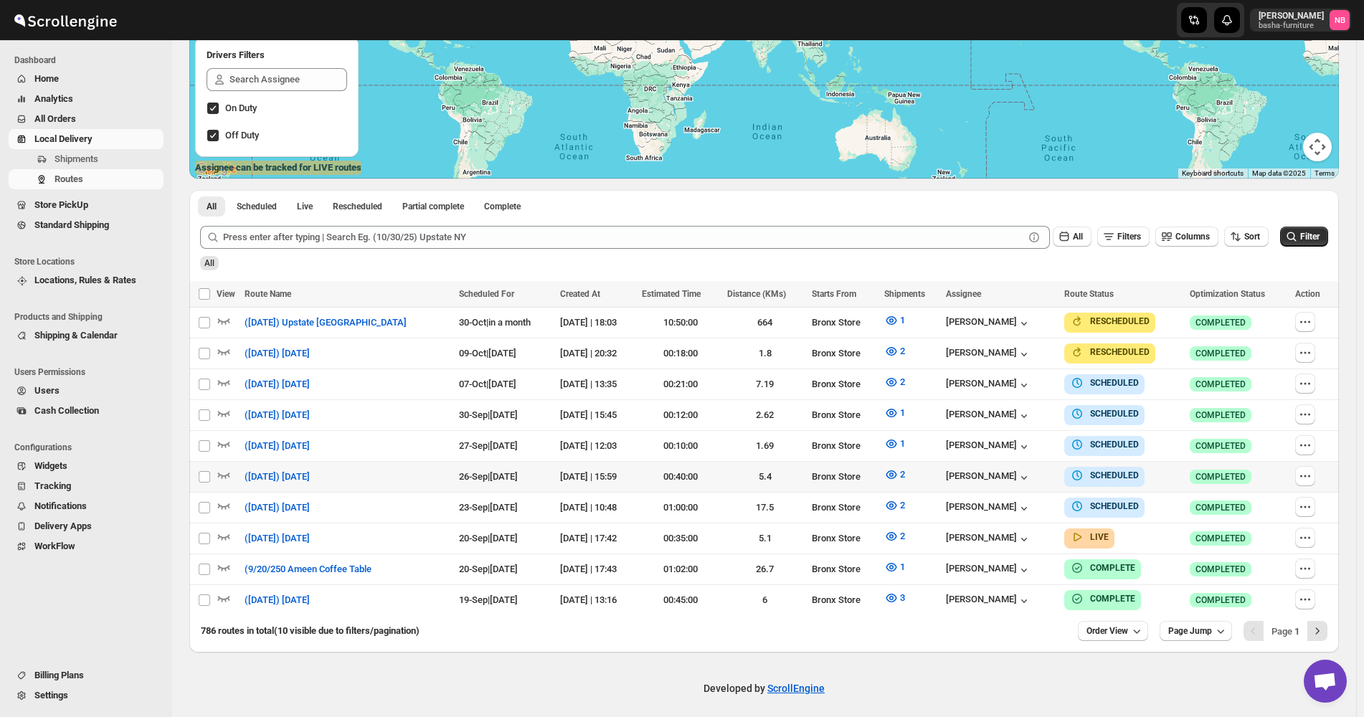
scroll to position [0, 0]
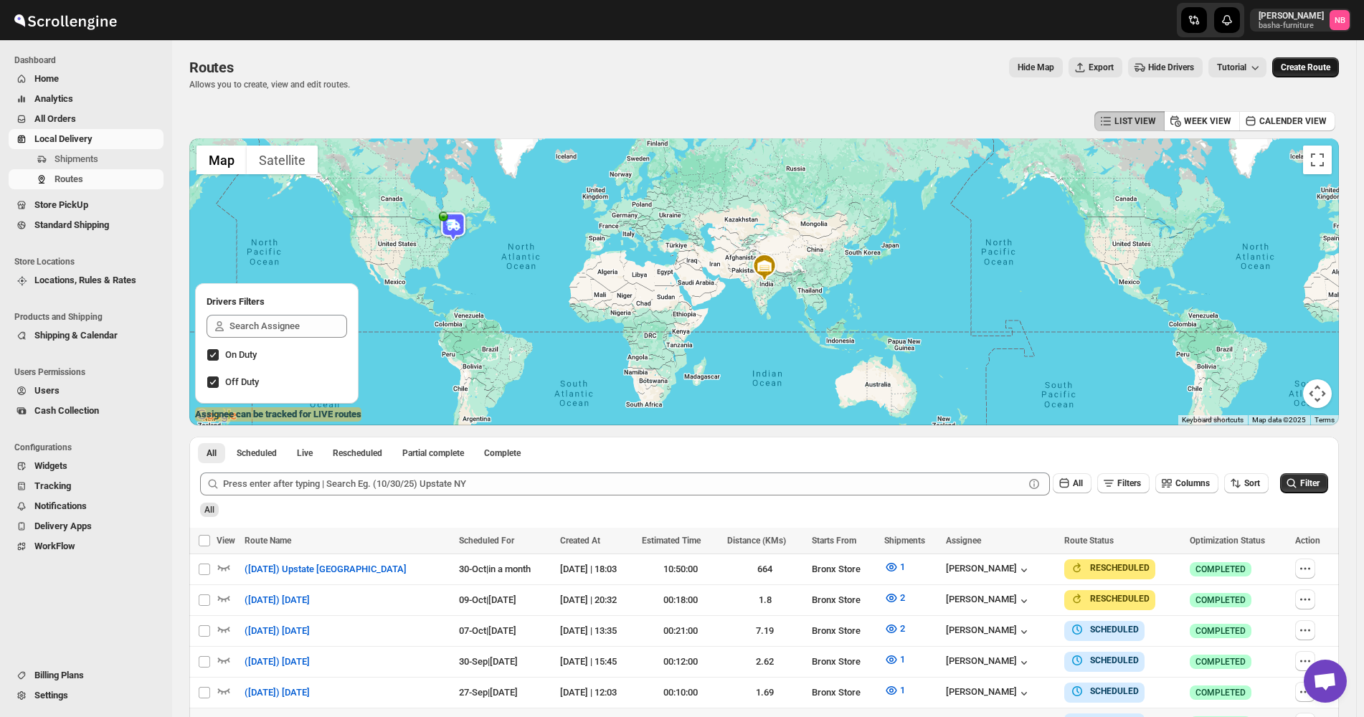
click at [1313, 62] on button "Create Route" at bounding box center [1305, 67] width 67 height 20
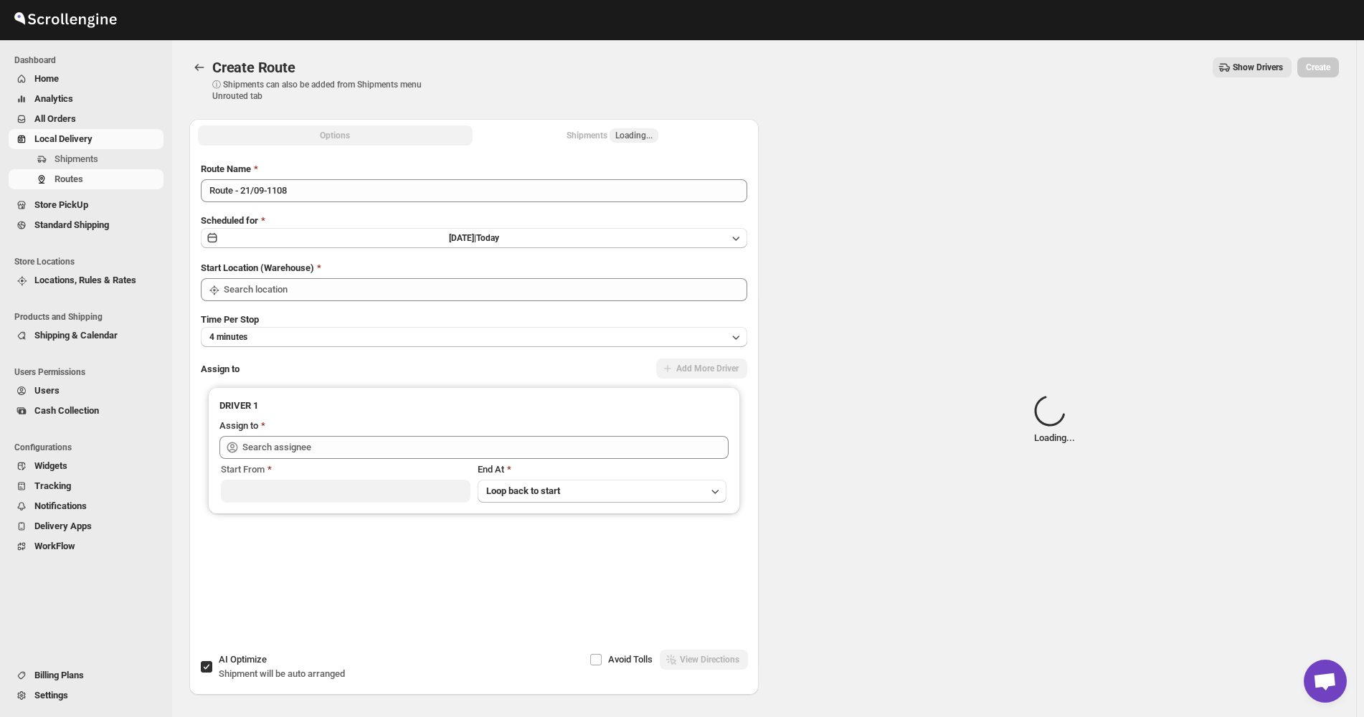
type input "Not Available"
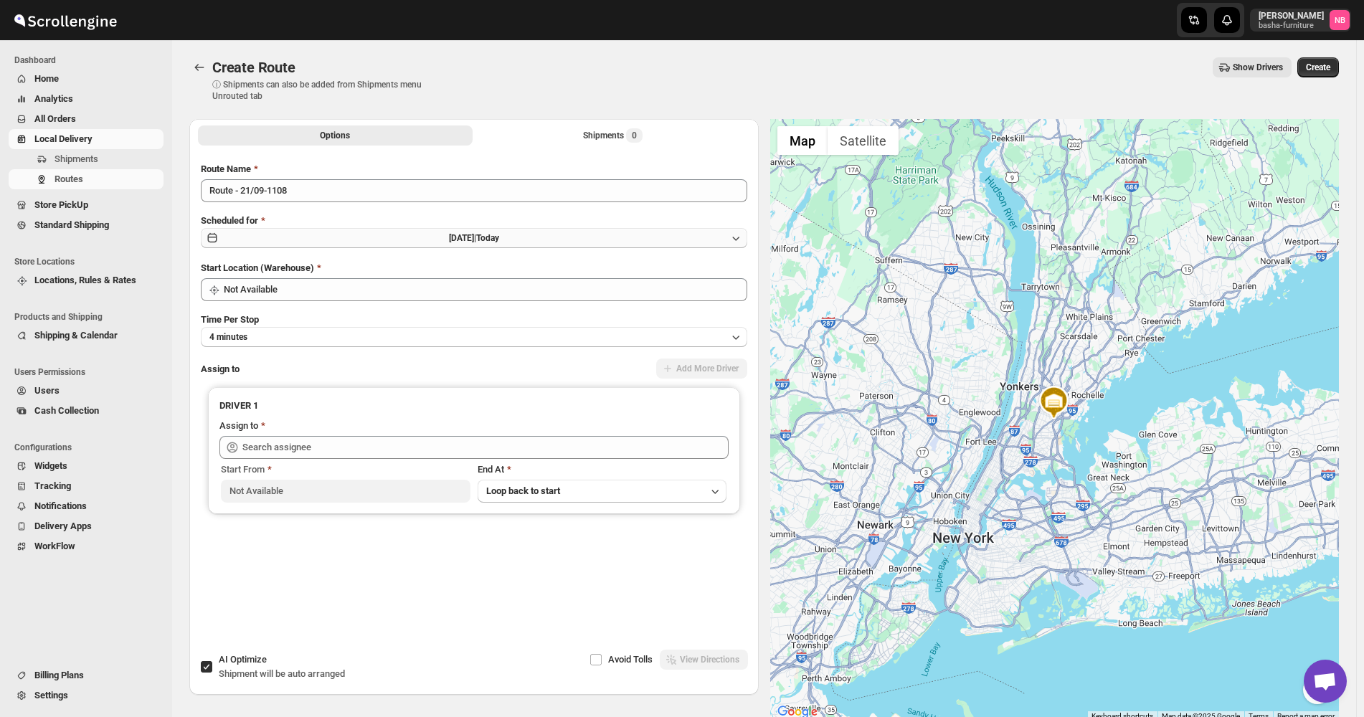
click at [561, 235] on button "[DATE] | [DATE]" at bounding box center [474, 238] width 546 height 20
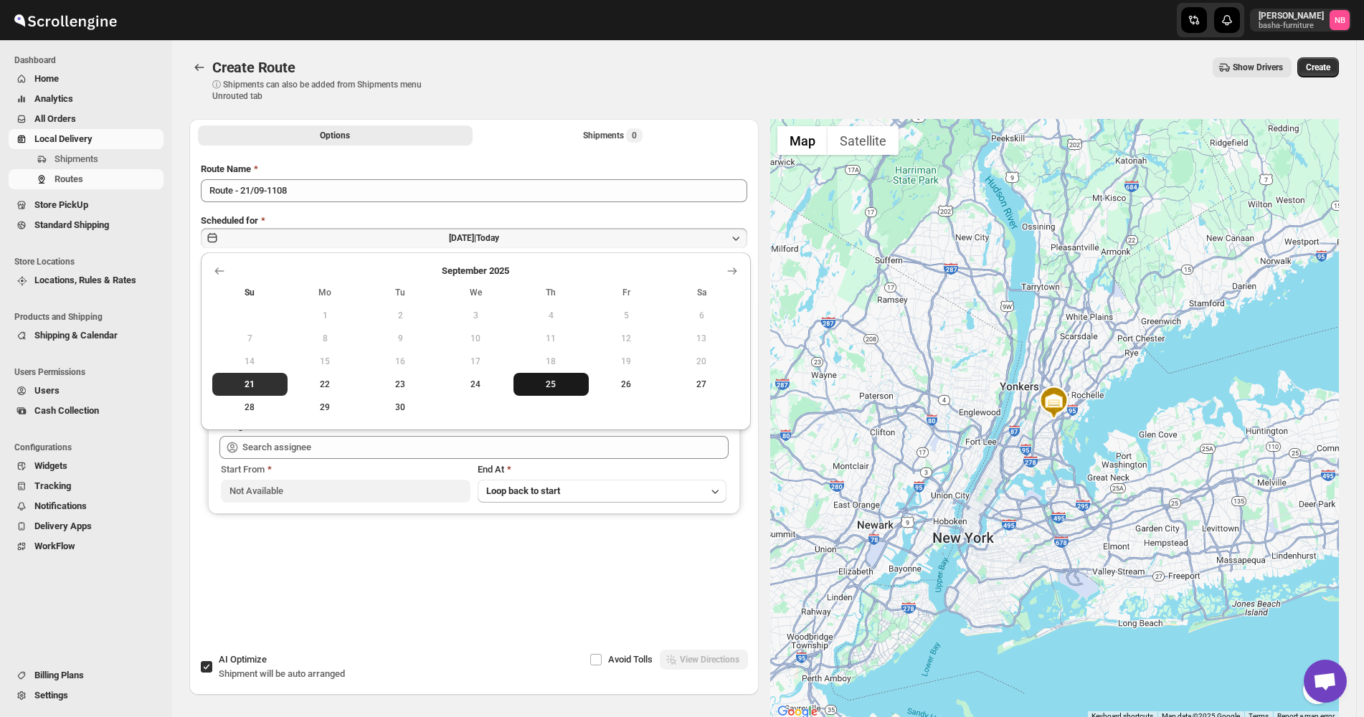
click at [563, 379] on span "25" at bounding box center [551, 384] width 64 height 11
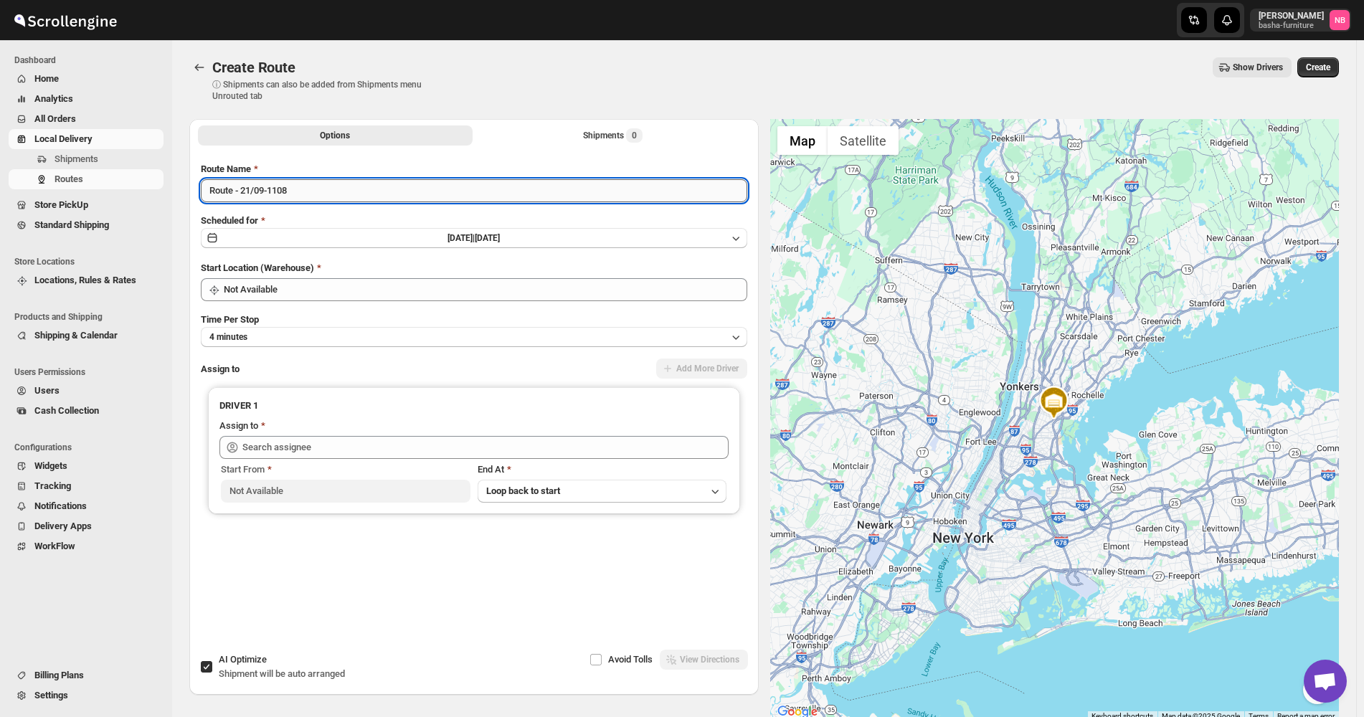
click at [305, 191] on input "Route - 21/09-1108" at bounding box center [474, 190] width 546 height 23
type input "([DATE]) [DATE]"
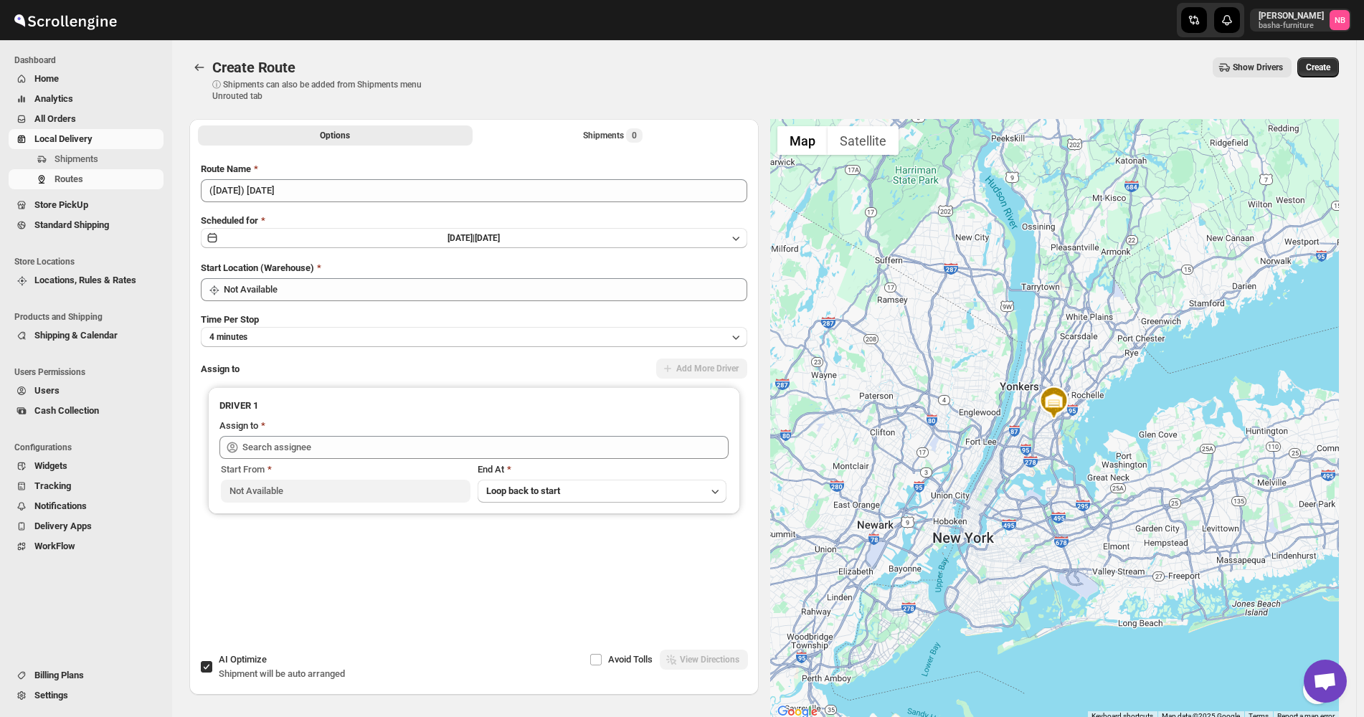
click at [330, 300] on div "Route Name ([DATE]) [DATE] Scheduled for [DATE] | [DATE] Start Location (Wareho…" at bounding box center [474, 389] width 546 height 455
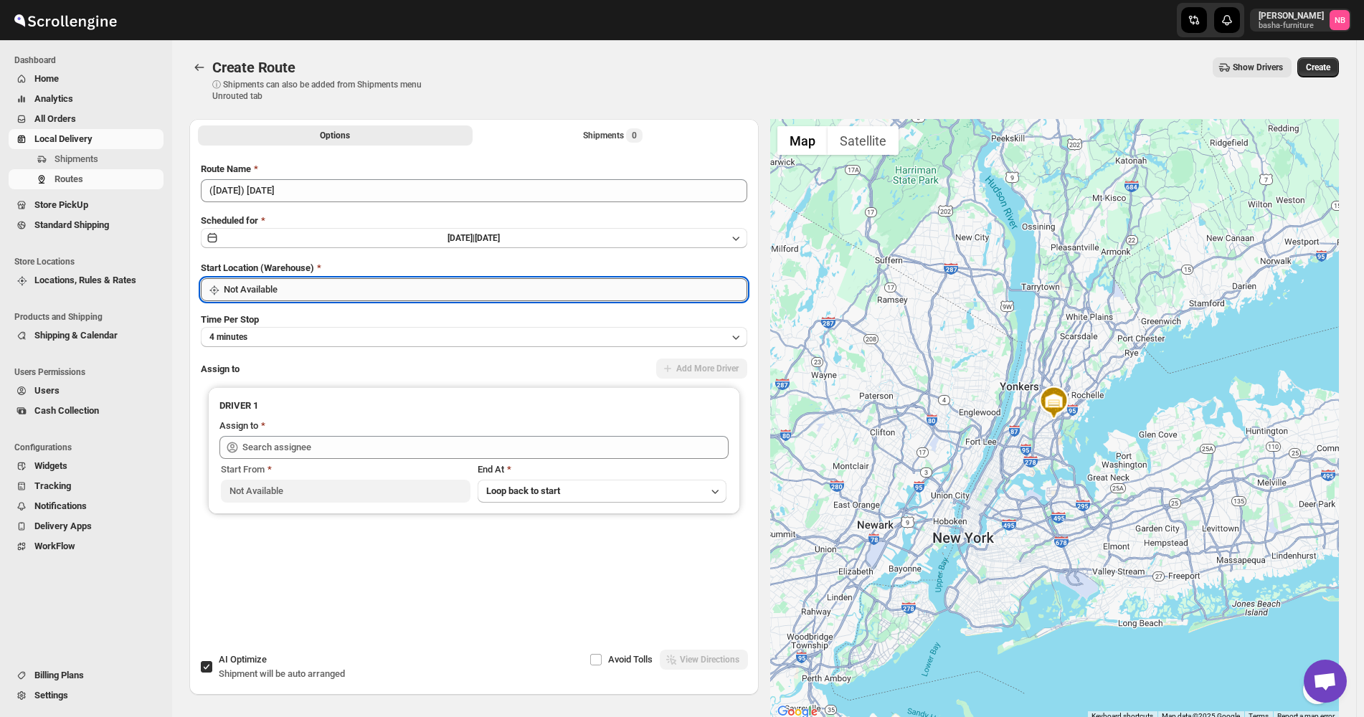
click at [299, 300] on input "Not Available" at bounding box center [485, 289] width 523 height 23
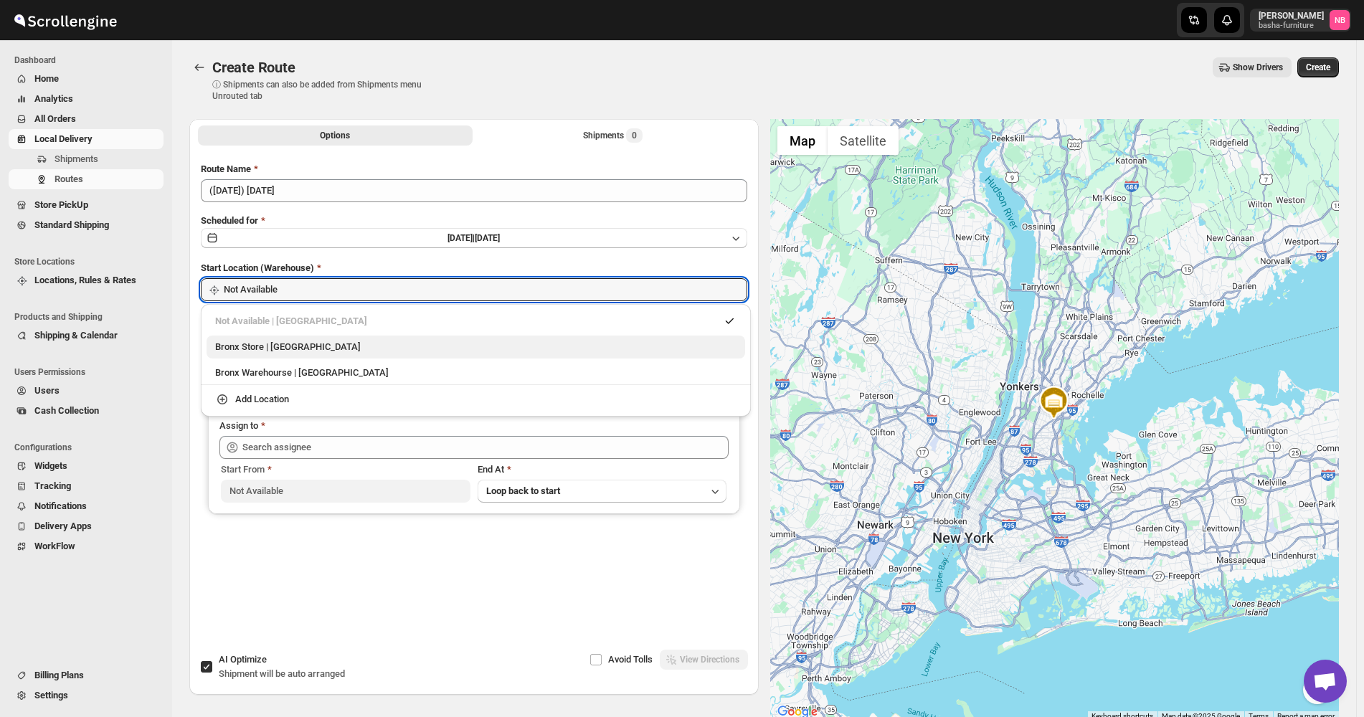
click at [317, 351] on div "Bronx Store | [GEOGRAPHIC_DATA]" at bounding box center [475, 347] width 521 height 14
type input "Bronx Store"
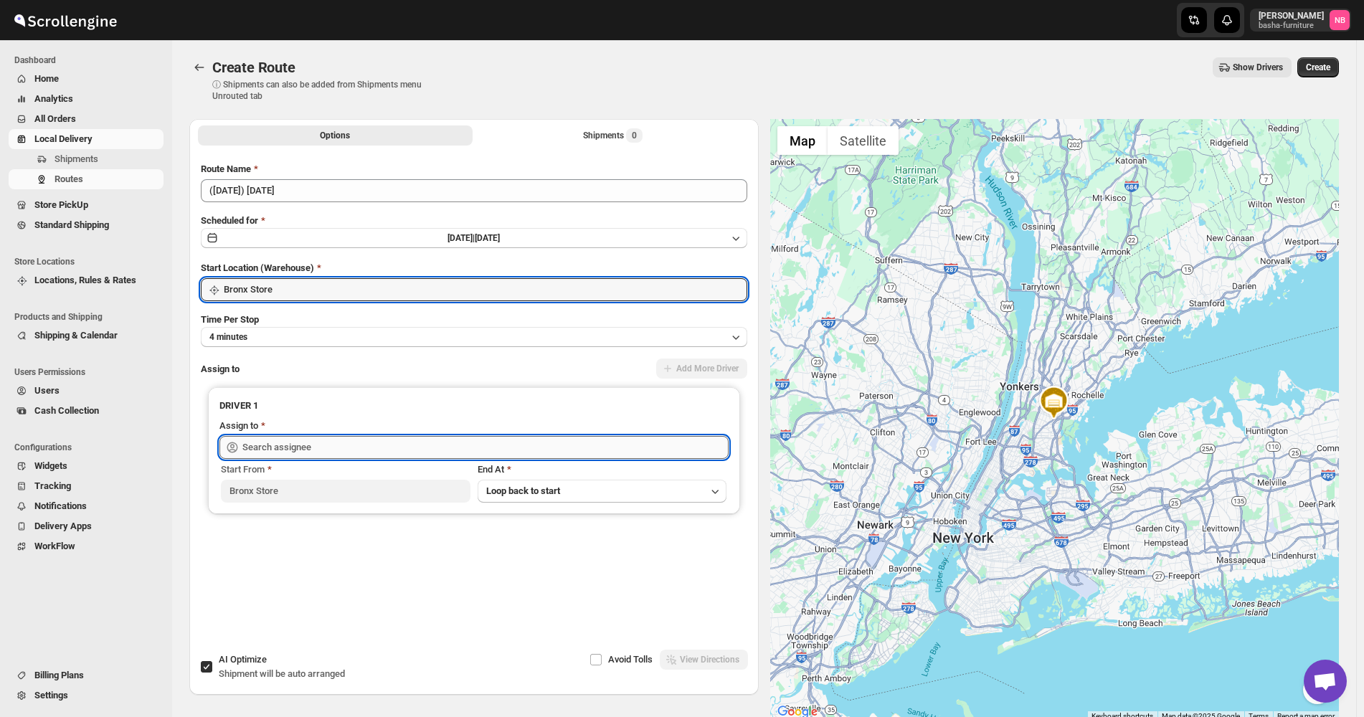
click at [330, 437] on input "text" at bounding box center [485, 447] width 486 height 23
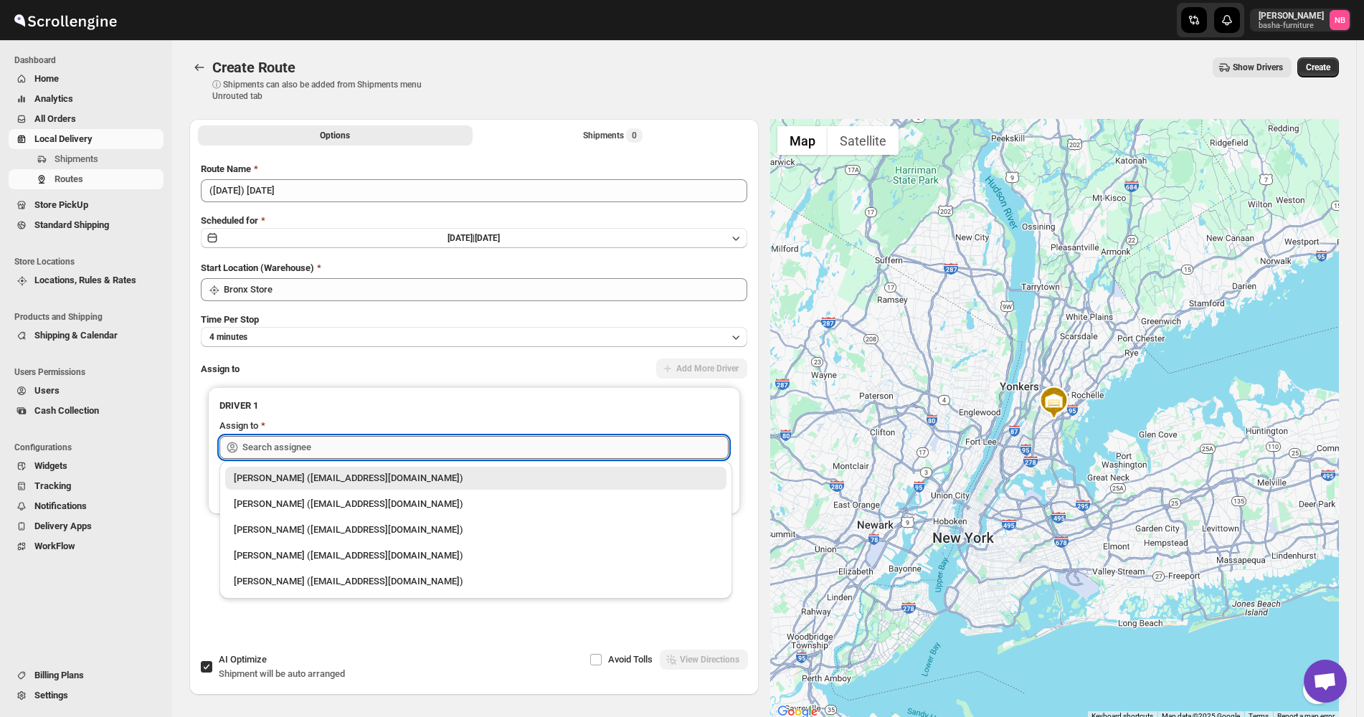
drag, startPoint x: 325, startPoint y: 500, endPoint x: 401, endPoint y: 455, distance: 88.4
click at [325, 500] on div "[PERSON_NAME] ([EMAIL_ADDRESS][DOMAIN_NAME])" at bounding box center [476, 504] width 484 height 14
type input "[PERSON_NAME] ([EMAIL_ADDRESS][DOMAIN_NAME])"
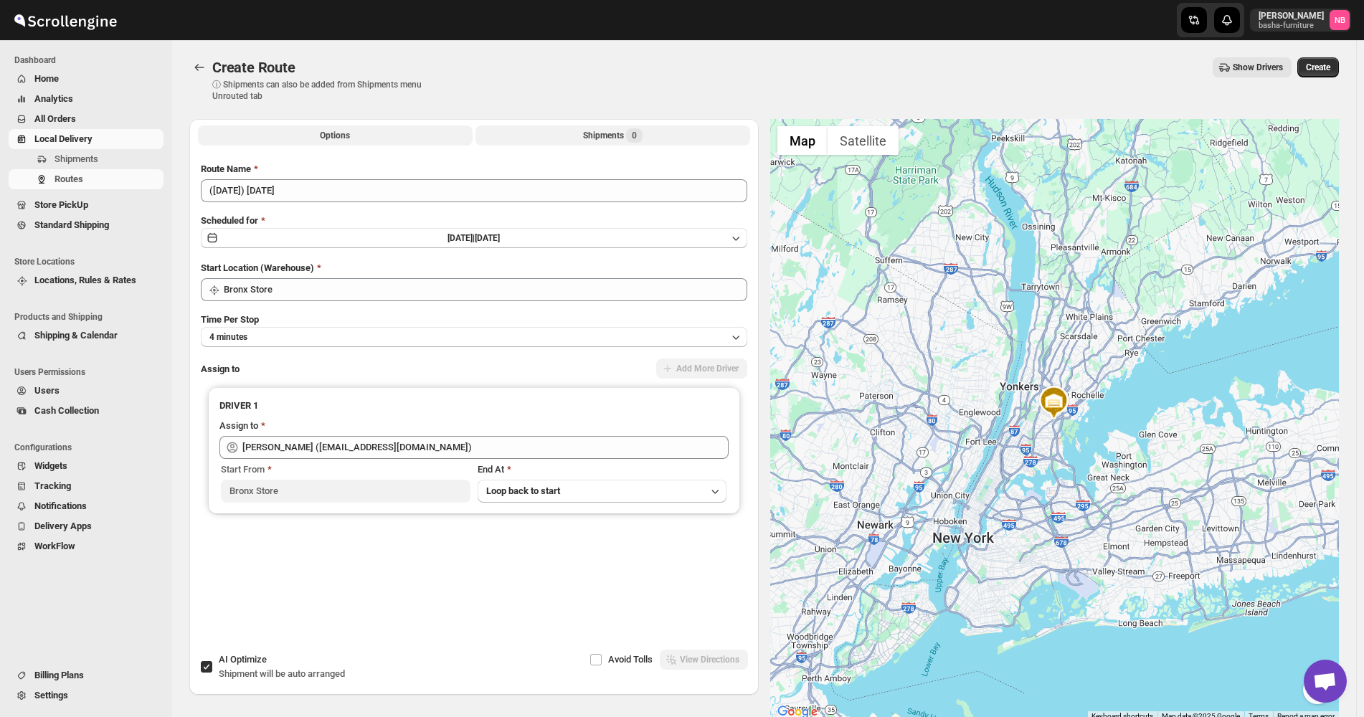
click at [627, 144] on button "Shipments 0" at bounding box center [612, 135] width 275 height 20
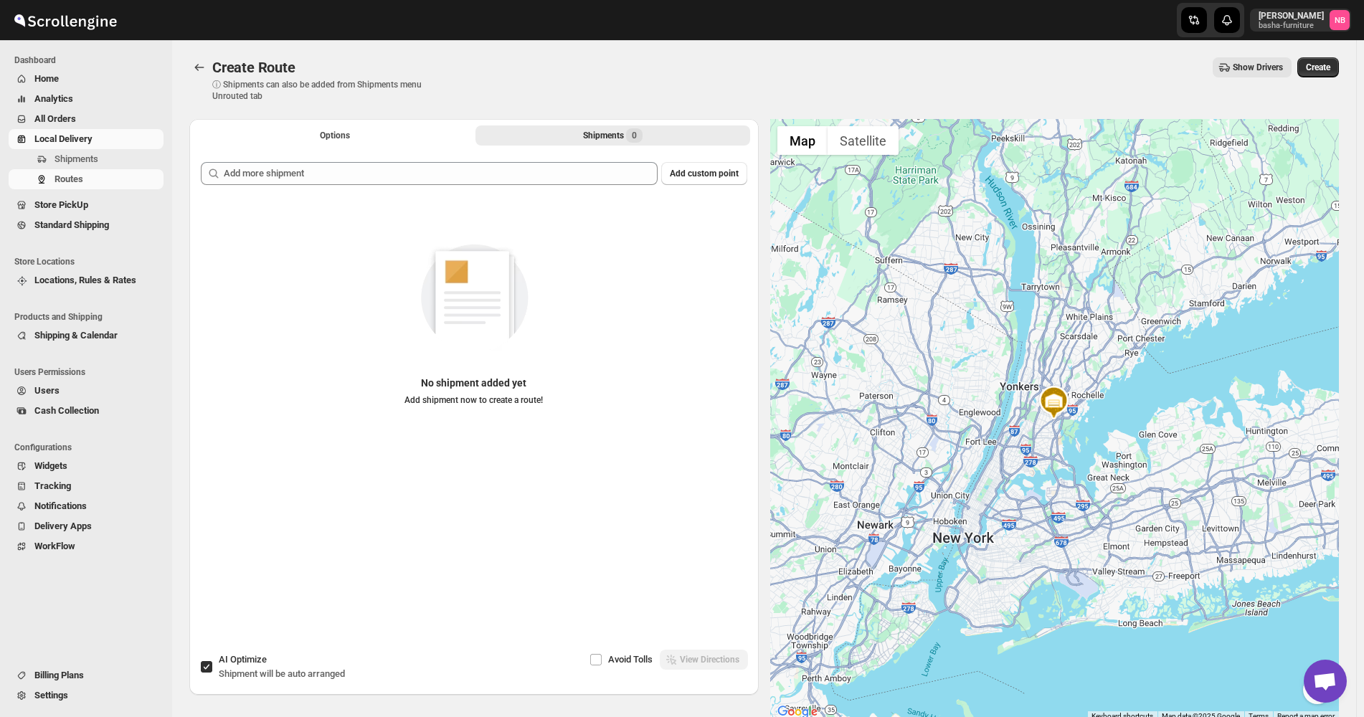
click at [533, 195] on div "Add custom point No shipment added yet Add shipment now to create a route!" at bounding box center [474, 388] width 546 height 453
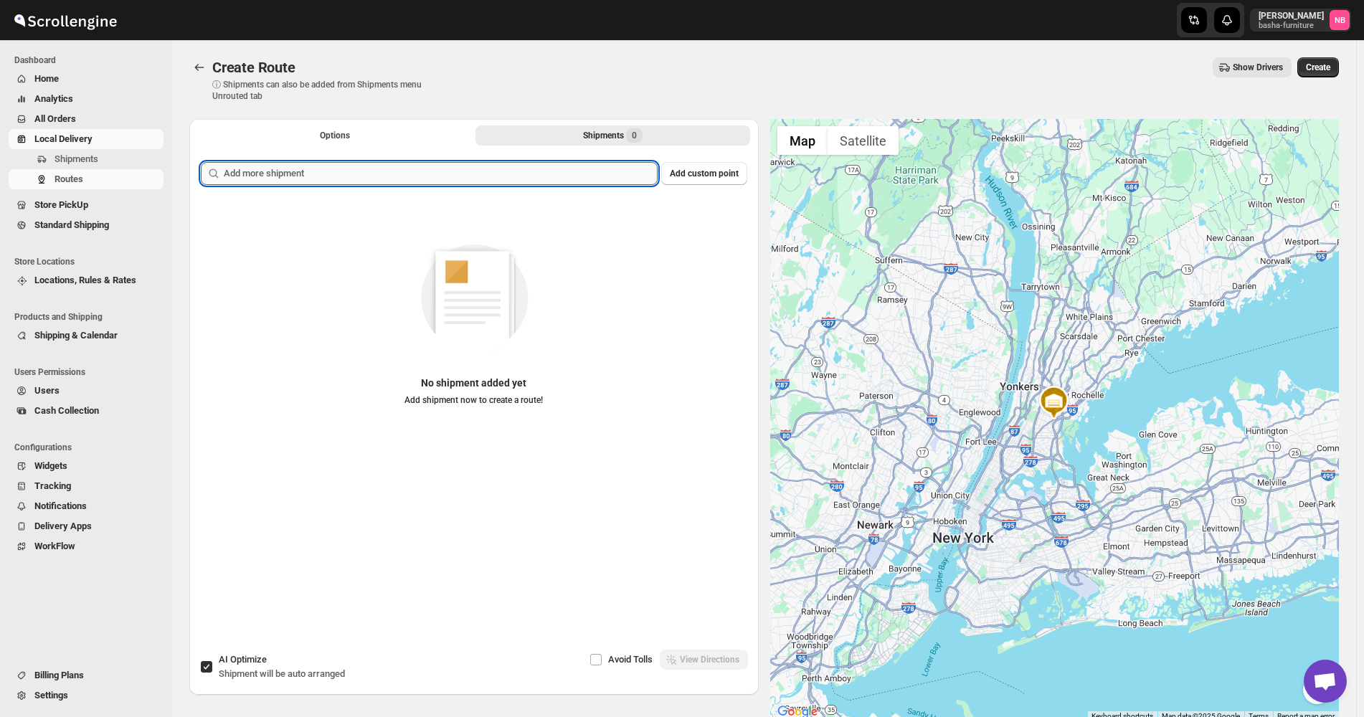
click at [498, 181] on input "text" at bounding box center [441, 173] width 434 height 23
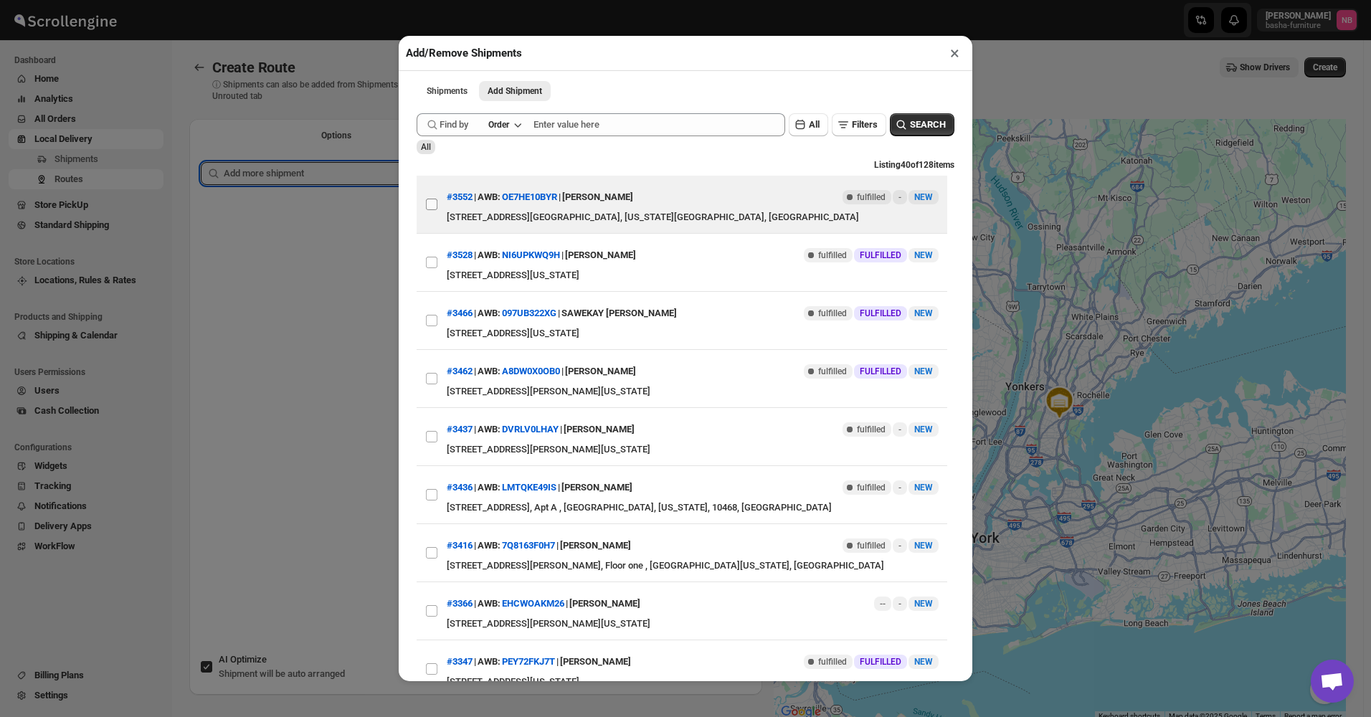
click at [430, 206] on input "View details for 68cc804139c4c993ff1a1252" at bounding box center [431, 204] width 11 height 11
checkbox input "true"
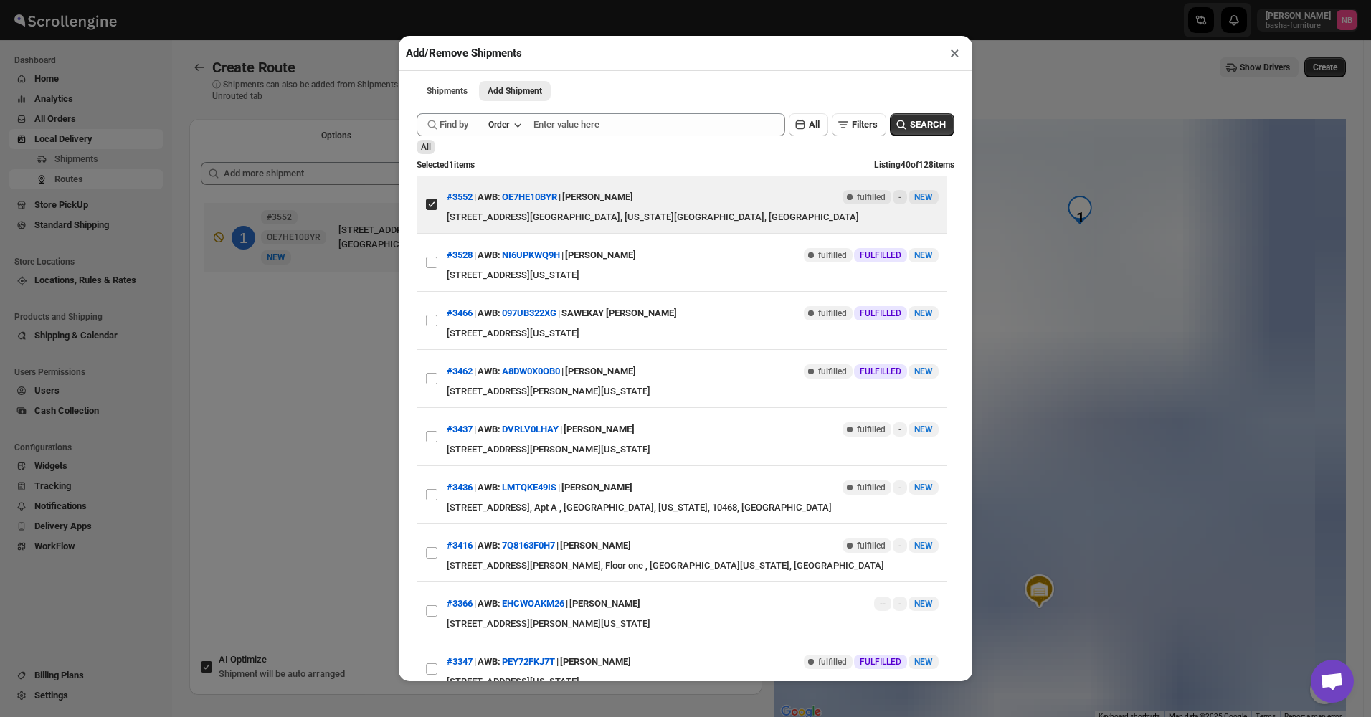
click at [353, 328] on div "Add/Remove Shipments × Shipments Add Shipment More views Shipments Add Shipment…" at bounding box center [685, 358] width 1371 height 717
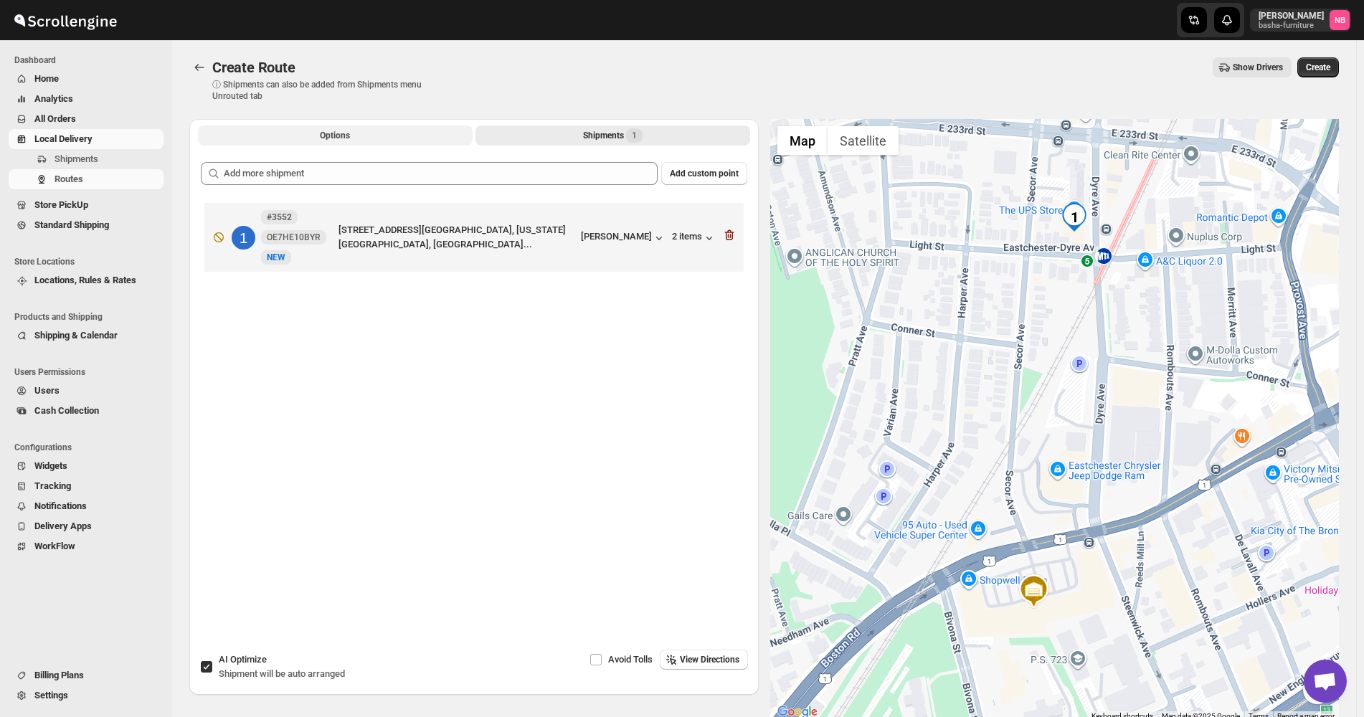
click at [334, 143] on button "Options" at bounding box center [335, 135] width 275 height 20
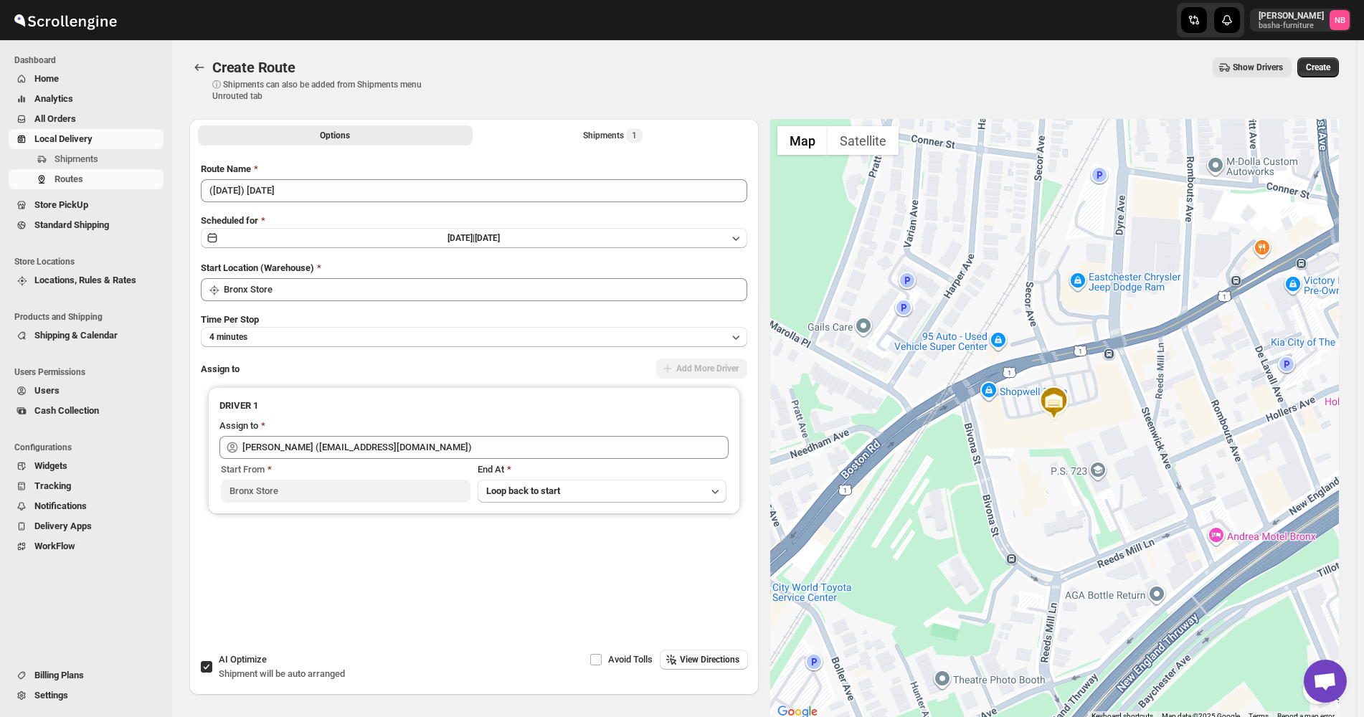
click at [713, 85] on div "Create Route ⓘ Shipments can also be added from Shipments menu Unrouted tab Sho…" at bounding box center [763, 79] width 1149 height 44
click at [1330, 71] on span "Create" at bounding box center [1317, 67] width 24 height 11
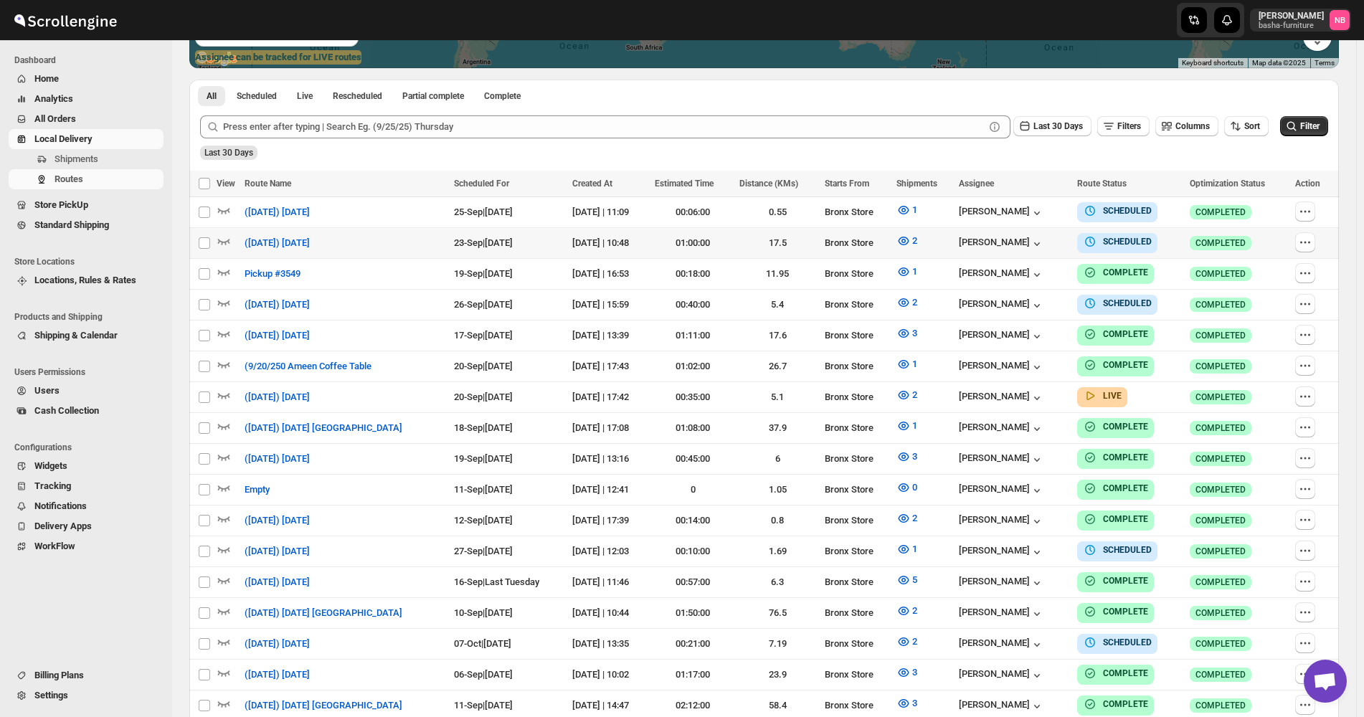
scroll to position [358, 0]
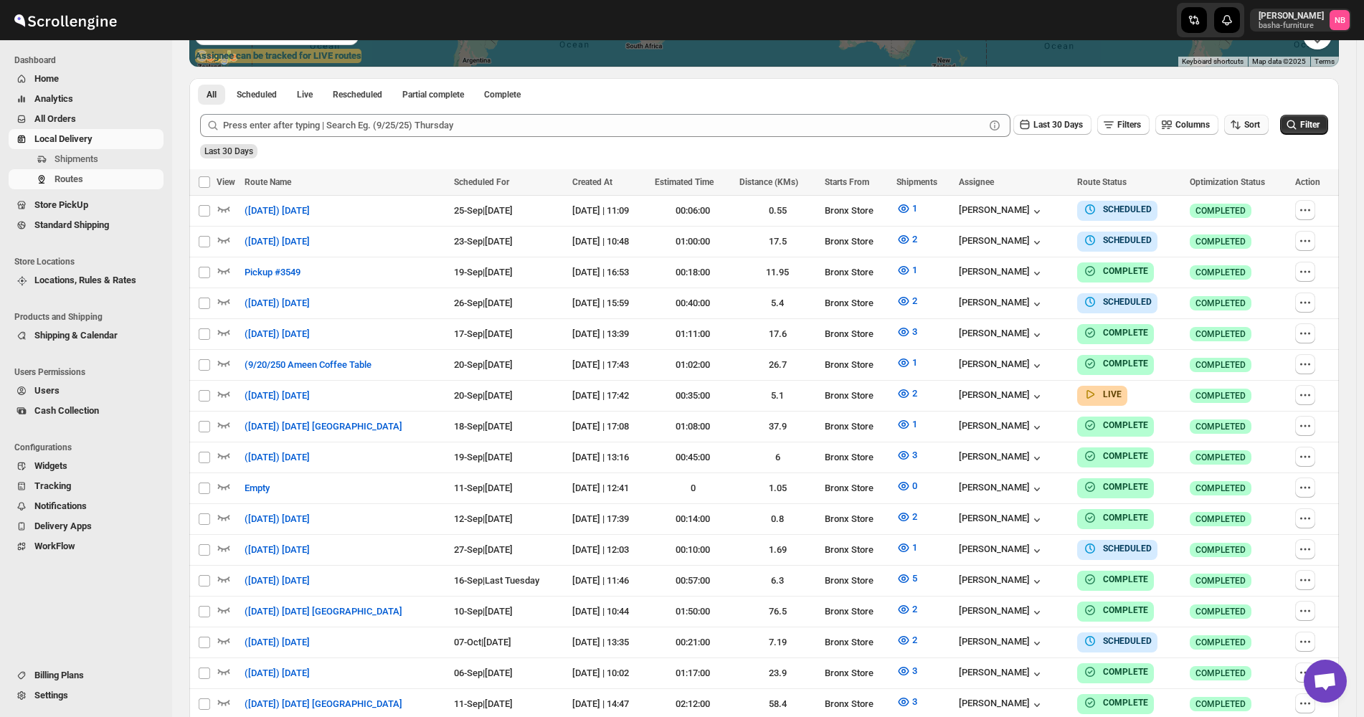
click at [1242, 126] on icon "button" at bounding box center [1235, 125] width 14 height 14
click at [1239, 192] on button "Due Date" at bounding box center [1249, 202] width 87 height 23
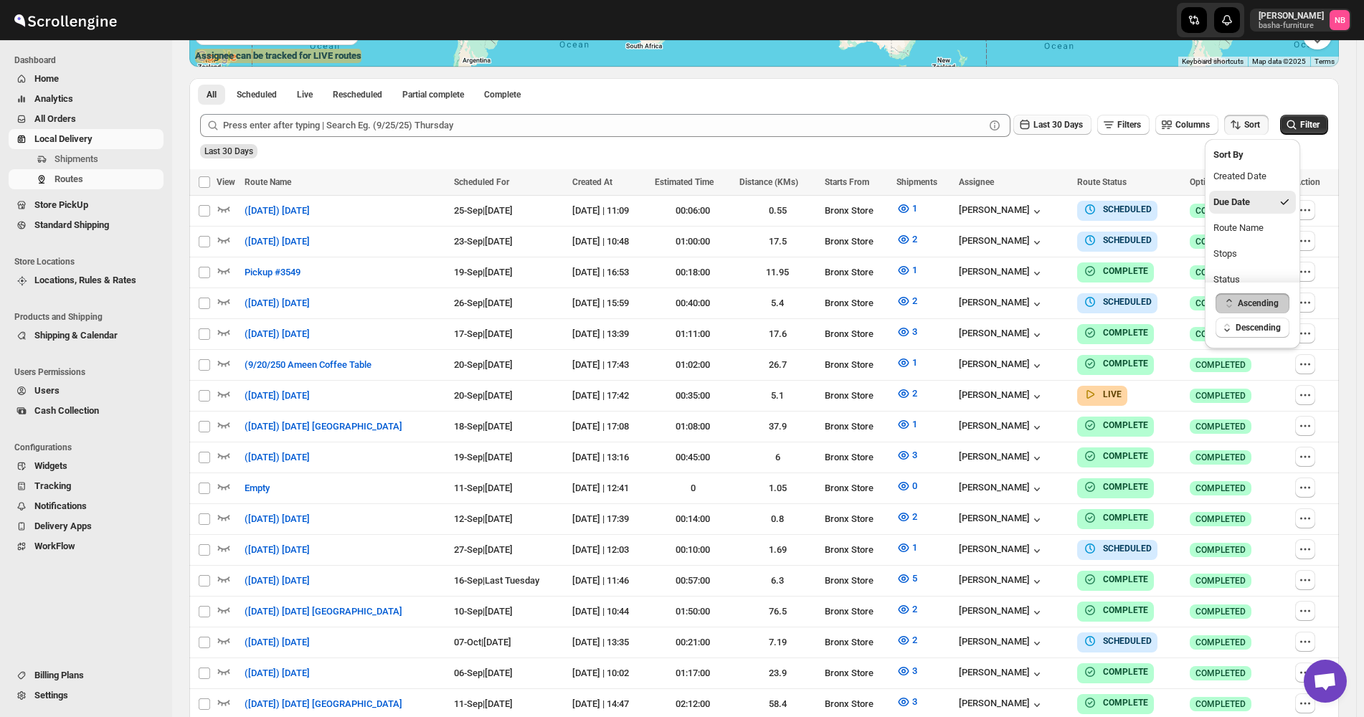
click at [1055, 123] on span "Last 30 Days" at bounding box center [1057, 125] width 49 height 10
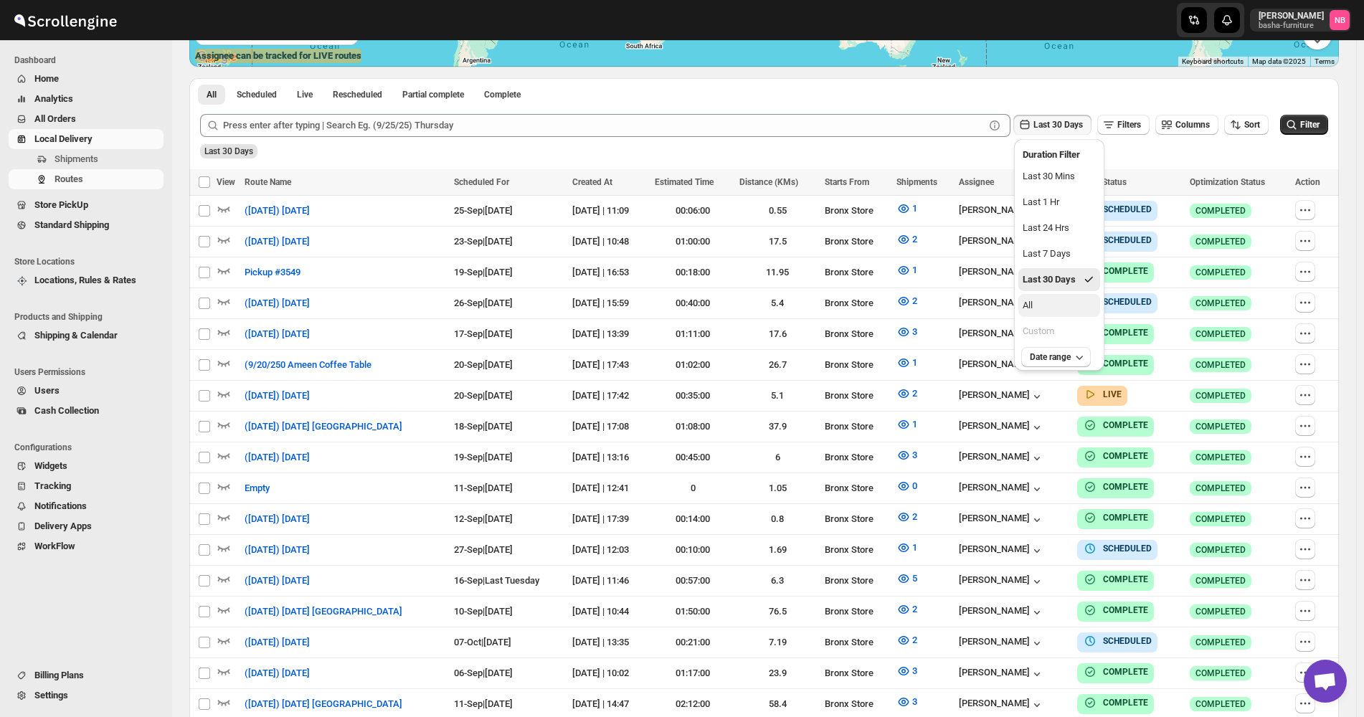
click at [1045, 298] on button "All" at bounding box center [1059, 305] width 82 height 23
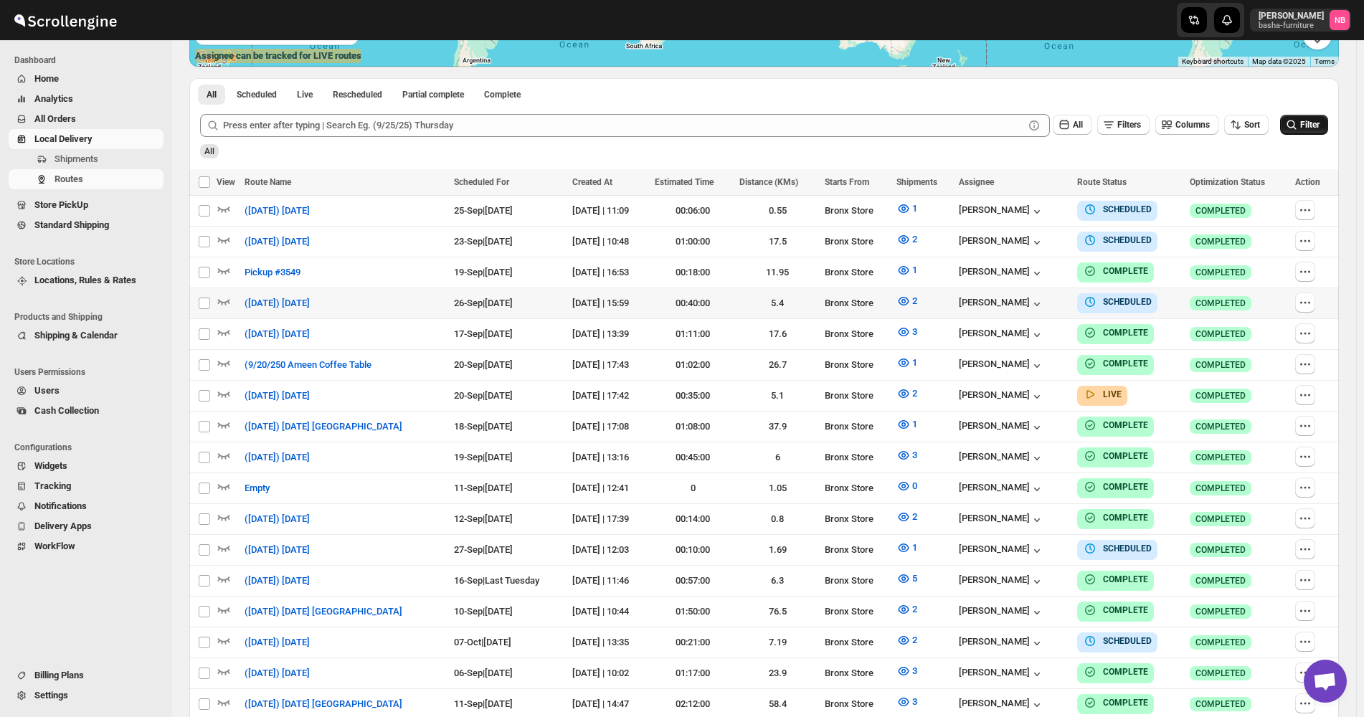
click at [1315, 130] on span "Filter" at bounding box center [1309, 125] width 19 height 10
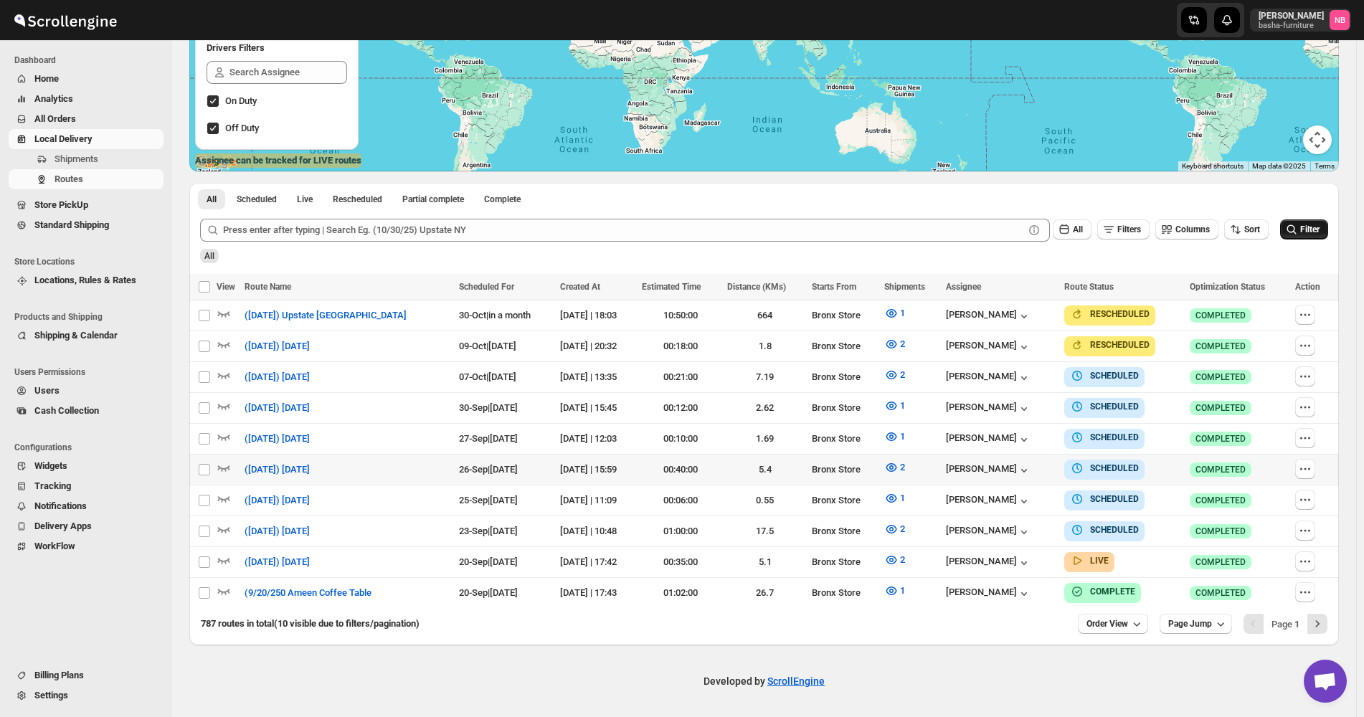
scroll to position [247, 0]
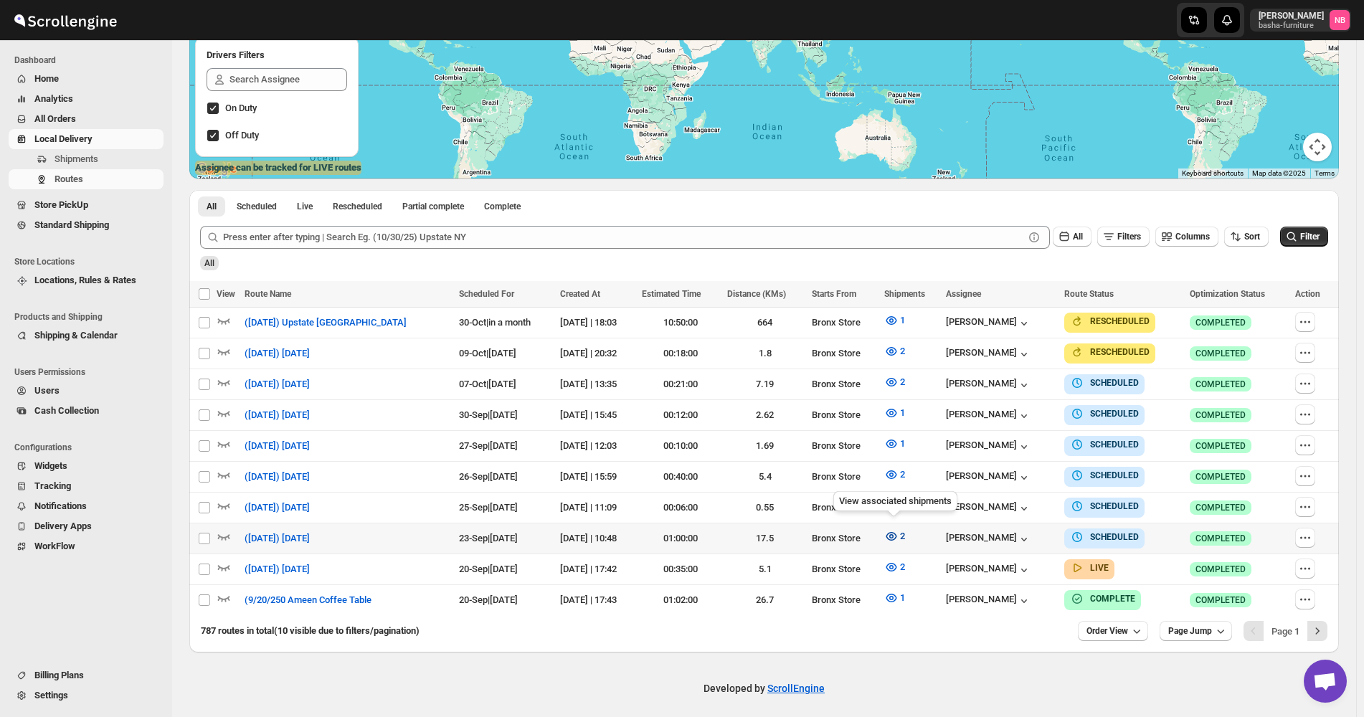
click at [903, 532] on span "2" at bounding box center [902, 535] width 5 height 11
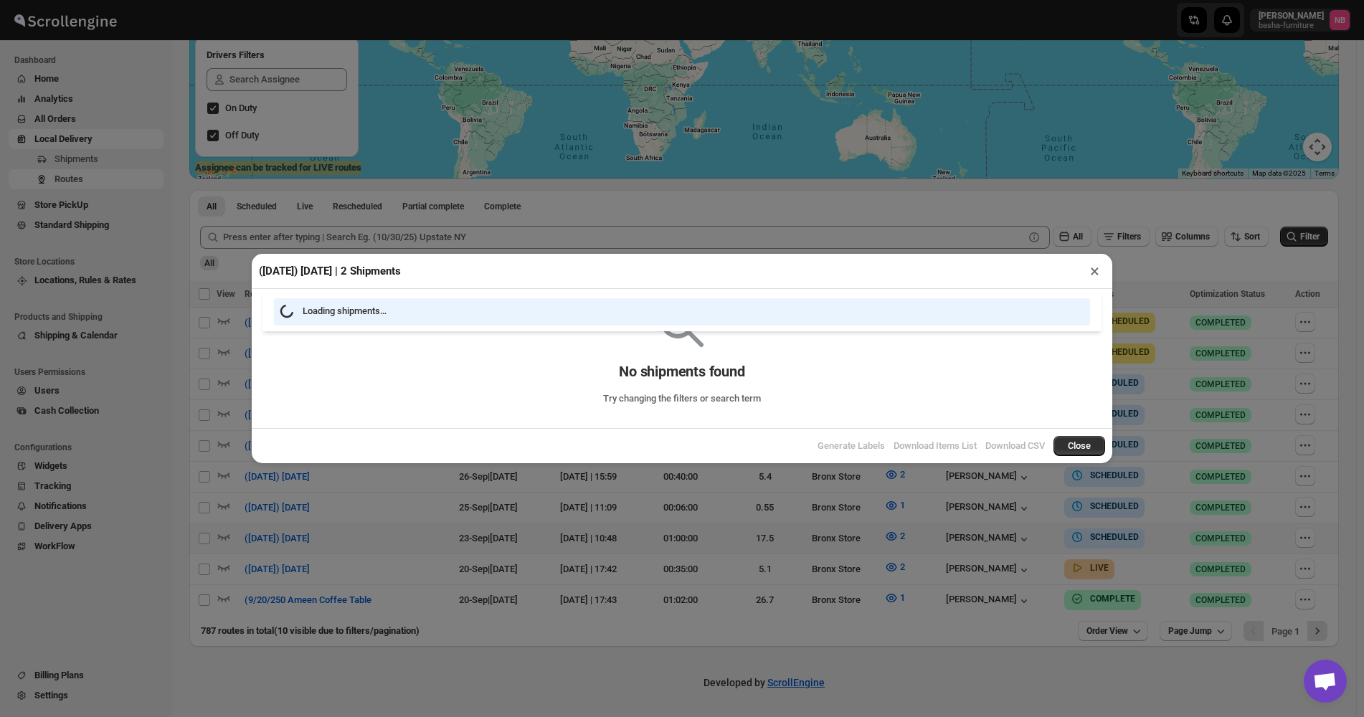
scroll to position [241, 0]
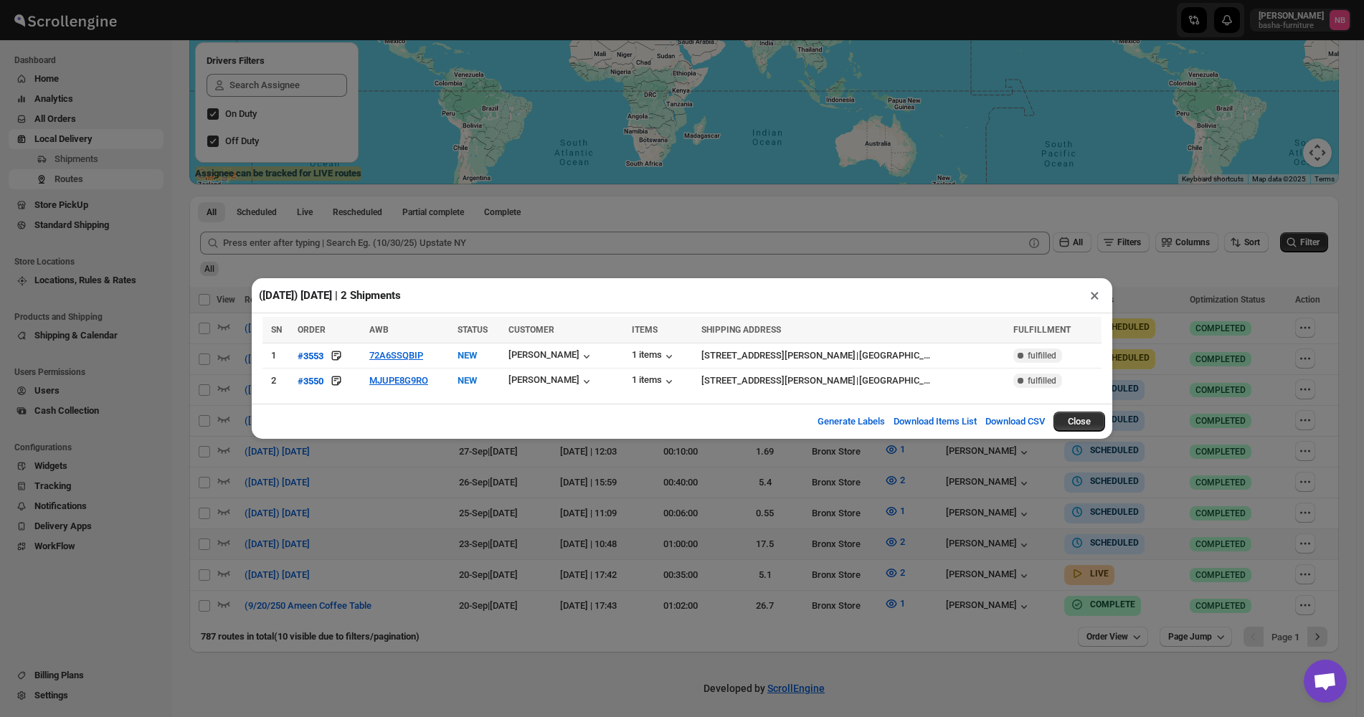
click at [821, 543] on div "([DATE]) [DATE] | 2 Shipments × SN ORDER AWB STATUS CUSTOMER ITEMS SHIPPING ADD…" at bounding box center [682, 358] width 1364 height 717
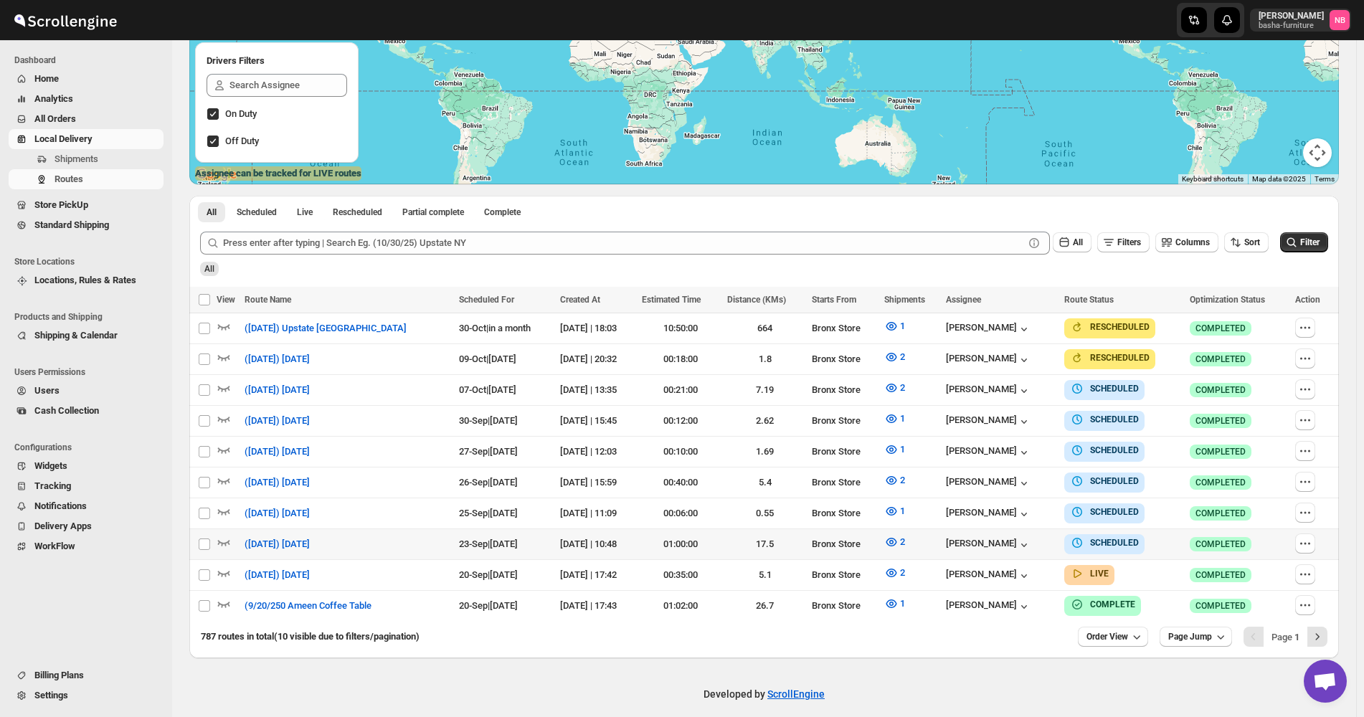
scroll to position [247, 0]
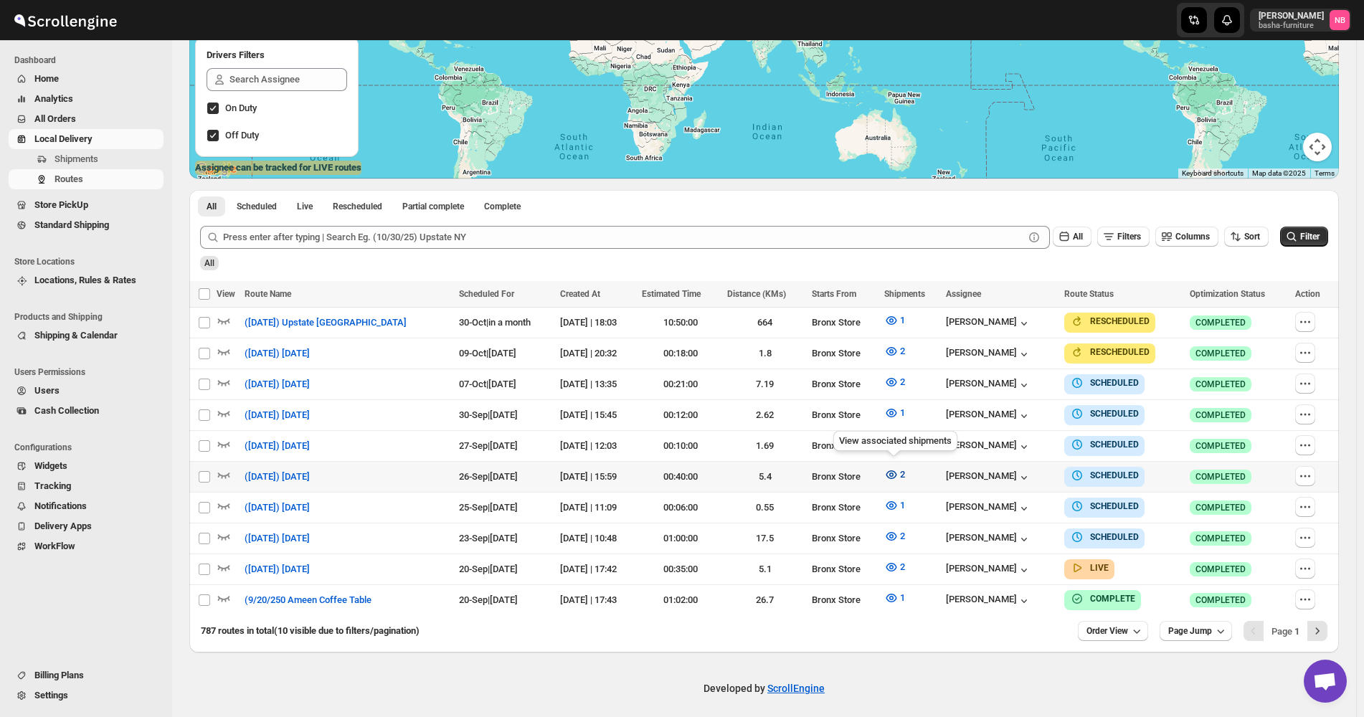
click at [893, 475] on icon "button" at bounding box center [891, 474] width 14 height 14
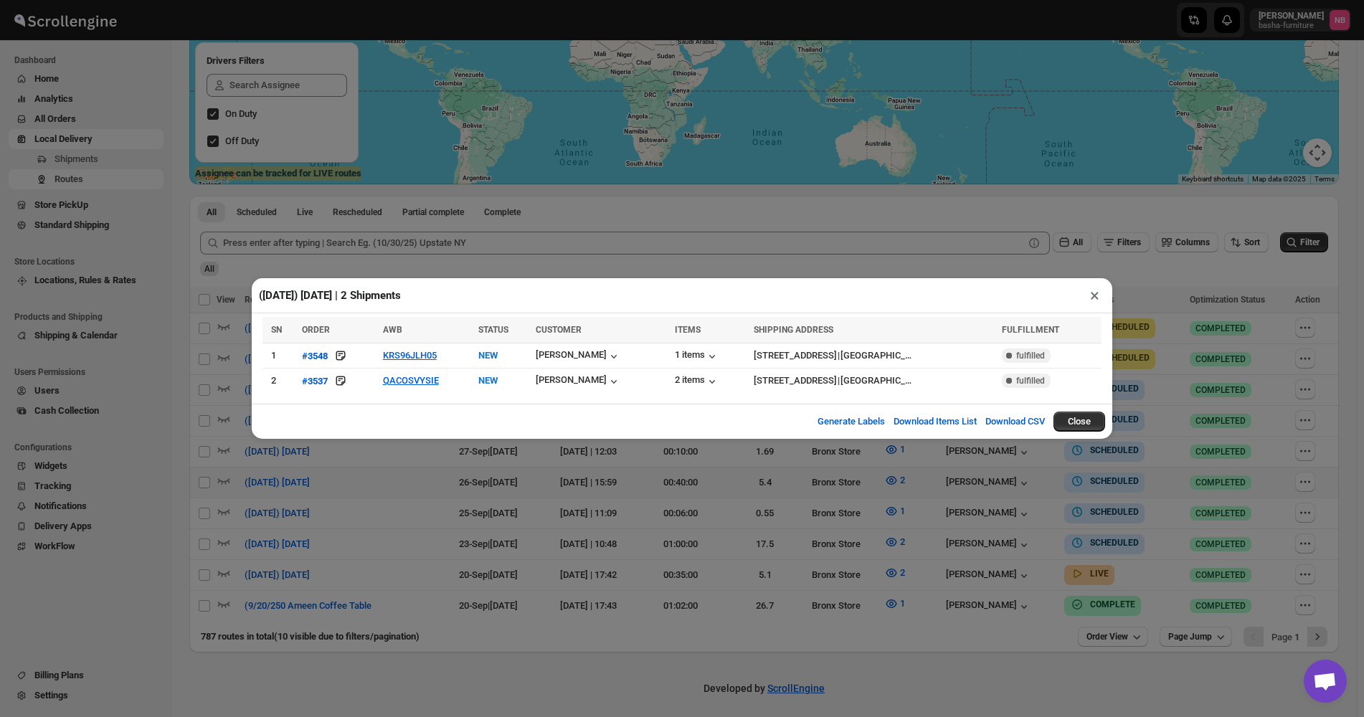
click at [398, 485] on div "([DATE]) [DATE] | 2 Shipments × SN ORDER AWB STATUS CUSTOMER ITEMS SHIPPING ADD…" at bounding box center [682, 358] width 1364 height 717
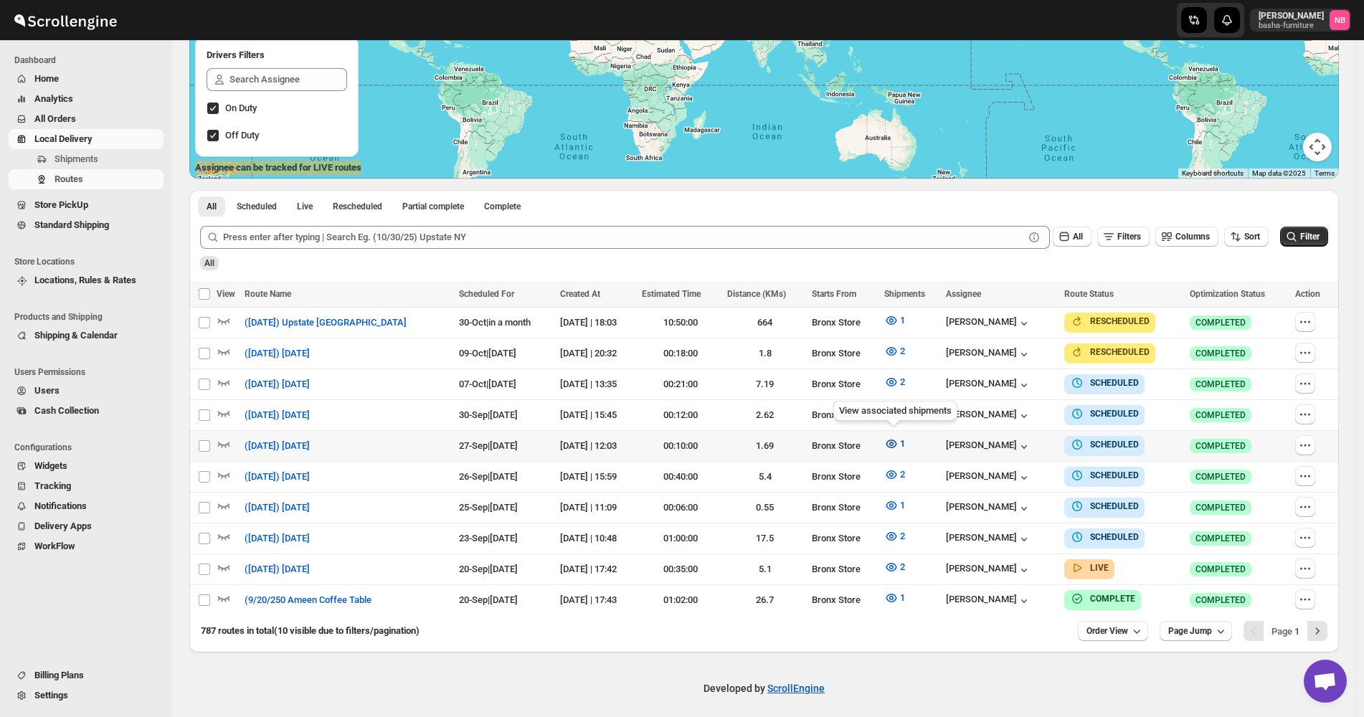
click at [886, 440] on icon "button" at bounding box center [890, 443] width 11 height 9
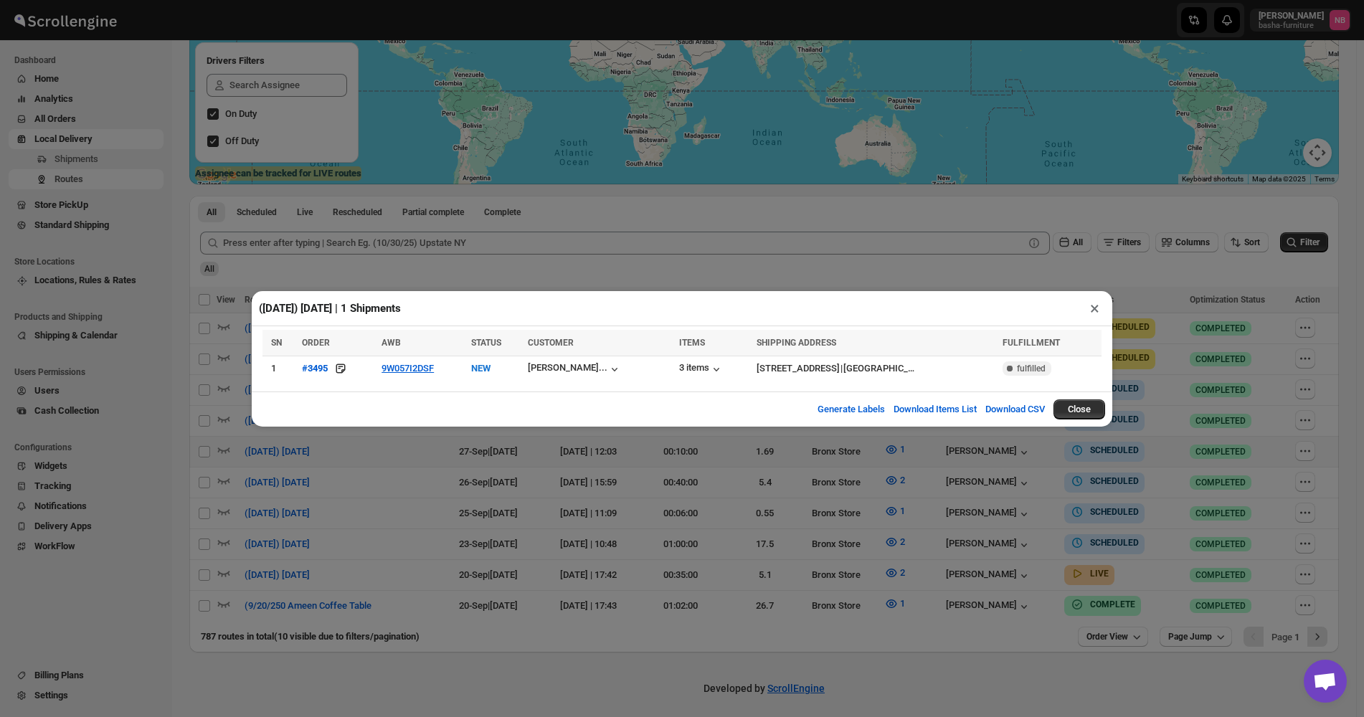
click at [831, 489] on div "([DATE]) [DATE] | 1 Shipments × SN ORDER AWB STATUS CUSTOMER ITEMS SHIPPING ADD…" at bounding box center [682, 358] width 1364 height 717
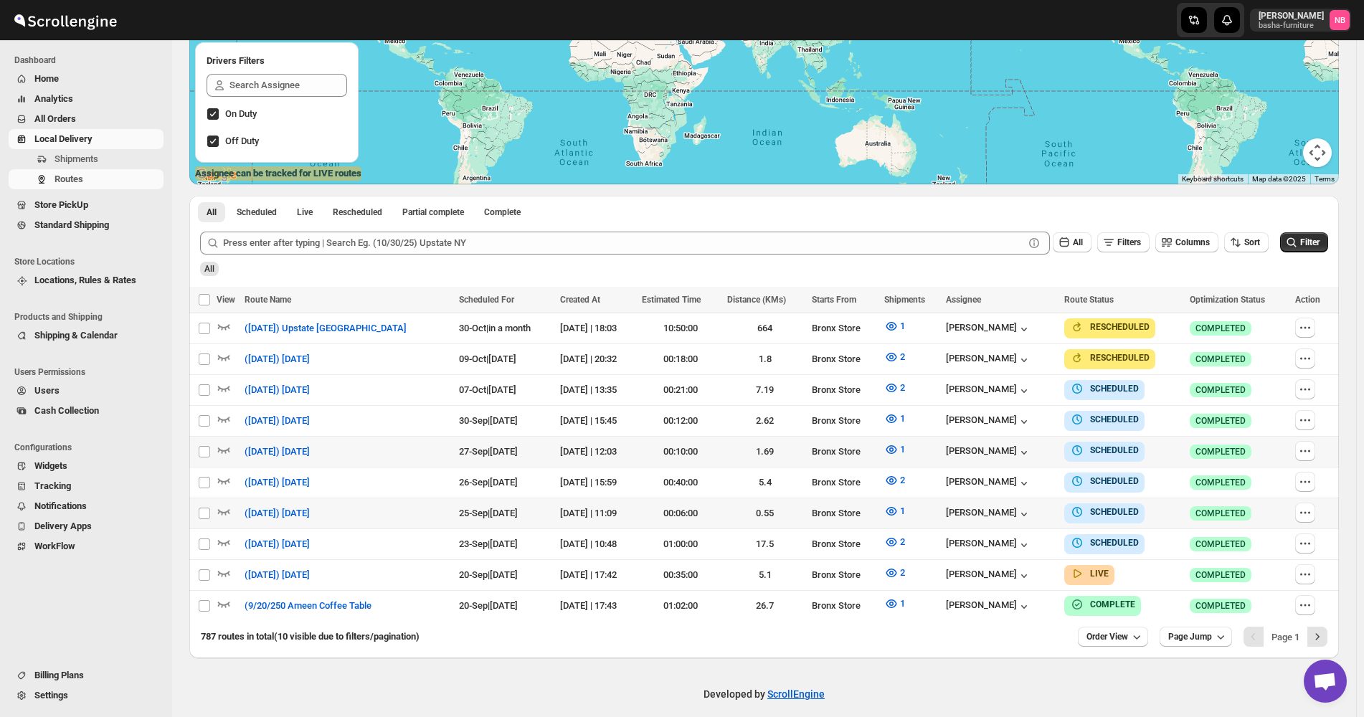
scroll to position [247, 0]
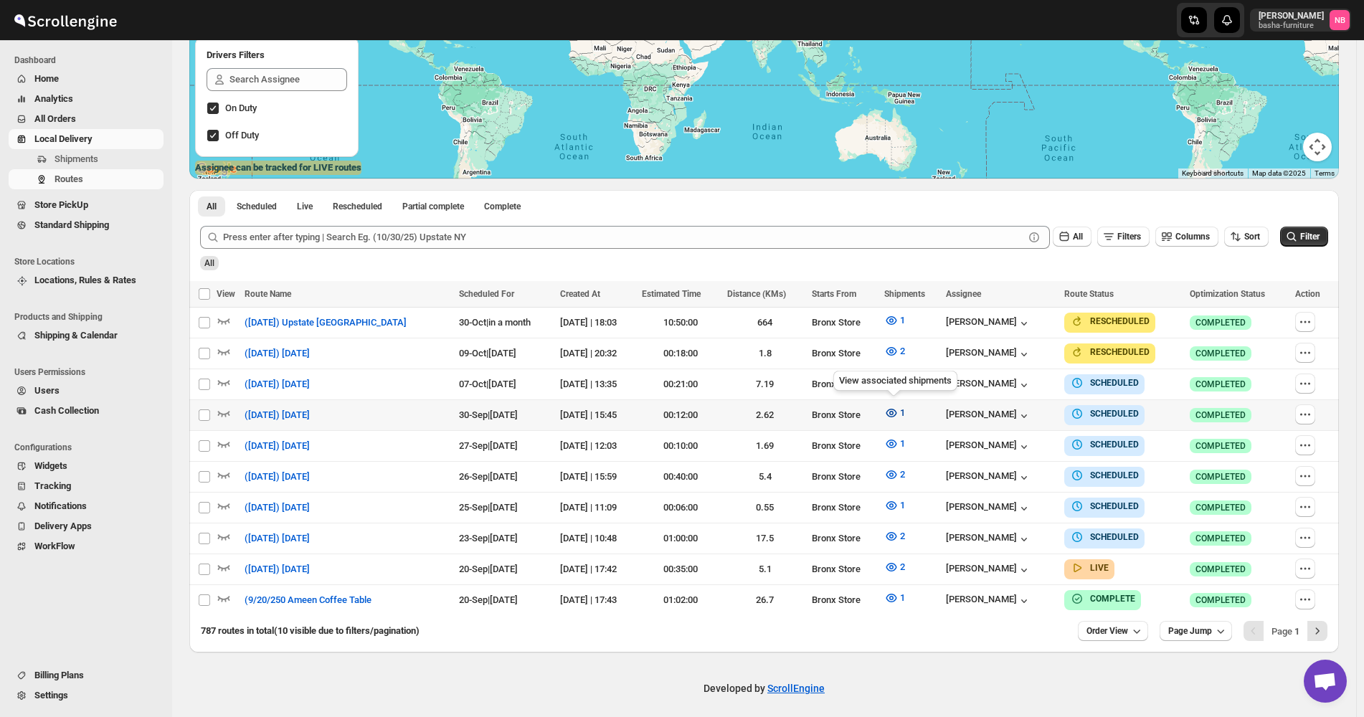
click at [893, 406] on icon "button" at bounding box center [891, 413] width 14 height 14
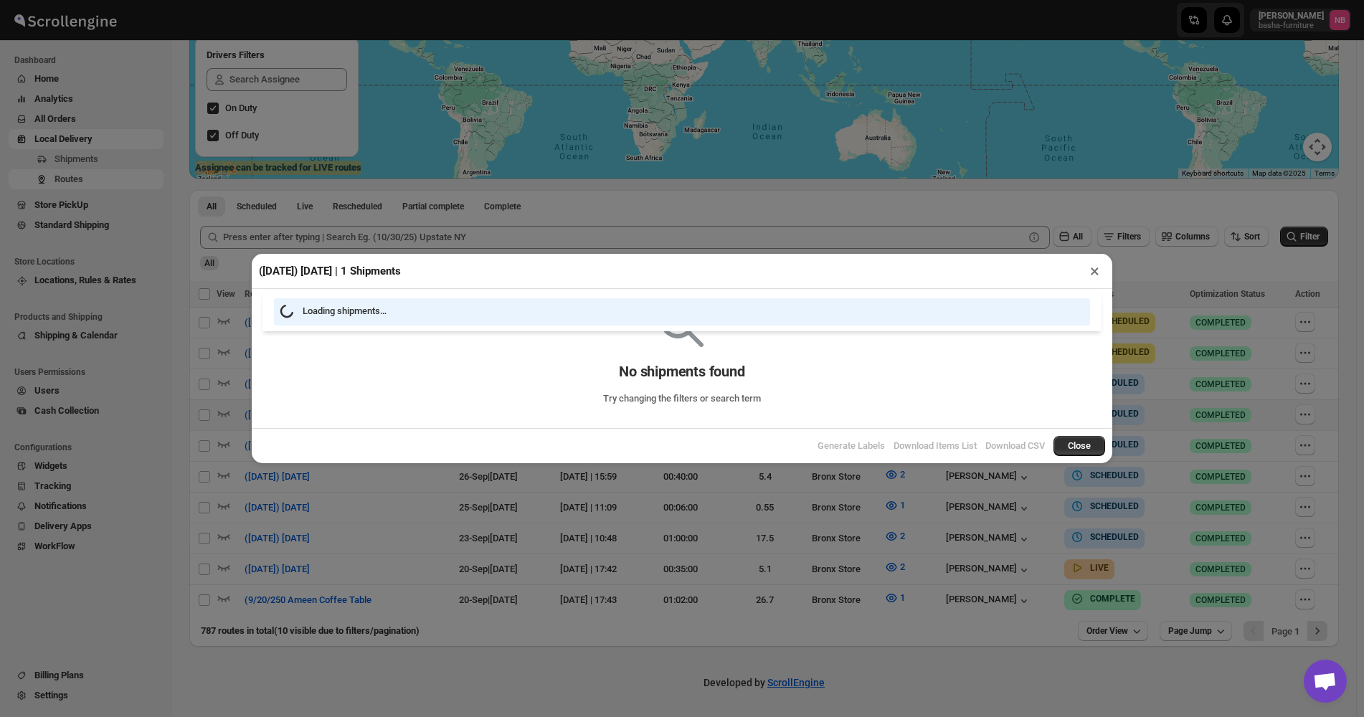
scroll to position [241, 0]
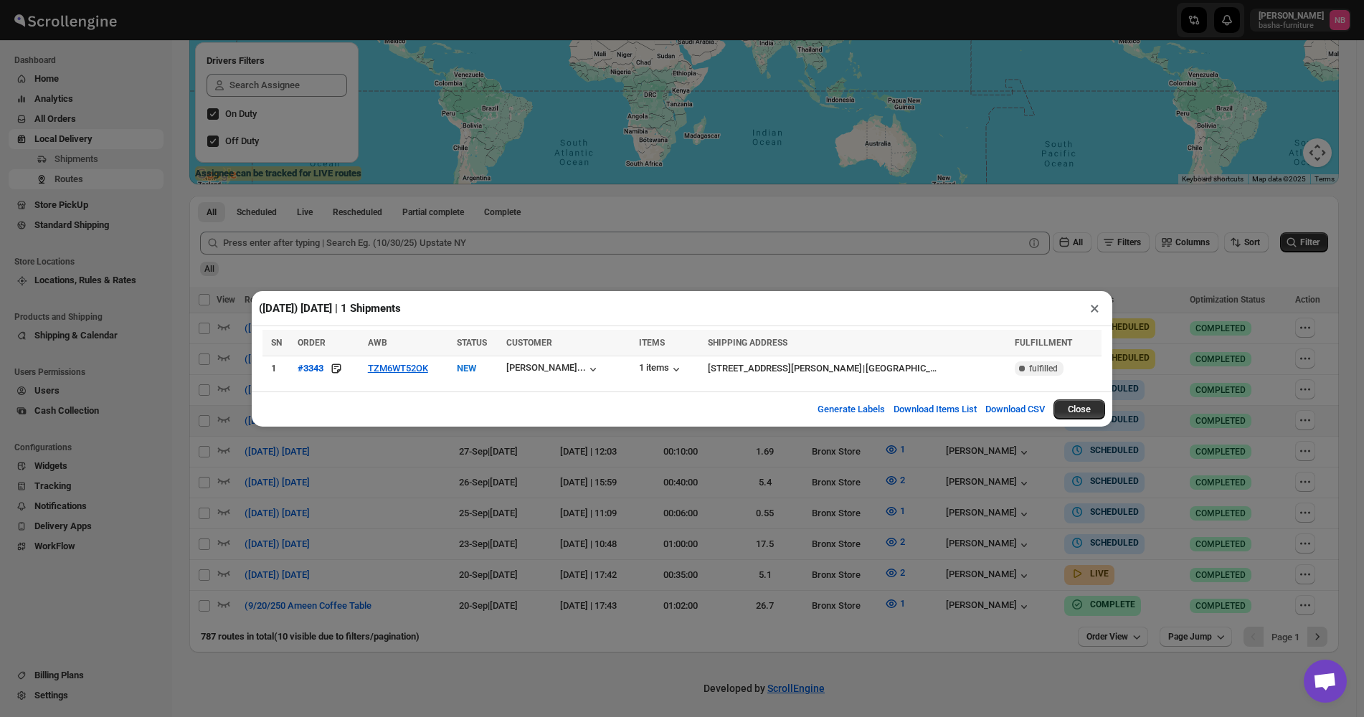
click at [608, 485] on div "([DATE]) [DATE] | 1 Shipments × SN ORDER AWB STATUS CUSTOMER ITEMS SHIPPING ADD…" at bounding box center [682, 358] width 1364 height 717
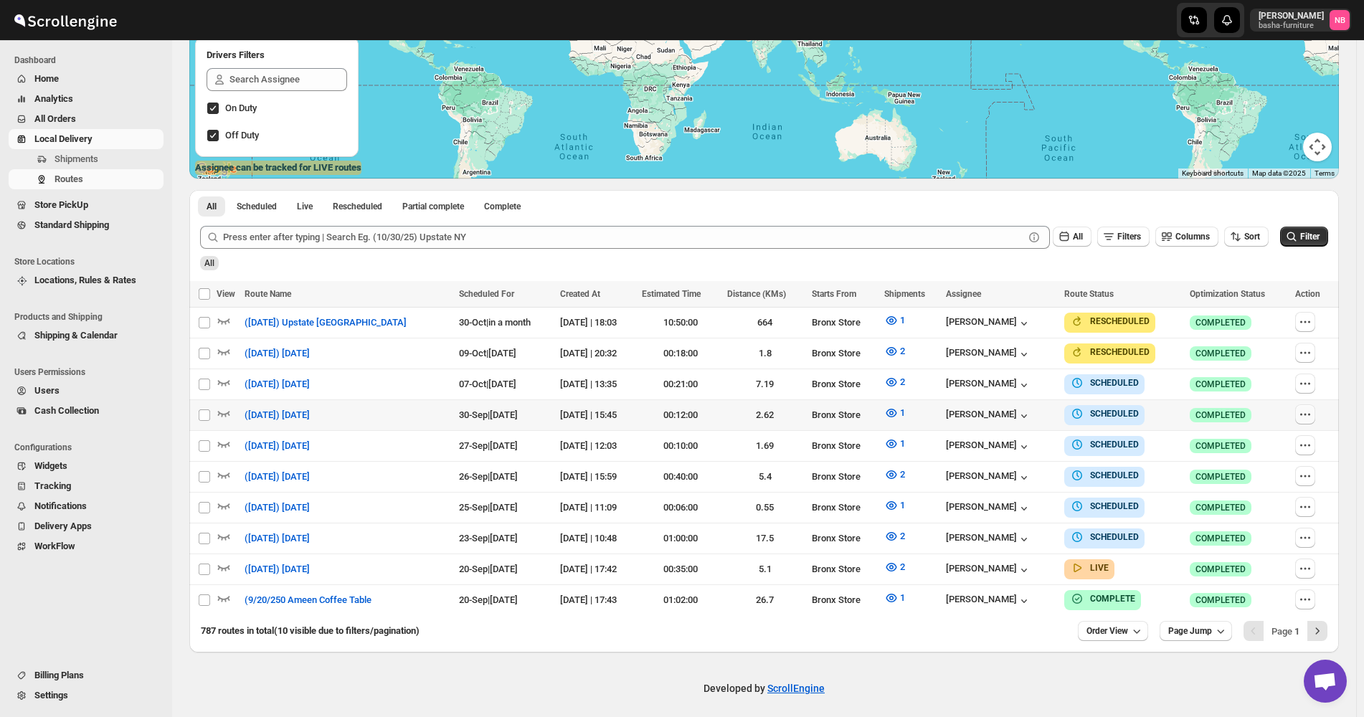
click at [1312, 416] on icon "button" at bounding box center [1305, 414] width 14 height 14
checkbox input "true"
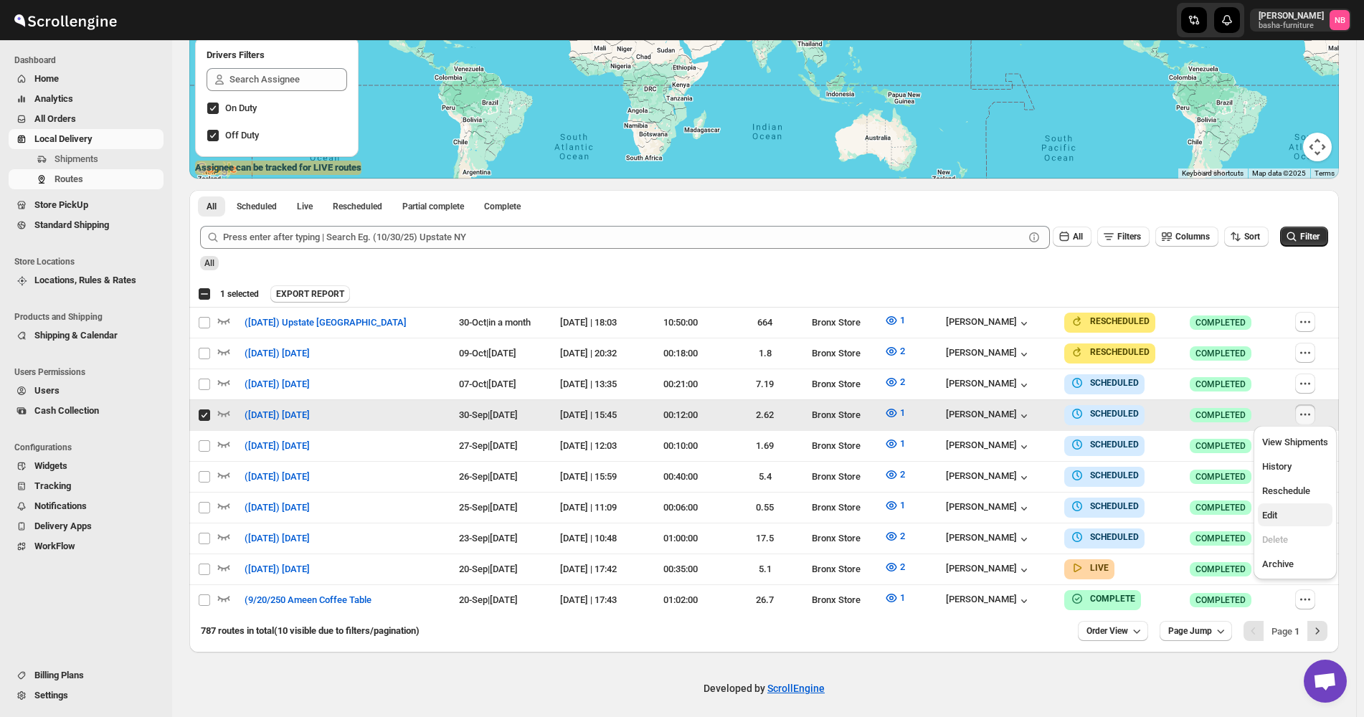
click at [1300, 508] on span "Edit" at bounding box center [1295, 515] width 66 height 14
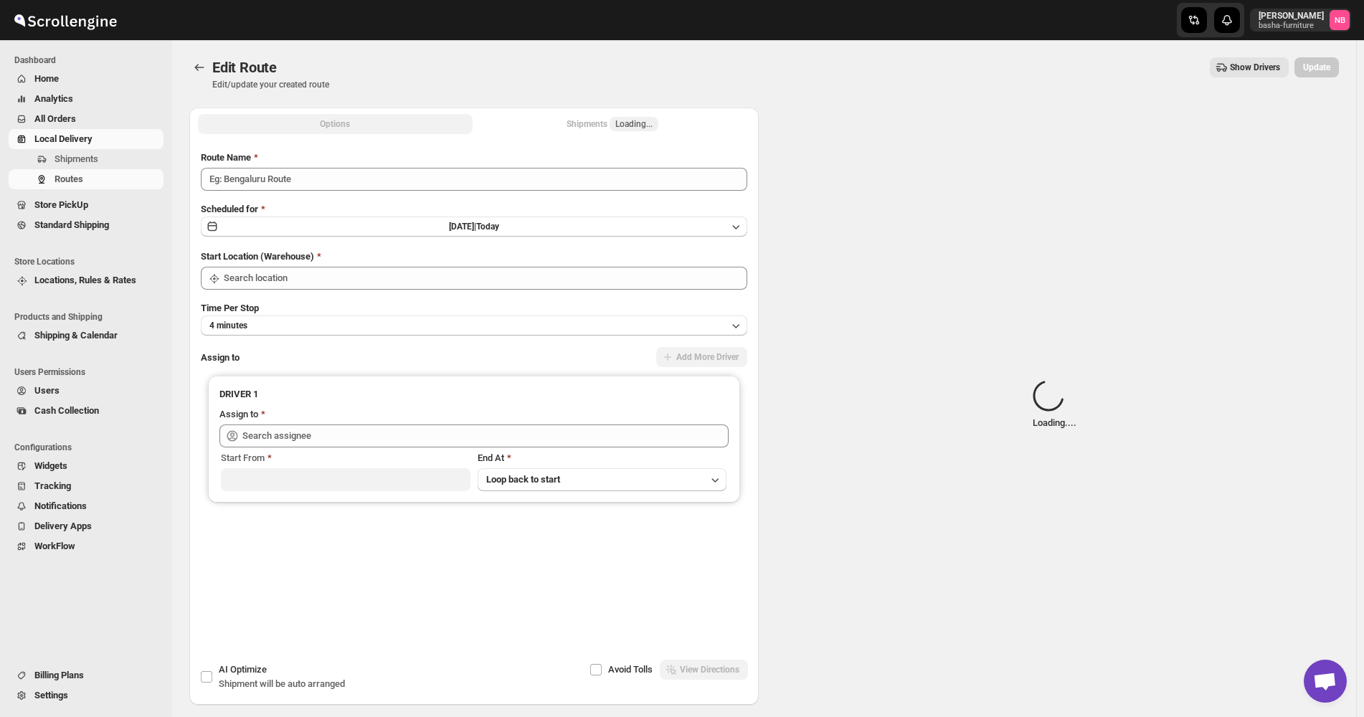
type input "([DATE]) [DATE]"
type input "Bronx Store"
type input "[PERSON_NAME] ([EMAIL_ADDRESS][DOMAIN_NAME])"
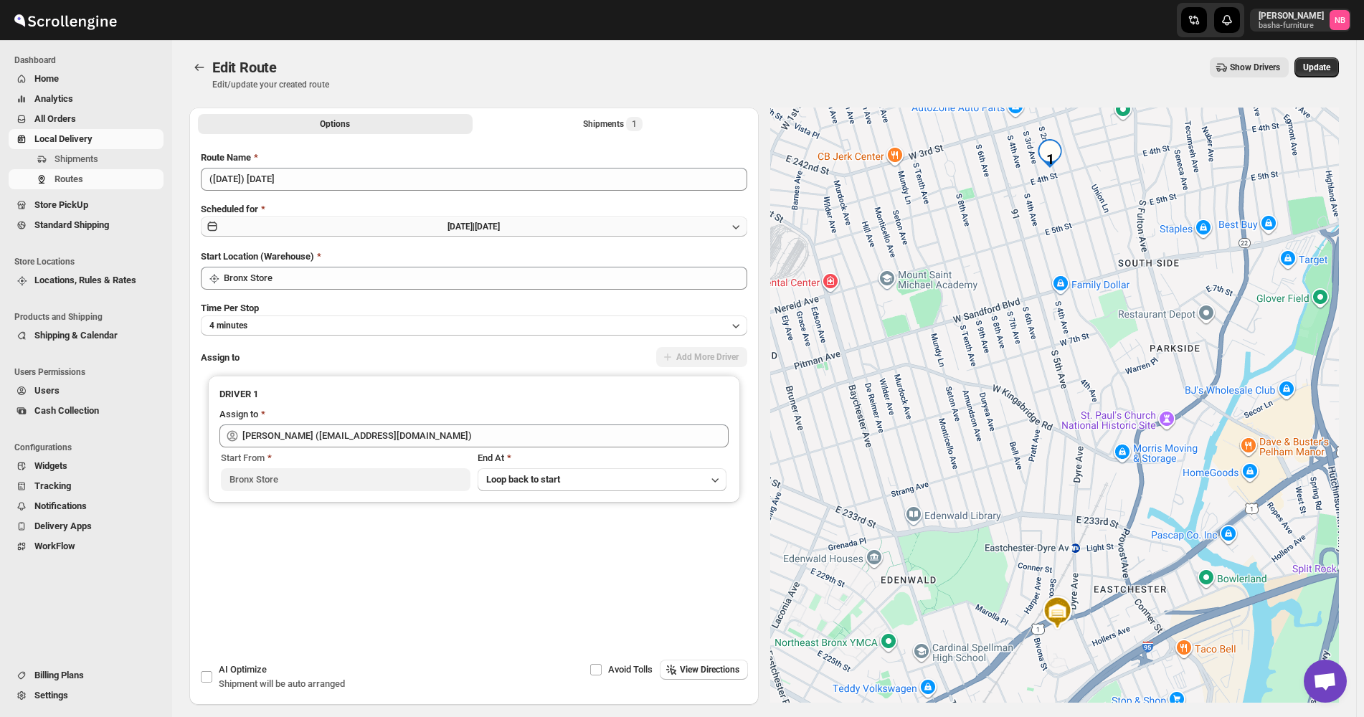
click at [533, 224] on button "[DATE] | [DATE]" at bounding box center [474, 226] width 546 height 20
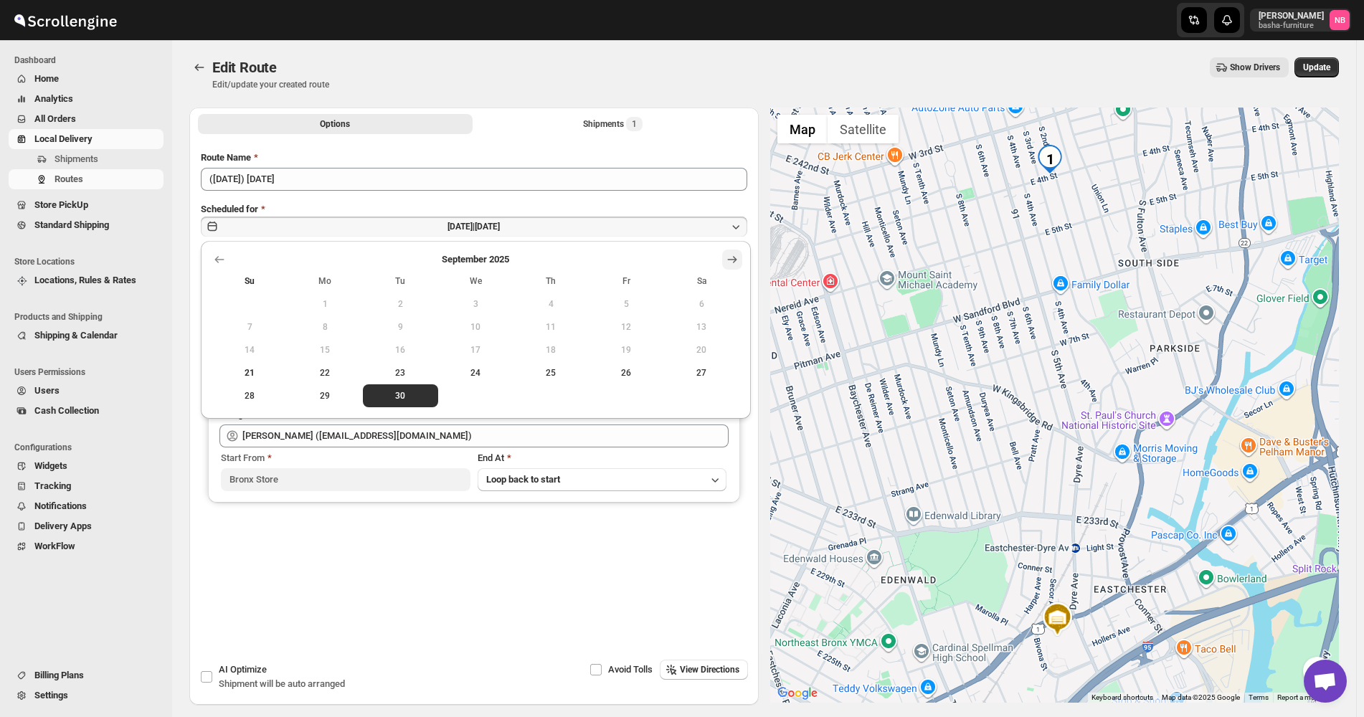
click at [728, 258] on icon "Show next month, October 2025" at bounding box center [732, 259] width 14 height 14
click at [551, 396] on span "30" at bounding box center [551, 395] width 64 height 11
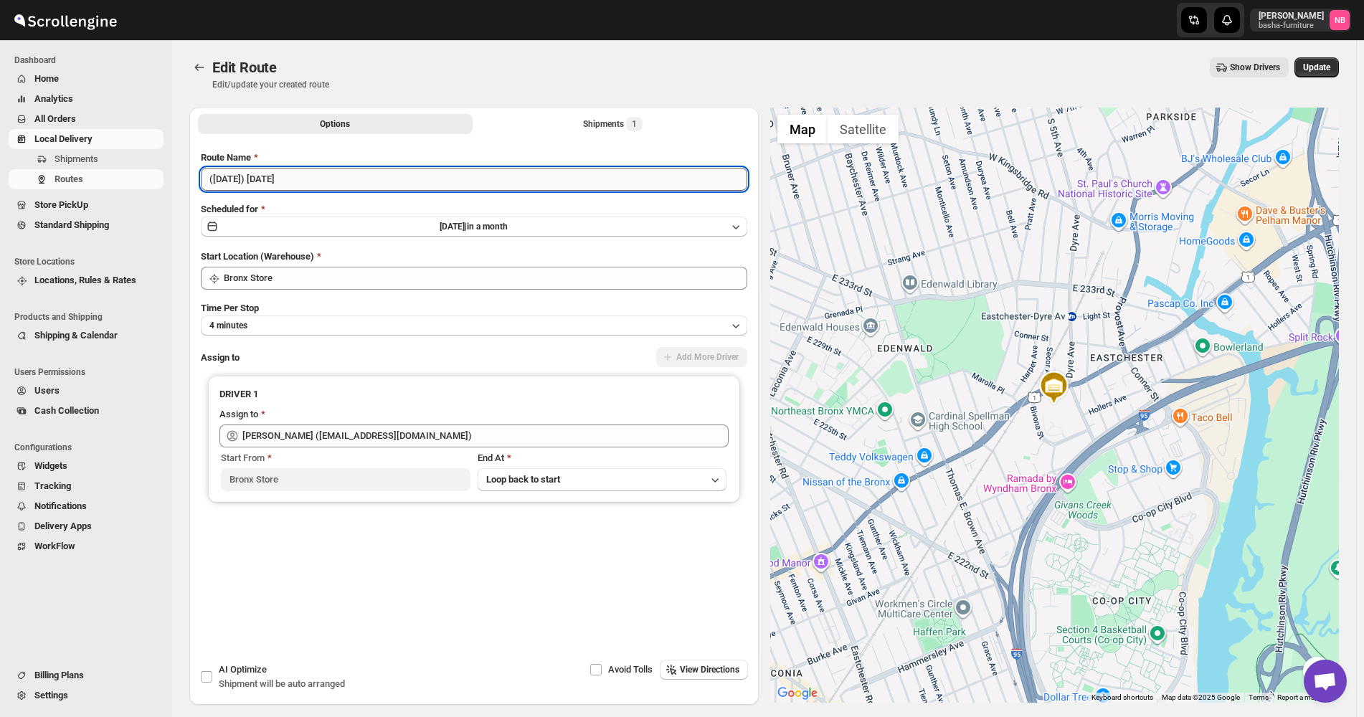
click at [215, 178] on input "([DATE]) [DATE]" at bounding box center [474, 179] width 546 height 23
click at [289, 186] on input "([DATE]) [DATE]" at bounding box center [474, 179] width 546 height 23
type input "([DATE]) [DATE]"
click at [1331, 58] on button "Update" at bounding box center [1316, 67] width 44 height 20
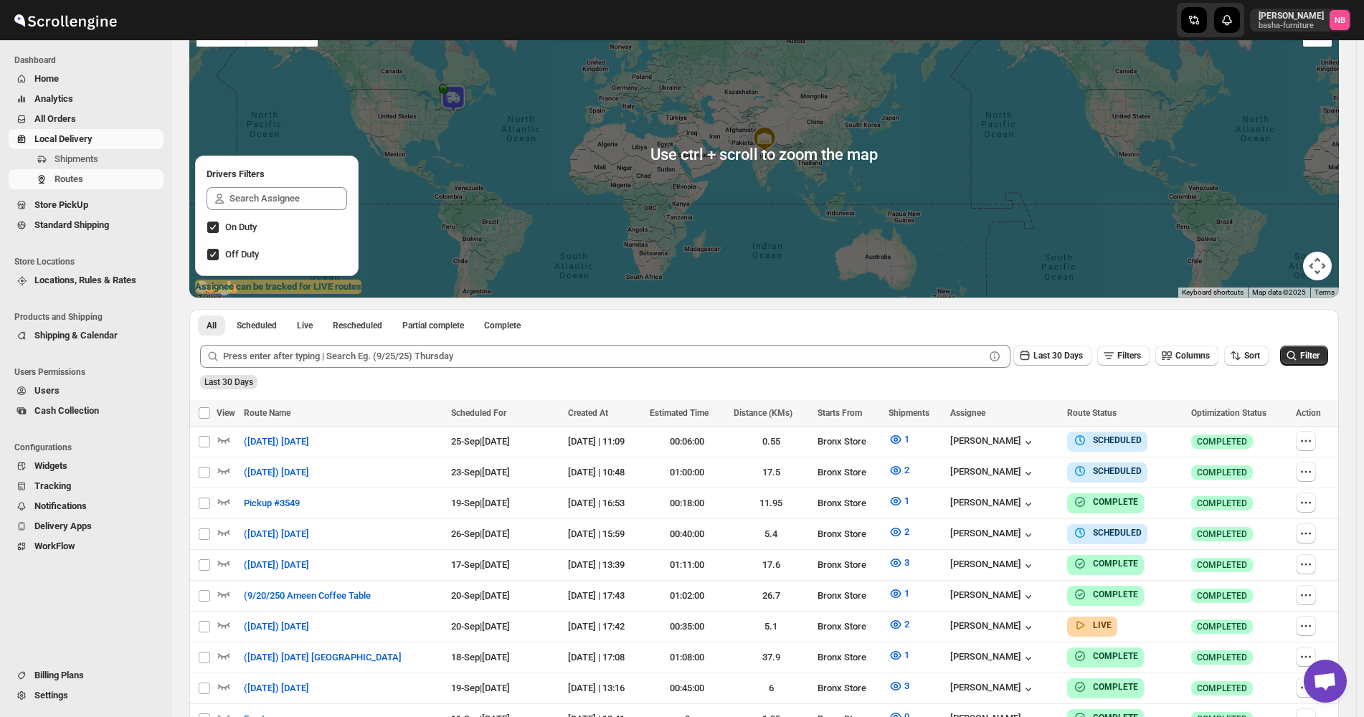
scroll to position [215, 0]
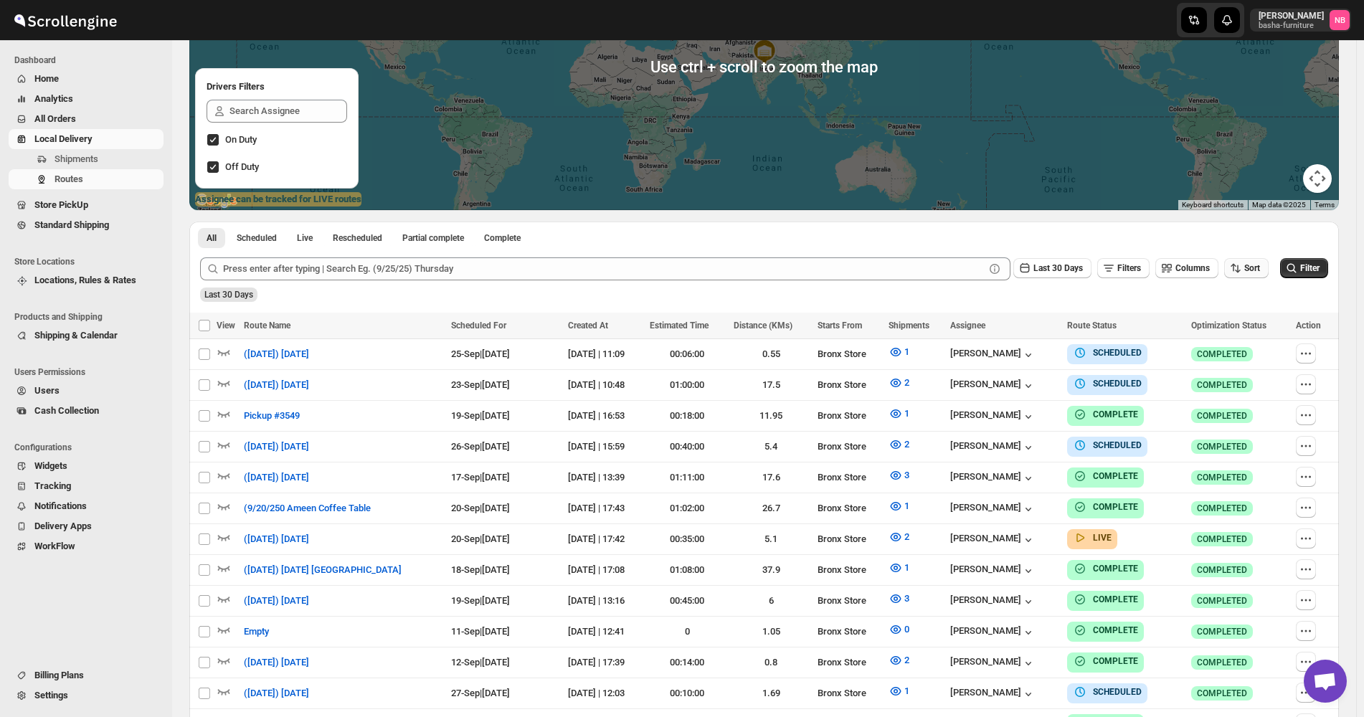
click at [1242, 266] on icon "button" at bounding box center [1235, 268] width 14 height 14
click at [1241, 343] on div "Due Date" at bounding box center [1229, 345] width 38 height 14
click at [1052, 270] on span "Last 30 Days" at bounding box center [1057, 268] width 49 height 10
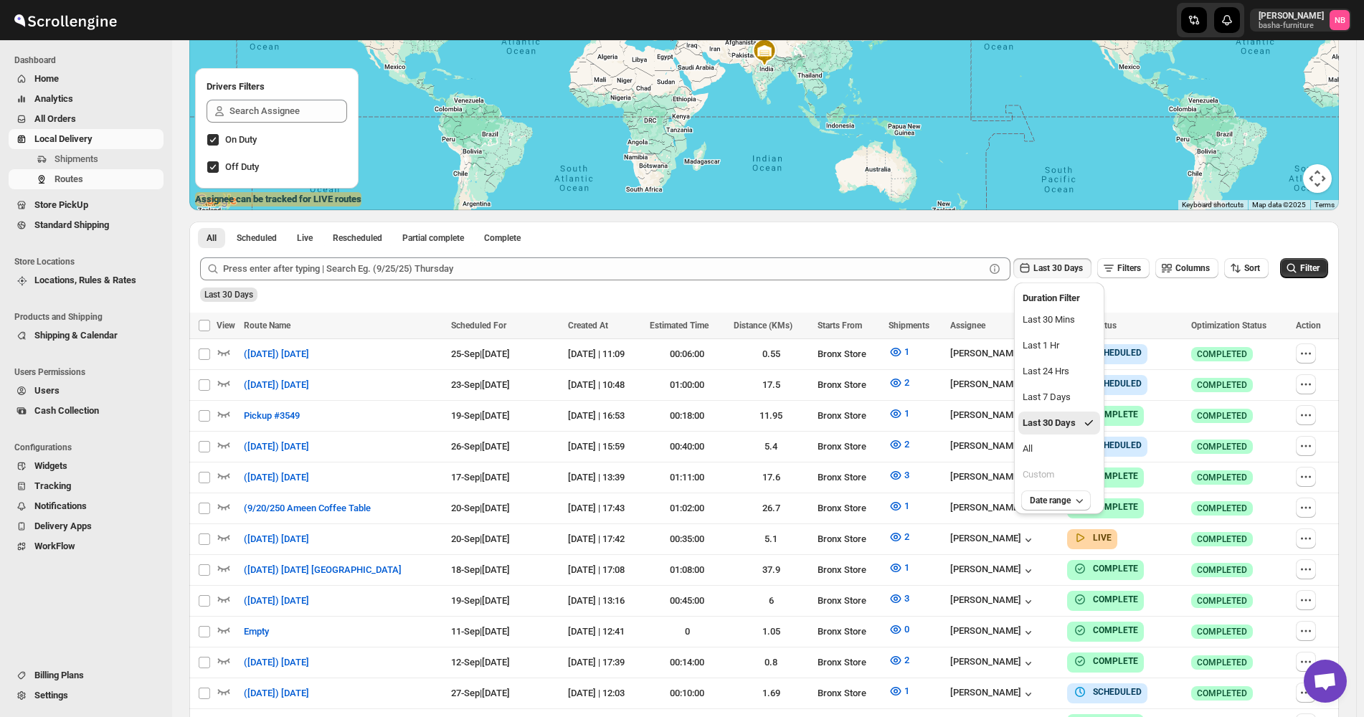
click at [1054, 454] on button "All" at bounding box center [1059, 448] width 82 height 23
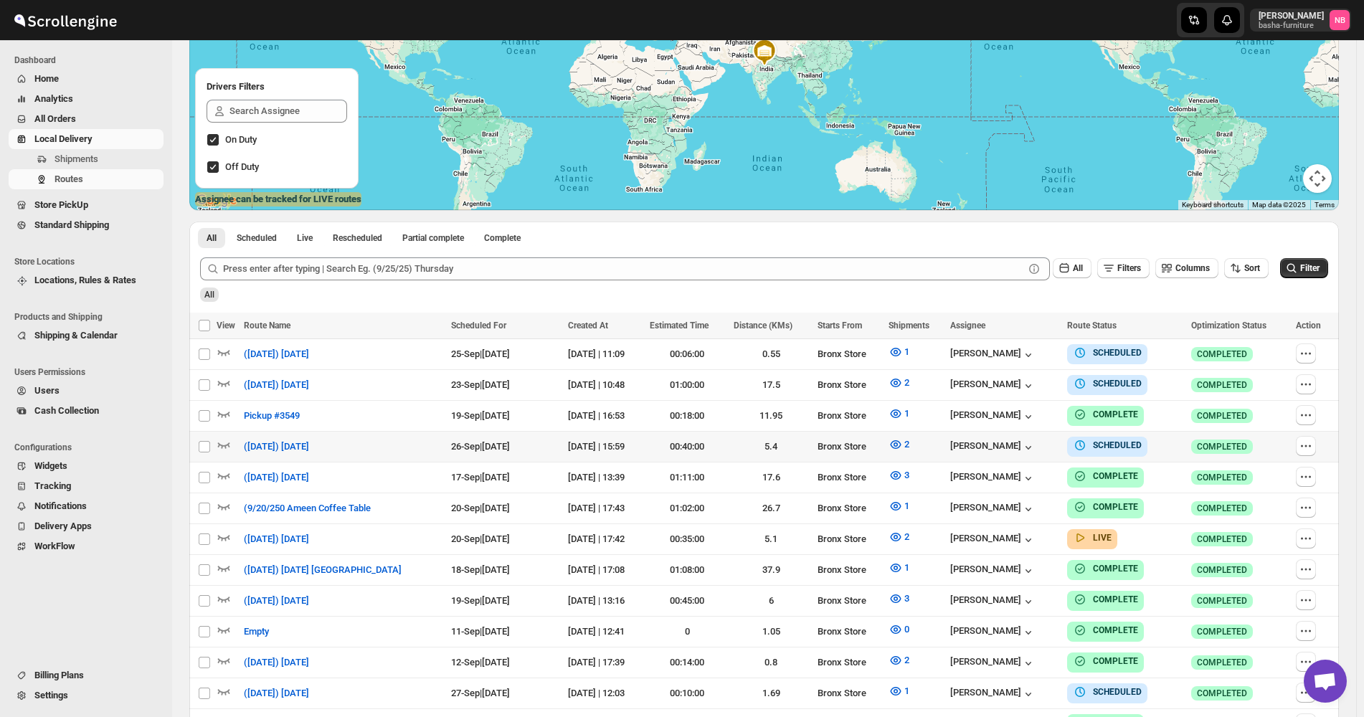
click at [1305, 279] on div "Filter" at bounding box center [1304, 269] width 48 height 22
click at [1305, 265] on button "Filter" at bounding box center [1304, 268] width 48 height 20
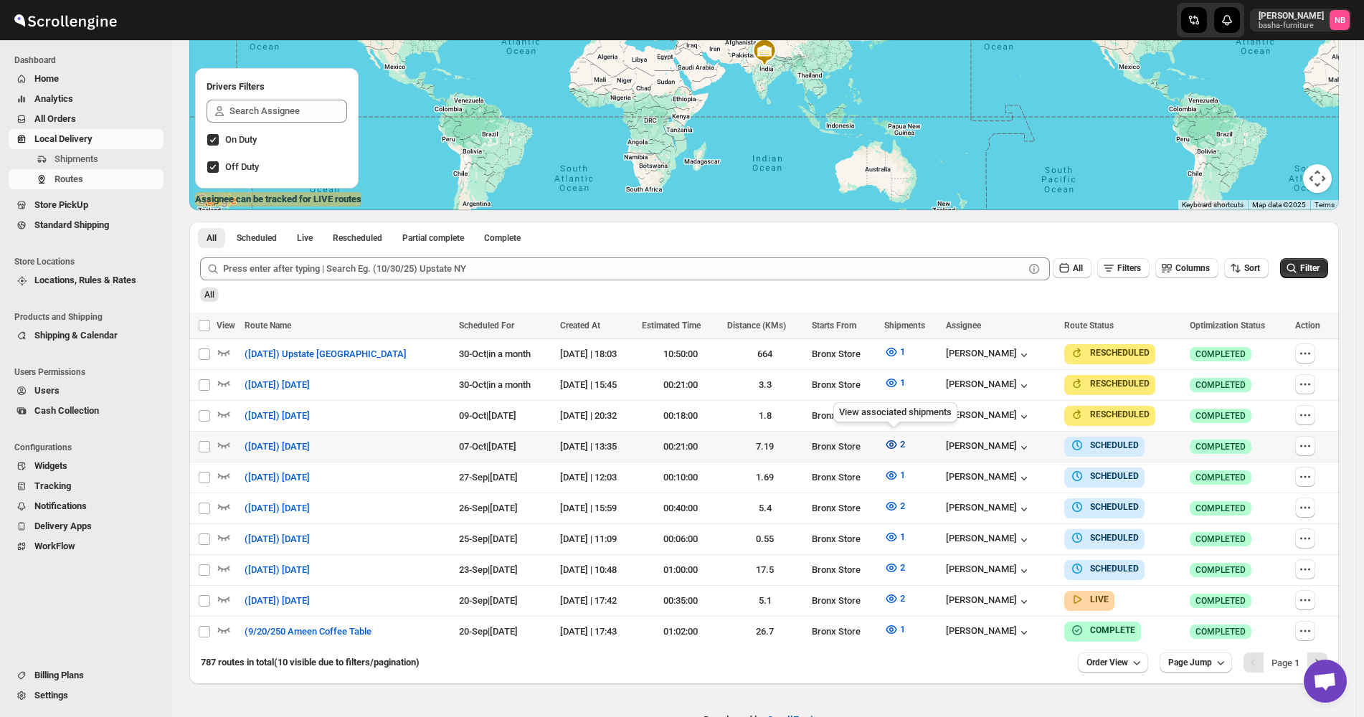
click at [882, 443] on button "2" at bounding box center [894, 444] width 38 height 23
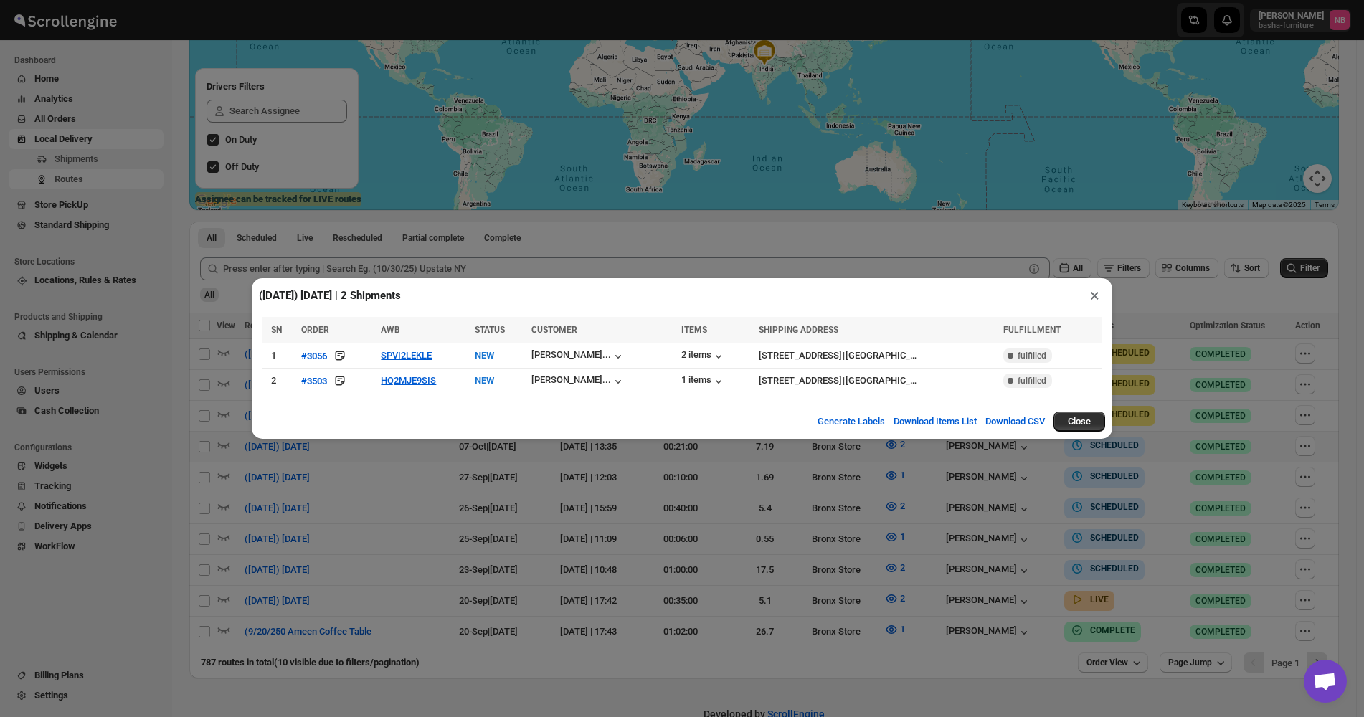
click at [484, 515] on div "([DATE]) [DATE] | 2 Shipments × SN ORDER AWB STATUS CUSTOMER ITEMS SHIPPING ADD…" at bounding box center [682, 358] width 1364 height 717
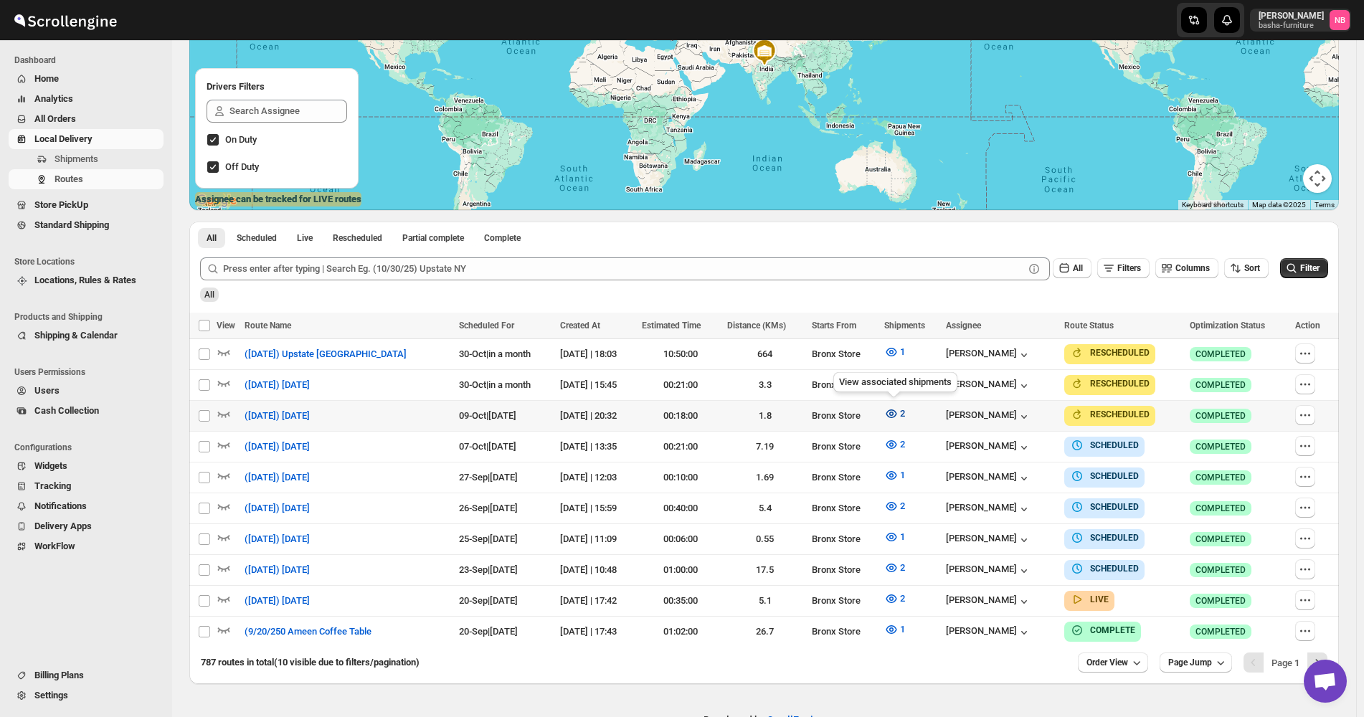
click at [894, 415] on icon "button" at bounding box center [890, 413] width 11 height 9
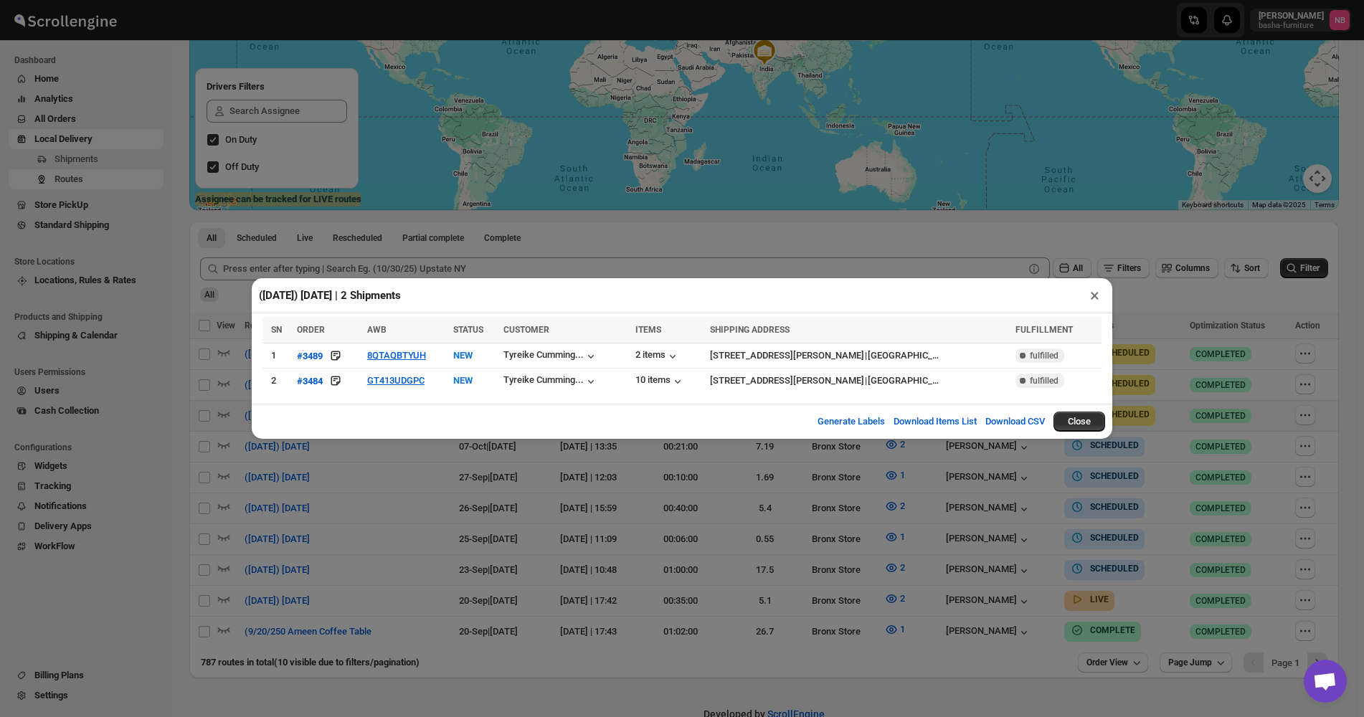
click at [409, 480] on div "([DATE]) [DATE] | 2 Shipments × SN ORDER AWB STATUS CUSTOMER ITEMS SHIPPING ADD…" at bounding box center [682, 358] width 1364 height 717
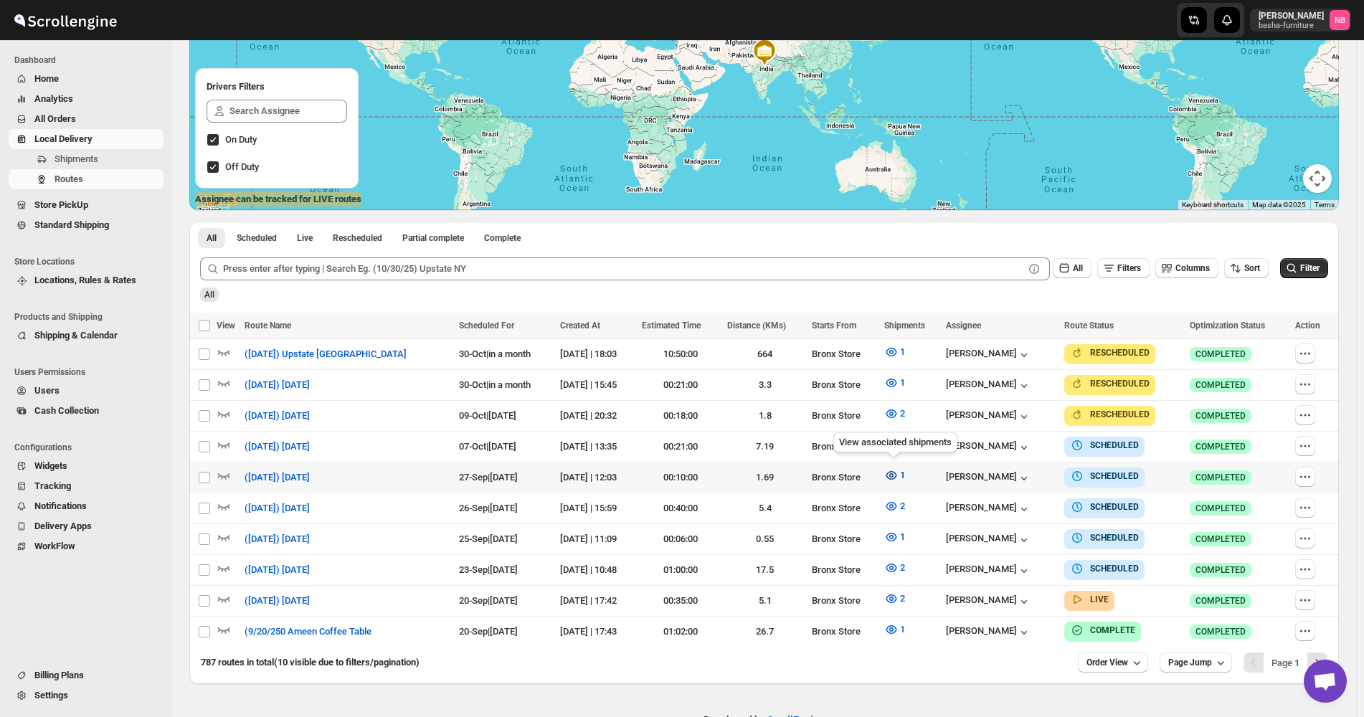
click at [880, 477] on button "1" at bounding box center [894, 475] width 38 height 23
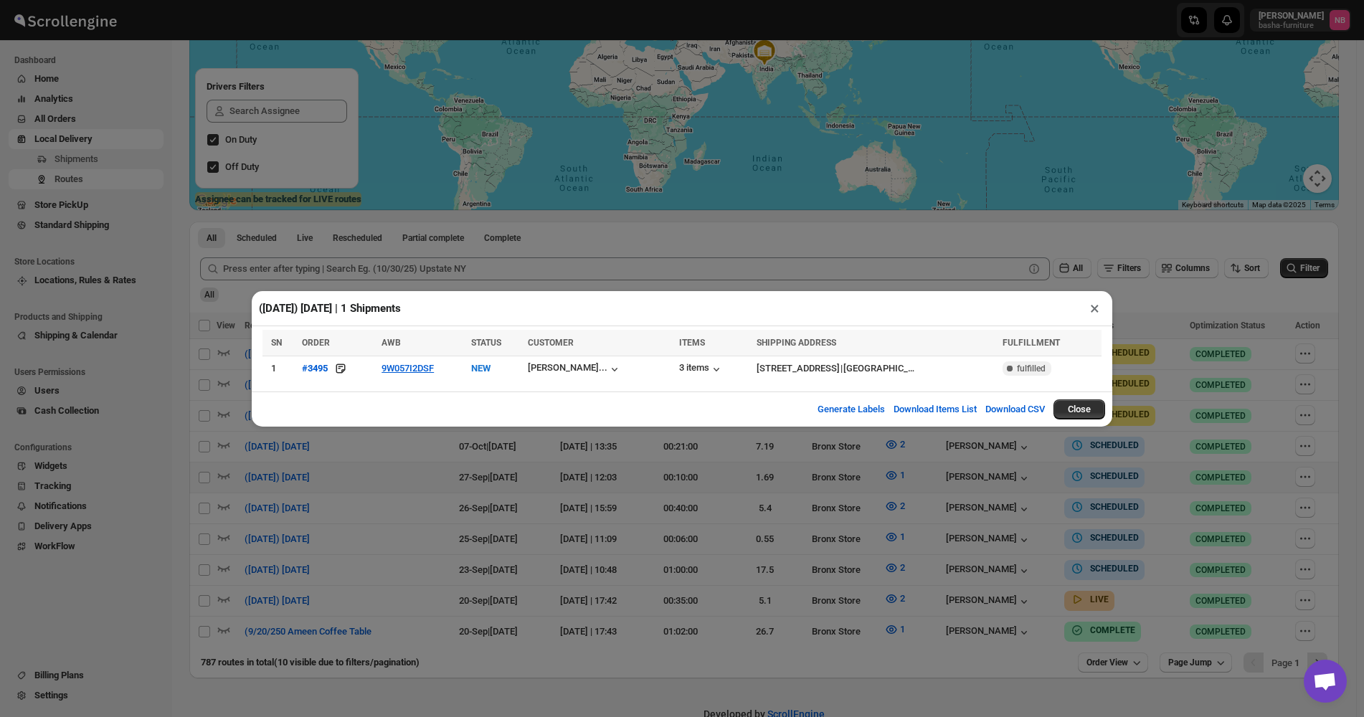
click at [844, 500] on div "([DATE]) [DATE] | 1 Shipments × SN ORDER AWB STATUS CUSTOMER ITEMS SHIPPING ADD…" at bounding box center [682, 358] width 1364 height 717
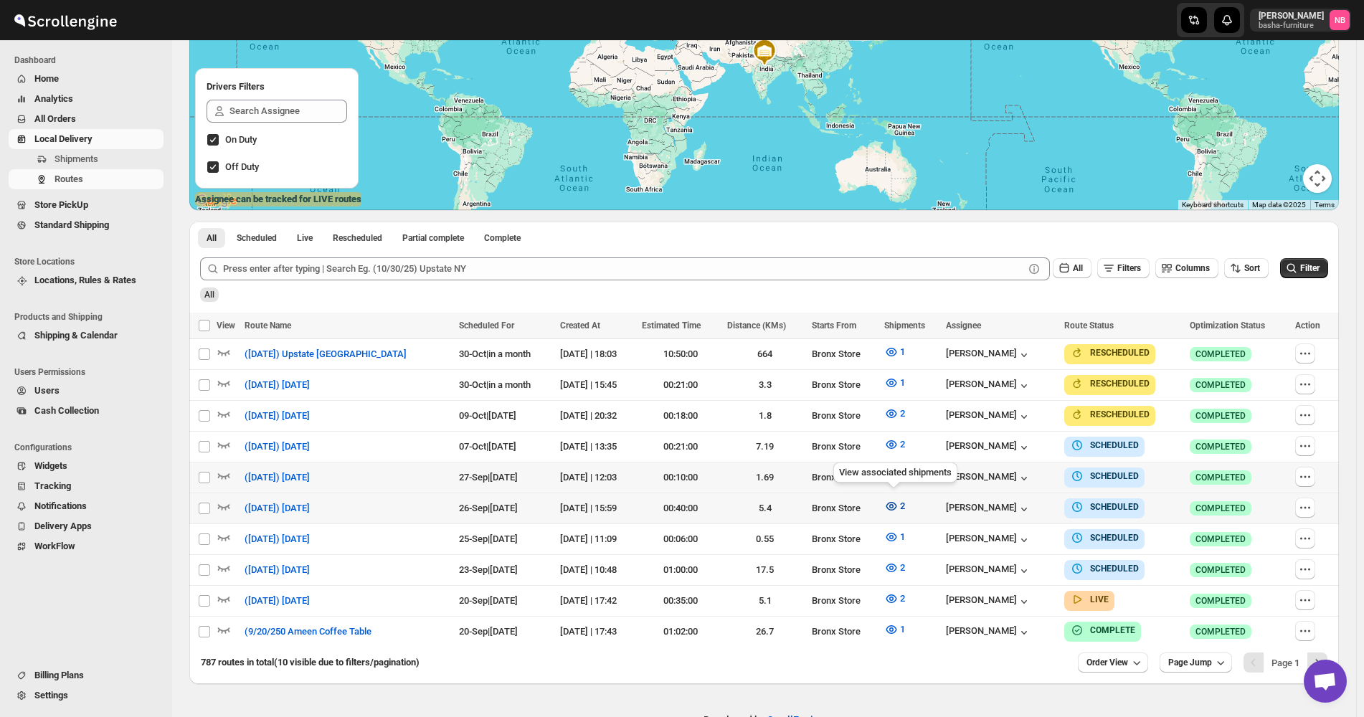
click at [893, 501] on icon "button" at bounding box center [891, 506] width 14 height 14
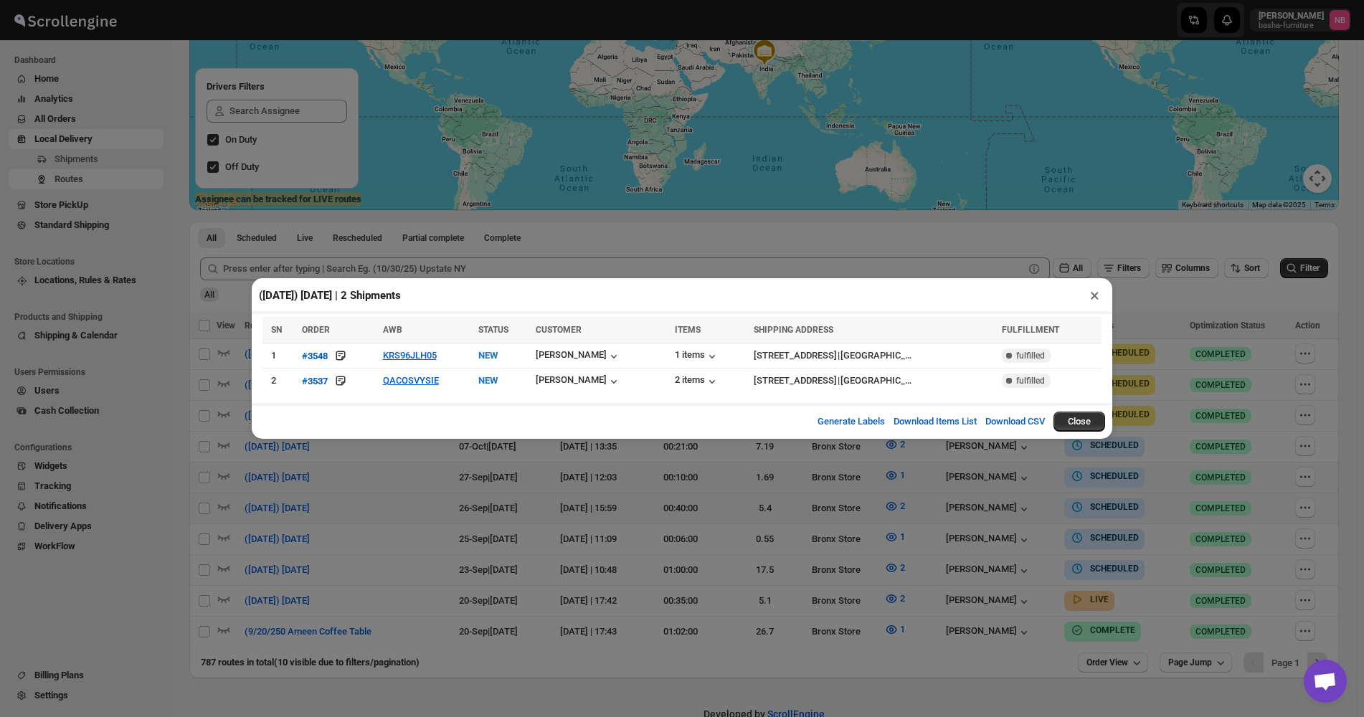
click at [642, 499] on div "([DATE]) [DATE] | 2 Shipments × SN ORDER AWB STATUS CUSTOMER ITEMS SHIPPING ADD…" at bounding box center [682, 358] width 1364 height 717
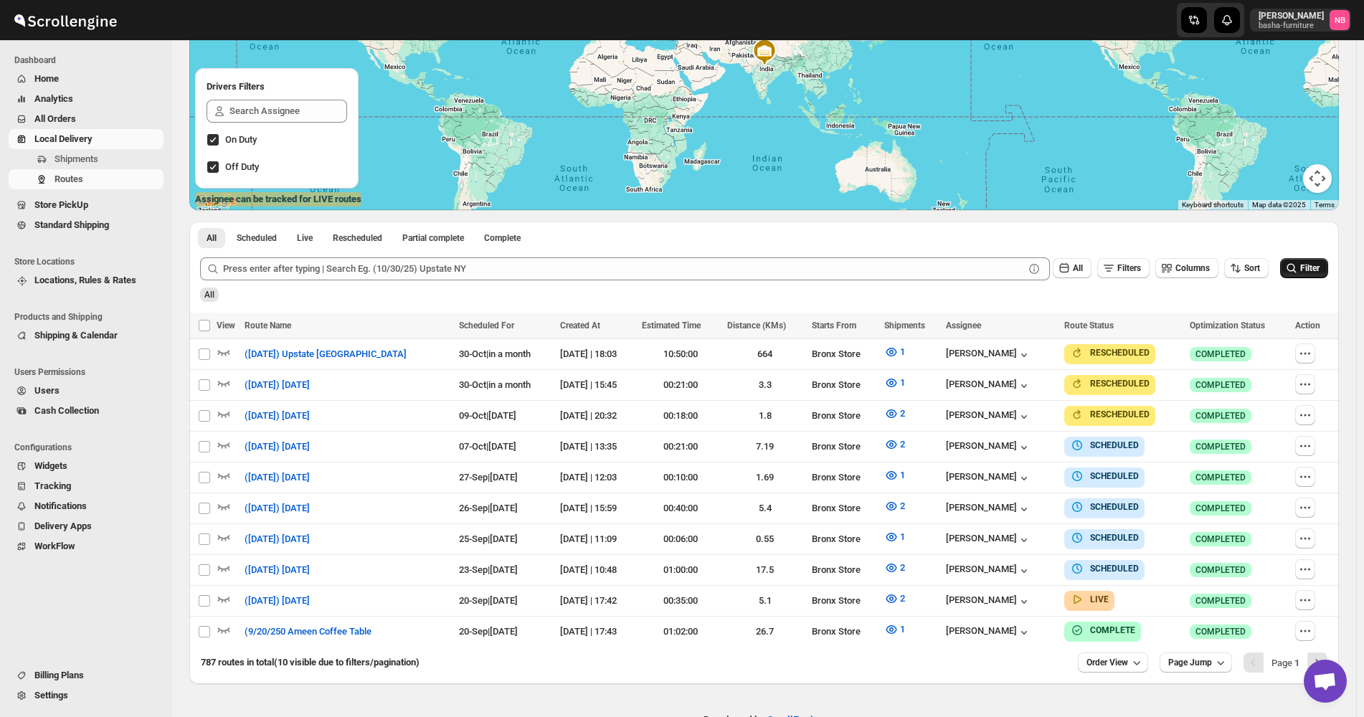
click at [1298, 275] on icon "submit" at bounding box center [1291, 268] width 14 height 14
click at [903, 473] on span "1" at bounding box center [902, 475] width 5 height 11
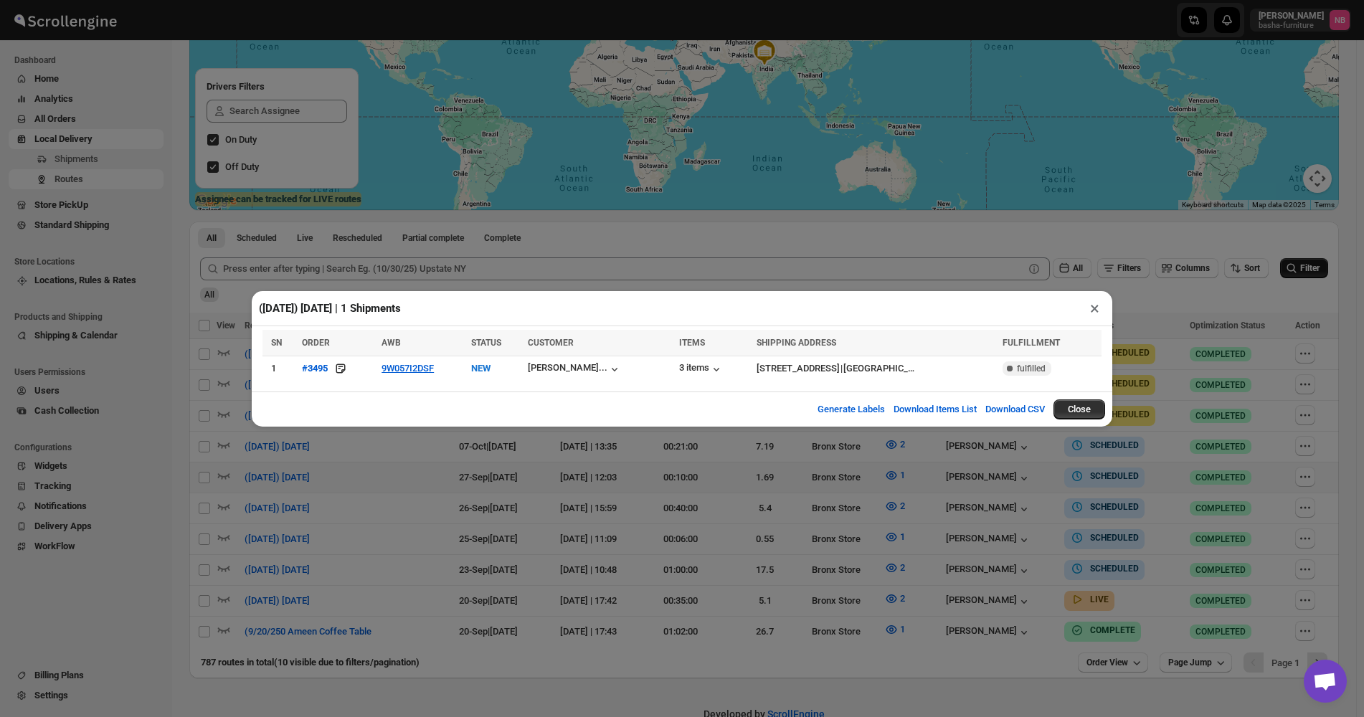
click at [370, 460] on div "([DATE]) [DATE] | 1 Shipments × SN ORDER AWB STATUS CUSTOMER ITEMS SHIPPING ADD…" at bounding box center [682, 358] width 1364 height 717
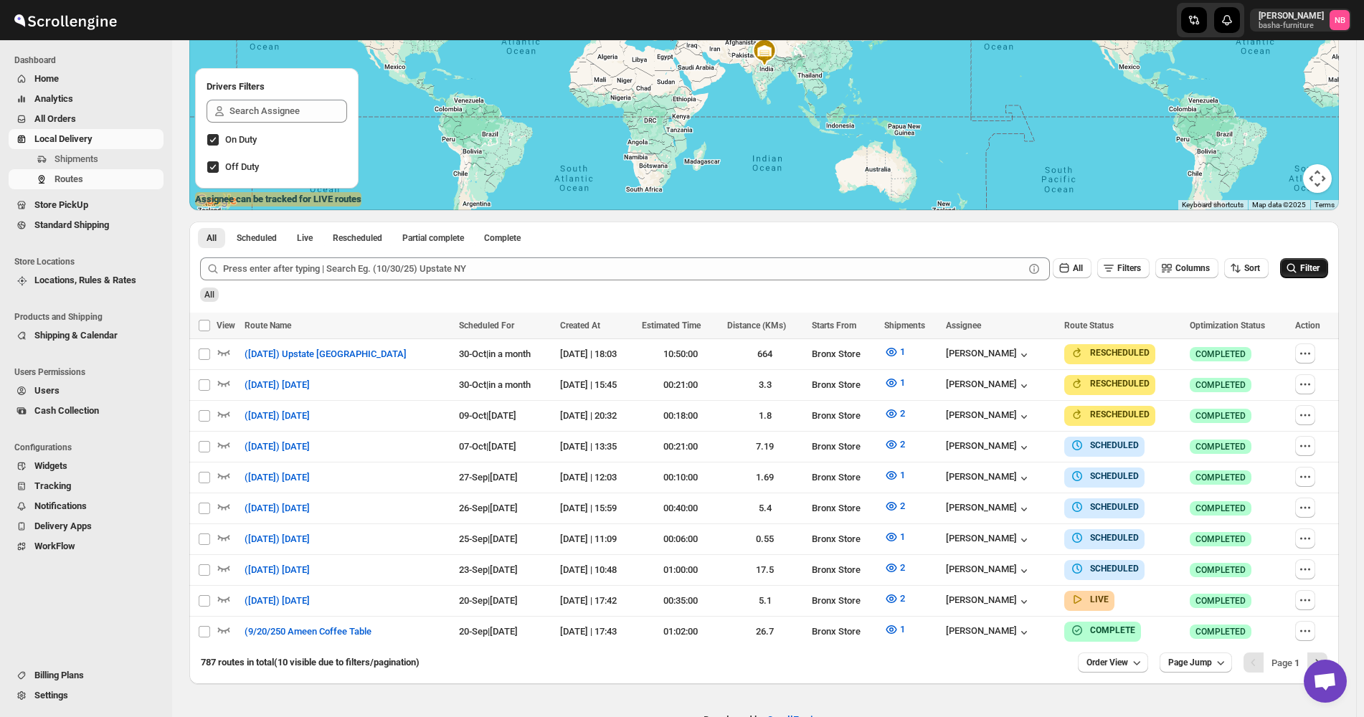
click at [1306, 266] on span "Filter" at bounding box center [1309, 268] width 19 height 10
